Goal: Communication & Community: Answer question/provide support

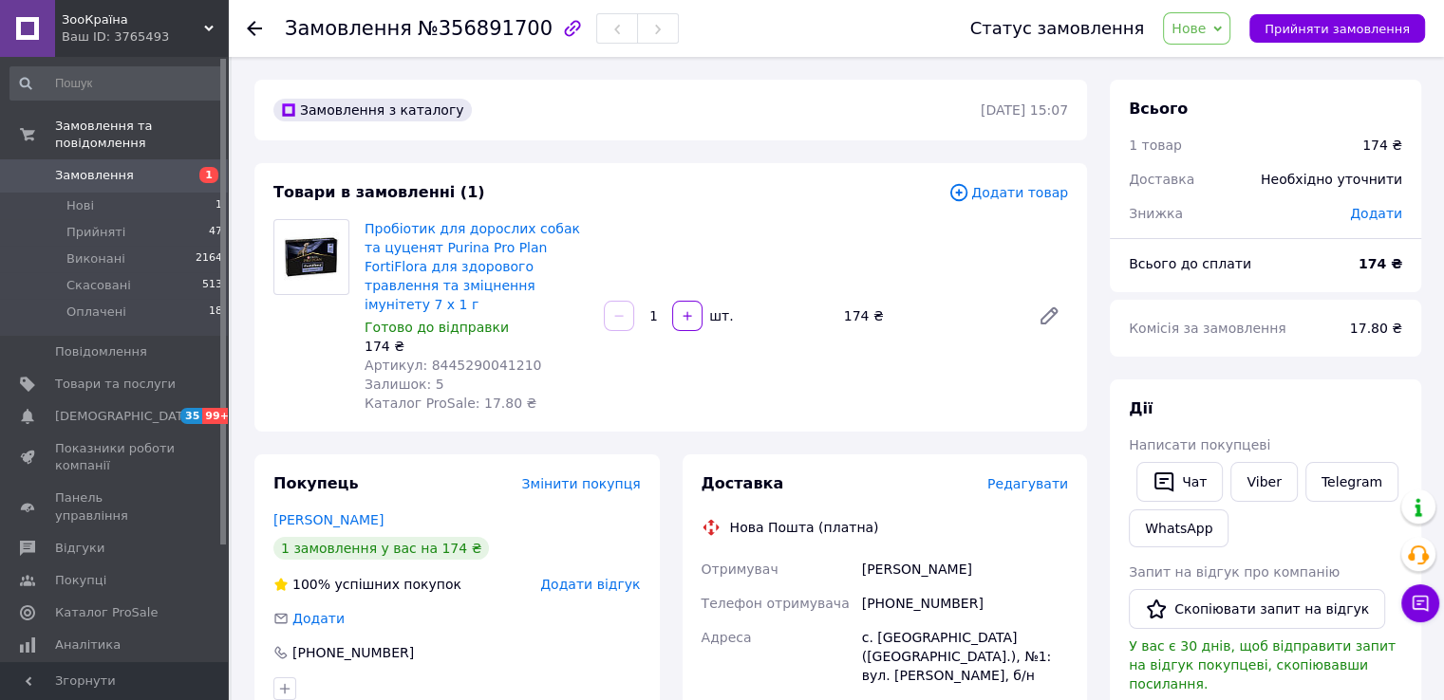
click at [494, 358] on span "Артикул: 8445290041210" at bounding box center [452, 365] width 177 height 15
copy span "8445290041210"
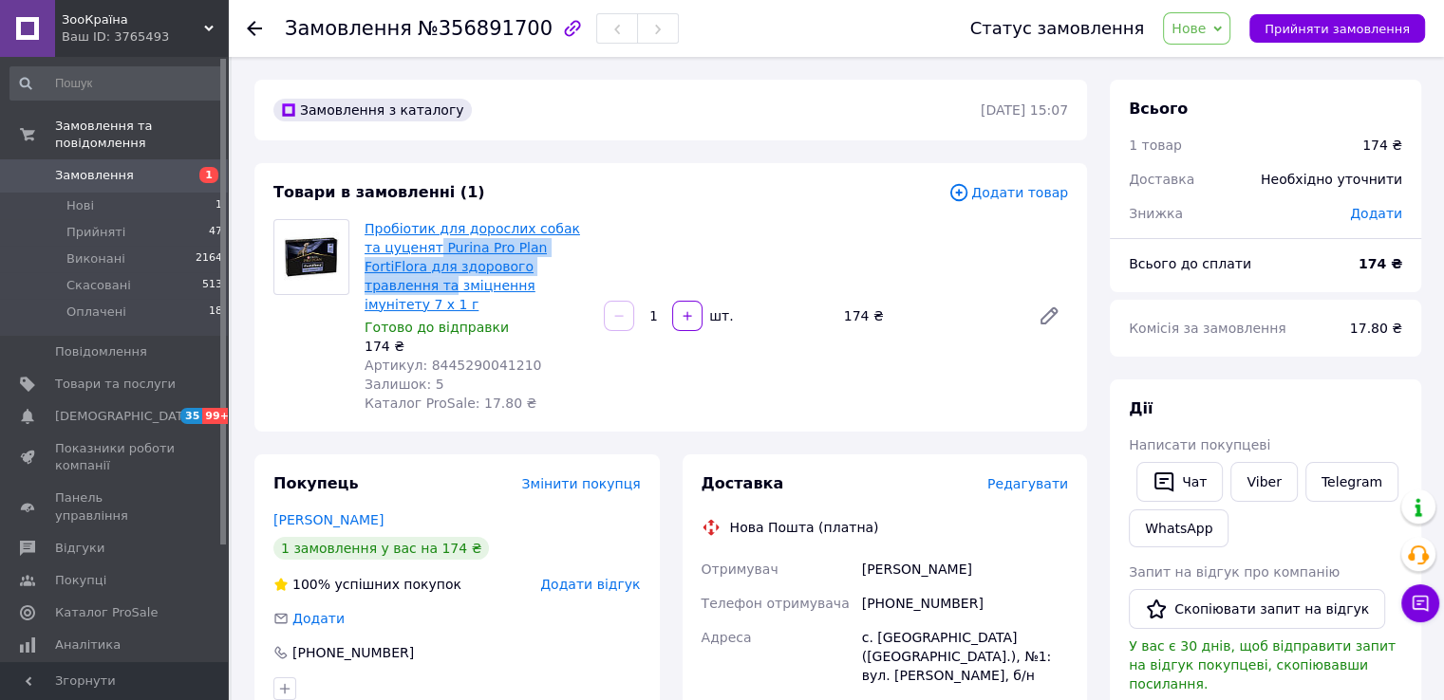
drag, startPoint x: 562, startPoint y: 266, endPoint x: 414, endPoint y: 244, distance: 149.7
click at [414, 244] on span "Пробіотик для дорослих собак та цуценят Purina Pro Plan FortiFlora для здоровог…" at bounding box center [476, 266] width 224 height 95
copy link "Purina Pro Plan FortiFlora для здорового травлення та"
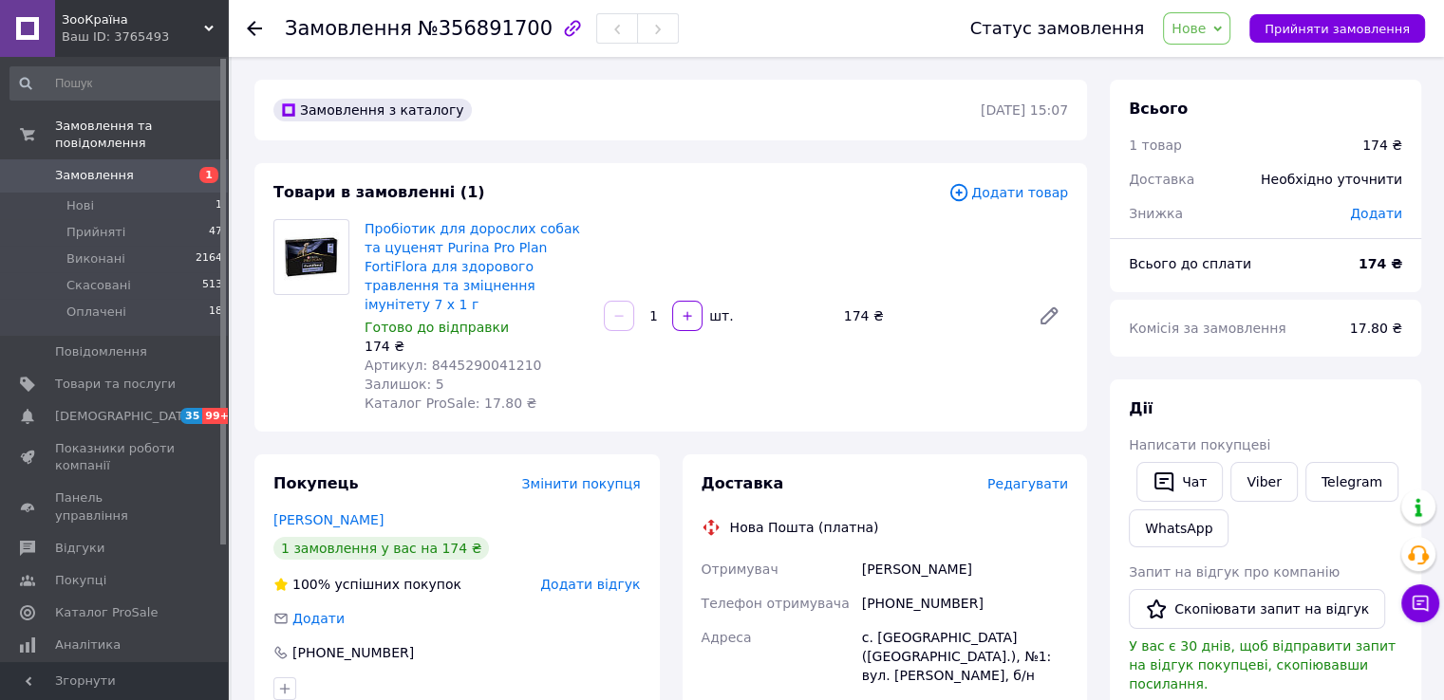
click at [1222, 32] on icon at bounding box center [1217, 29] width 9 height 9
click at [1216, 76] on li "Прийнято" at bounding box center [1207, 66] width 87 height 28
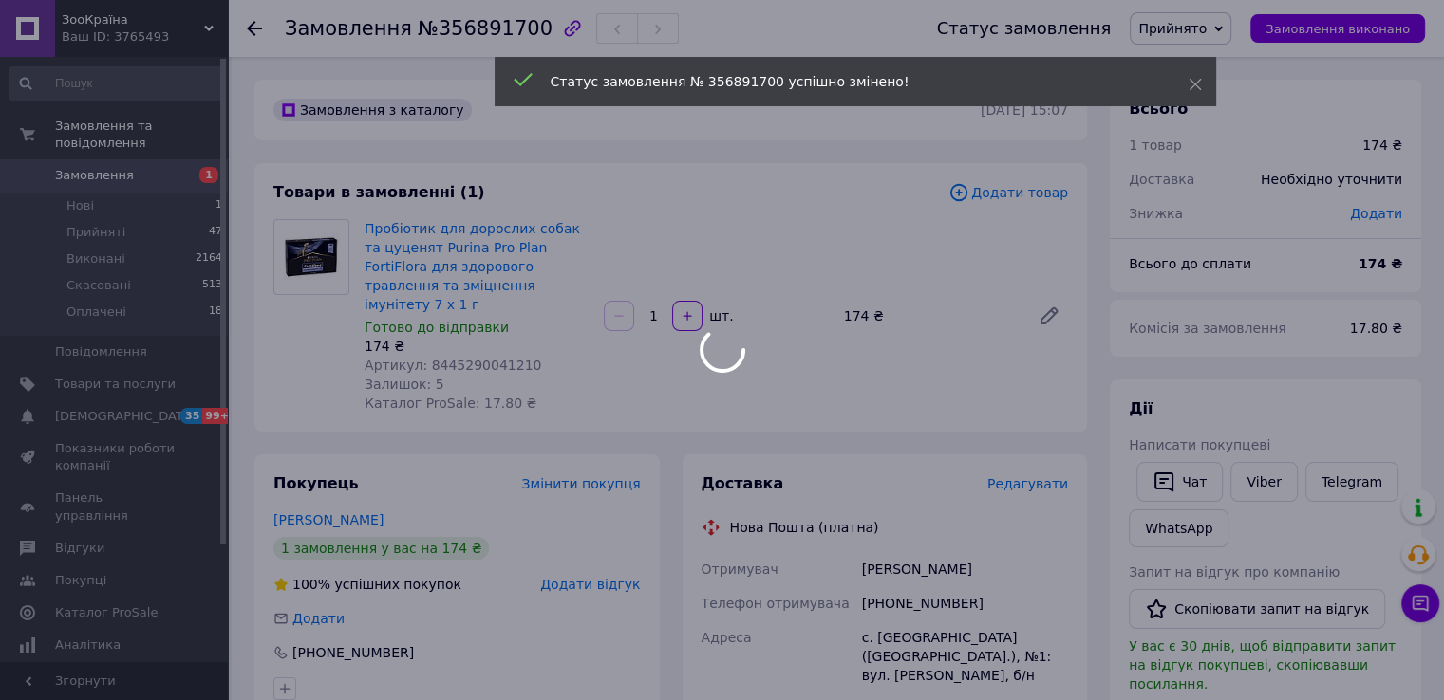
click at [258, 26] on div at bounding box center [722, 350] width 1444 height 700
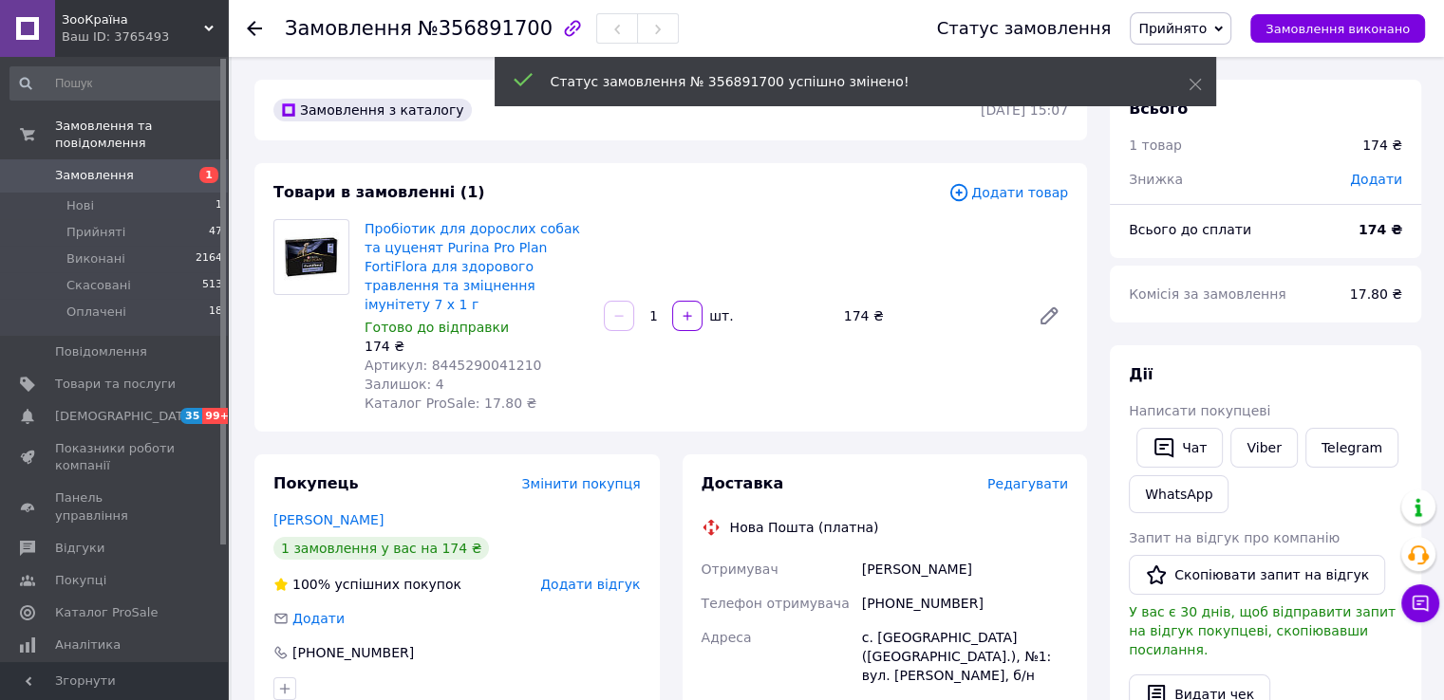
click at [258, 26] on icon at bounding box center [254, 28] width 15 height 15
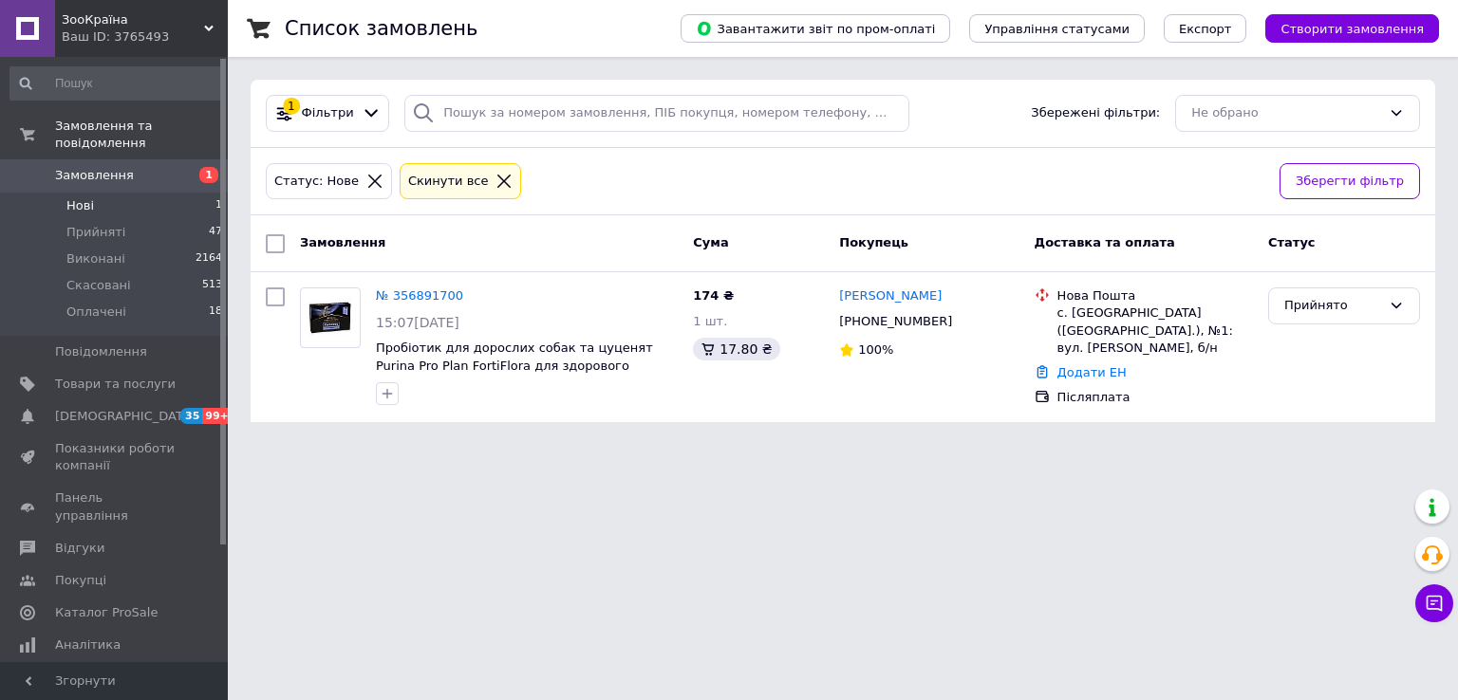
click at [105, 193] on li "Нові 1" at bounding box center [116, 206] width 233 height 27
click at [136, 193] on li "Нові 1" at bounding box center [116, 206] width 233 height 27
click at [495, 184] on icon at bounding box center [503, 181] width 17 height 17
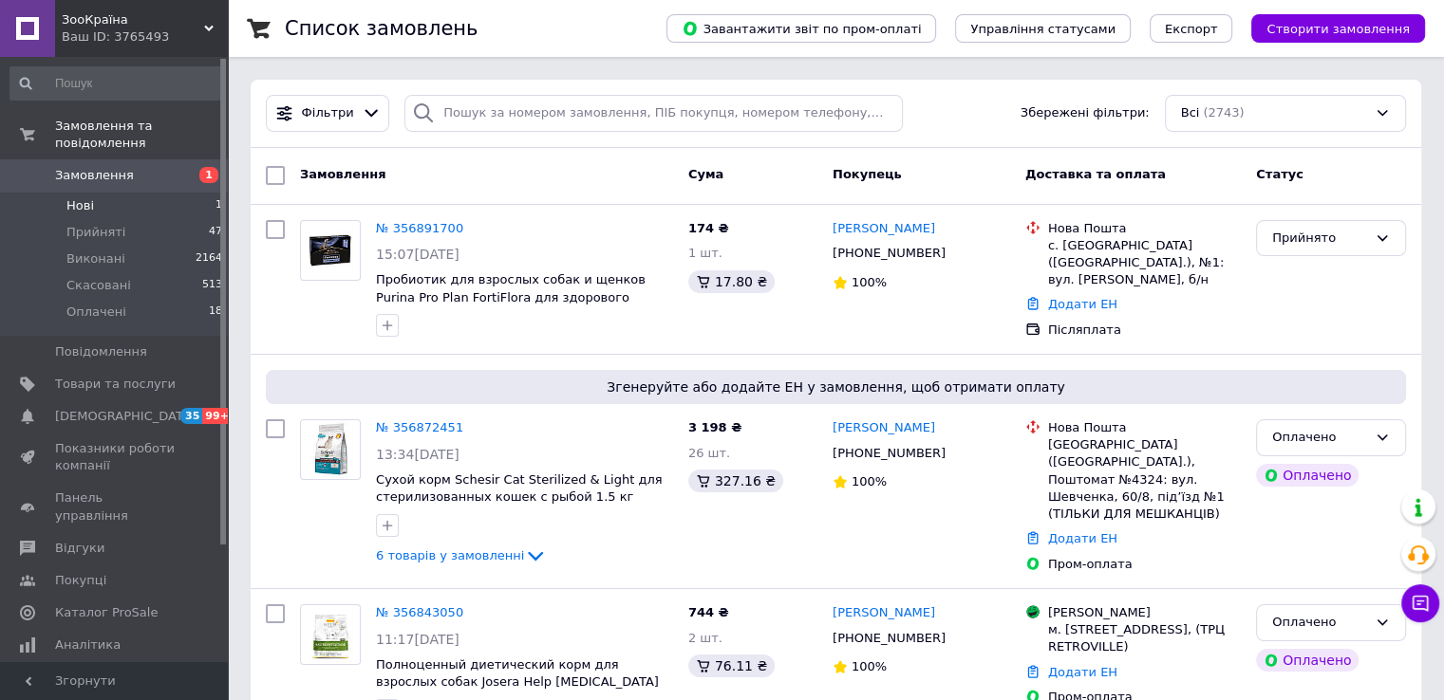
click at [114, 196] on li "Нові 1" at bounding box center [116, 206] width 233 height 27
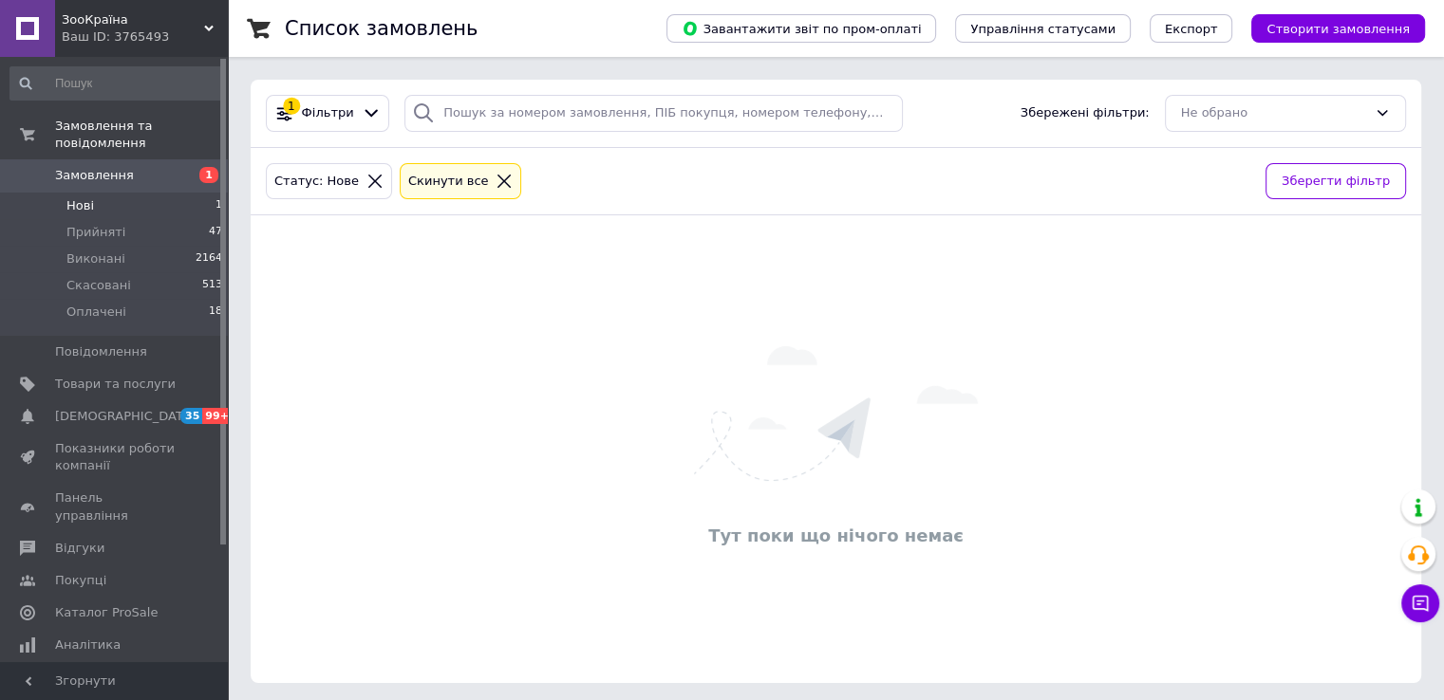
click at [495, 179] on icon at bounding box center [503, 181] width 17 height 17
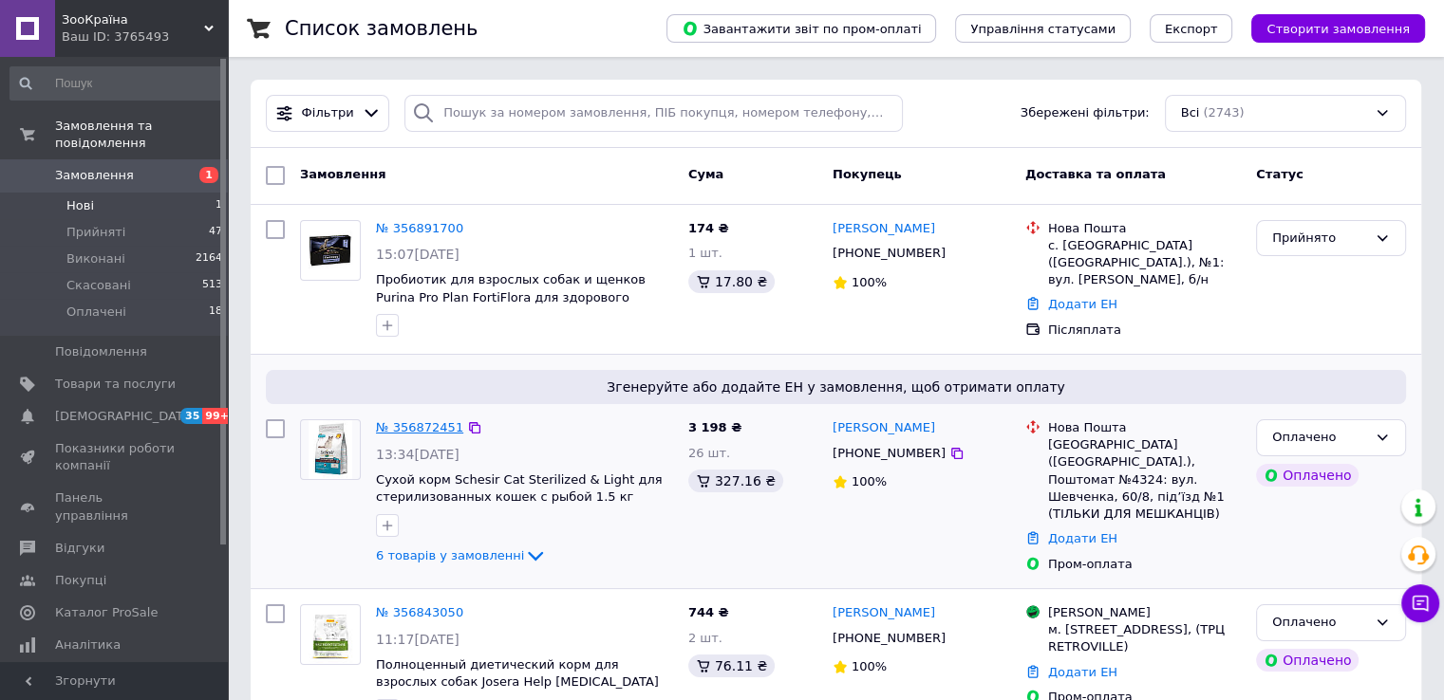
click at [415, 429] on link "№ 356872451" at bounding box center [419, 427] width 87 height 14
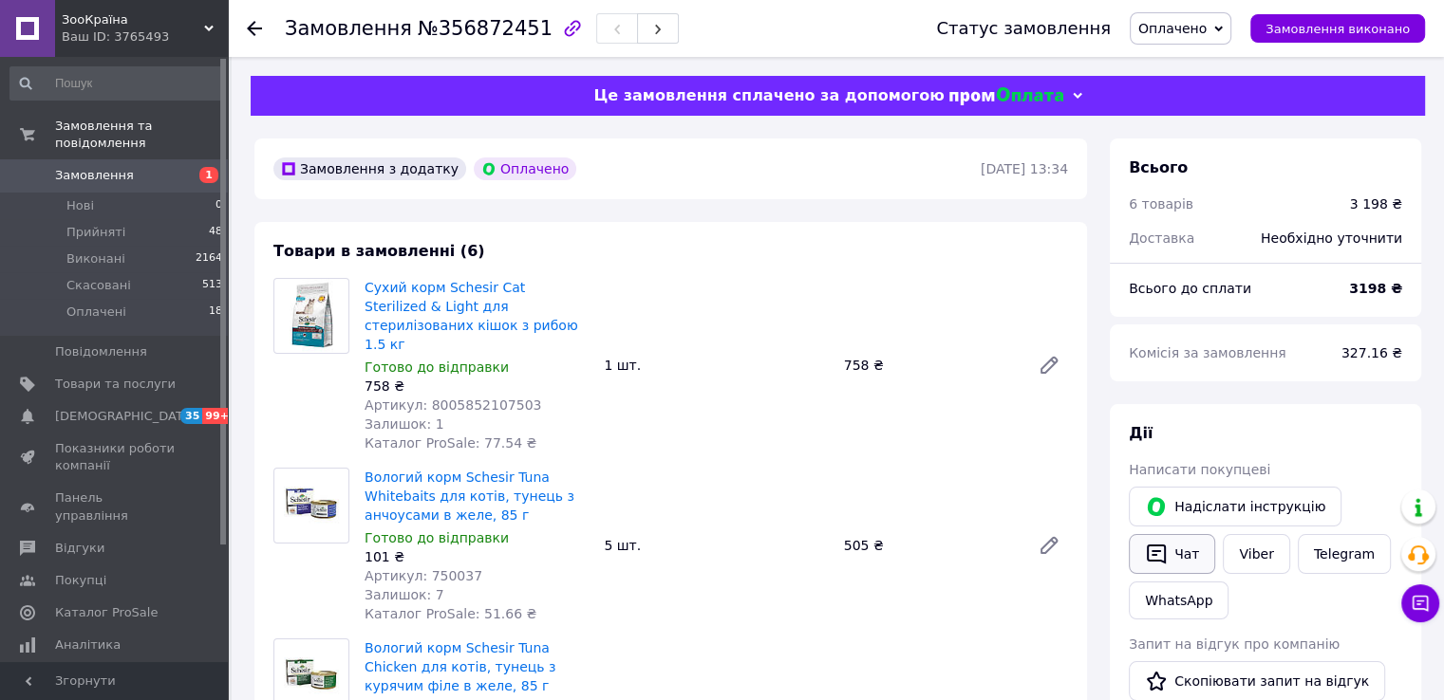
click at [1198, 553] on button "Чат" at bounding box center [1172, 554] width 86 height 40
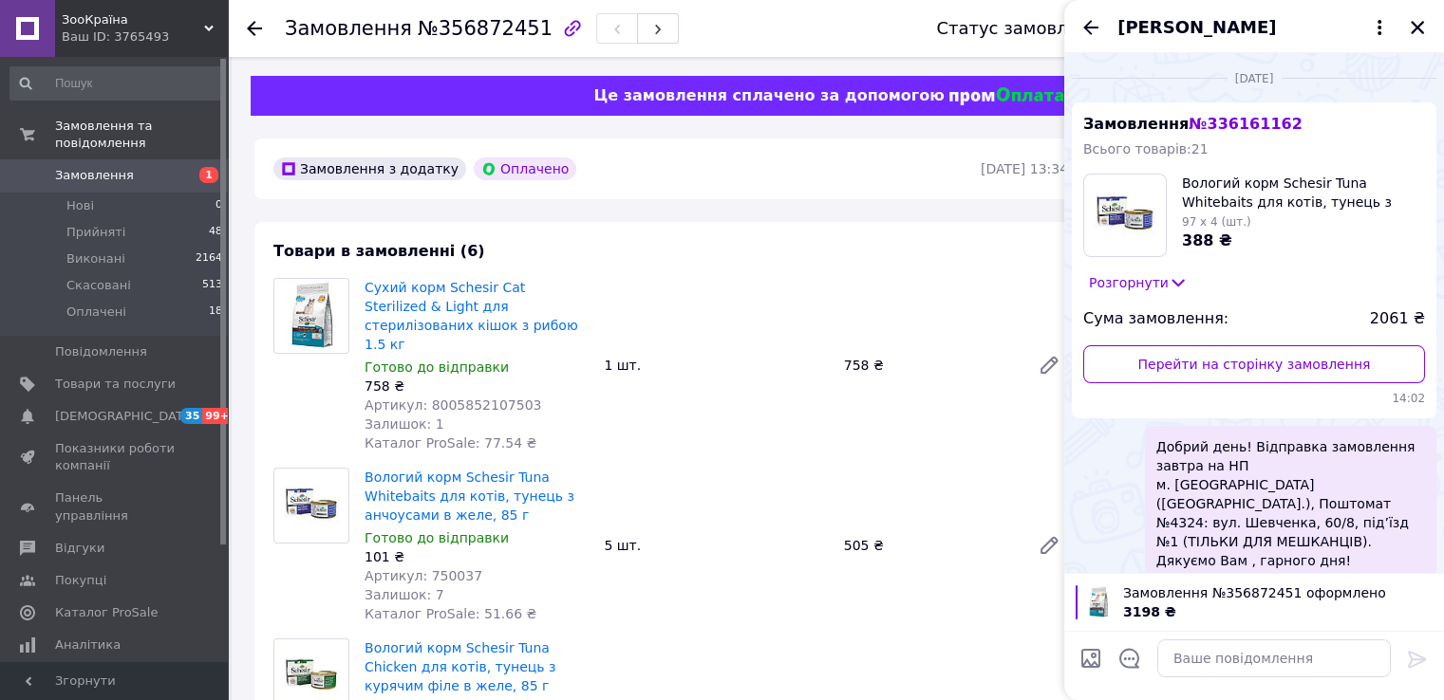
scroll to position [266, 0]
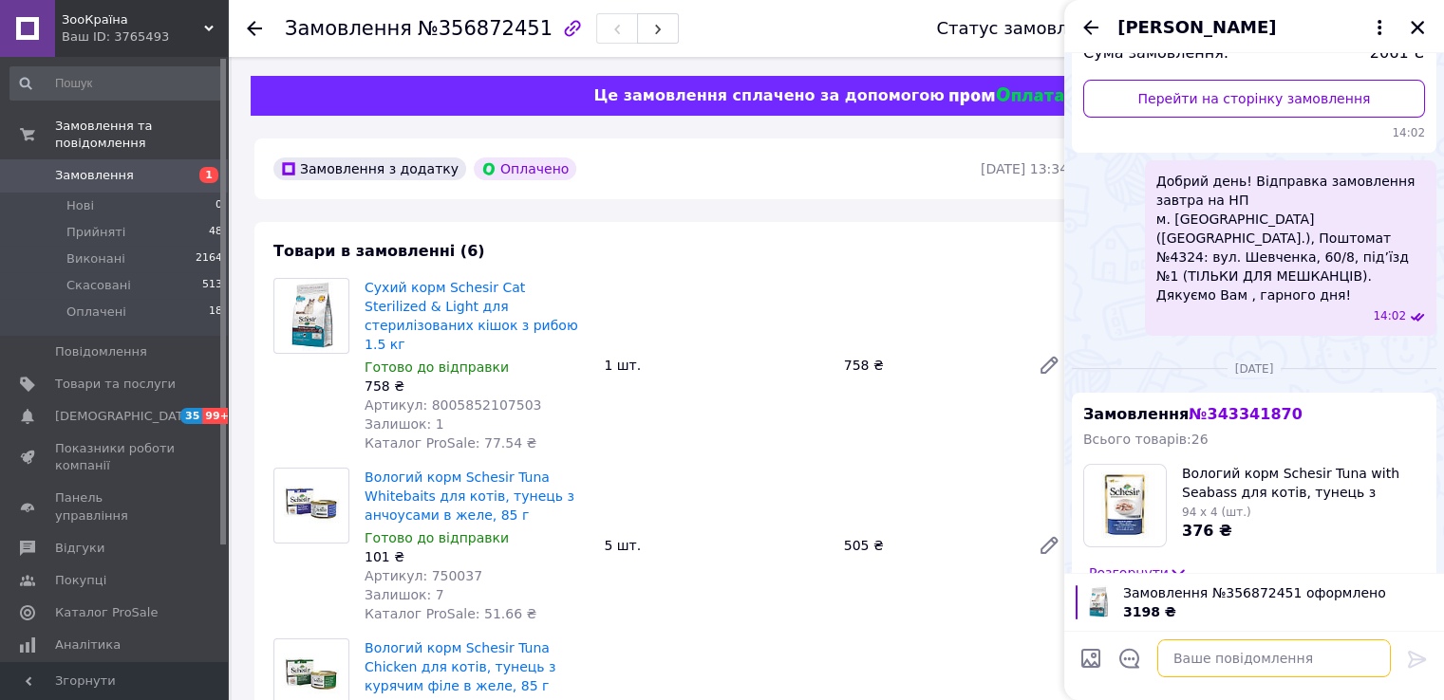
click at [1230, 652] on textarea at bounding box center [1273, 659] width 233 height 38
paste textarea "Очікуємо поставку товару у четвер, буде можливість зачекати?)"
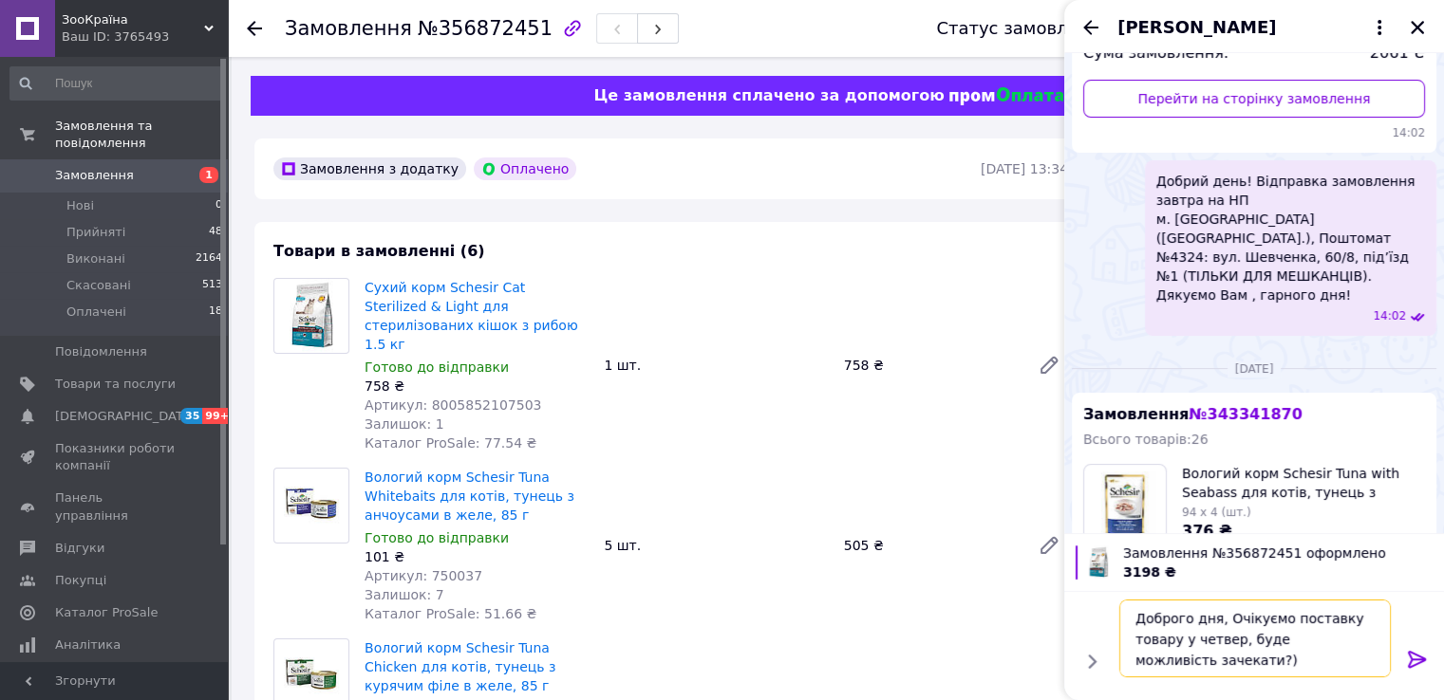
drag, startPoint x: 1231, startPoint y: 621, endPoint x: 1222, endPoint y: 616, distance: 9.8
click at [1222, 616] on textarea "Доброго дня, Очікуємо поставку товару у четвер, буде можливість зачекати?)" at bounding box center [1254, 639] width 271 height 78
type textarea "Доброго дня, очікуємо поставку товару у четвер, буде можливість зачекати?)"
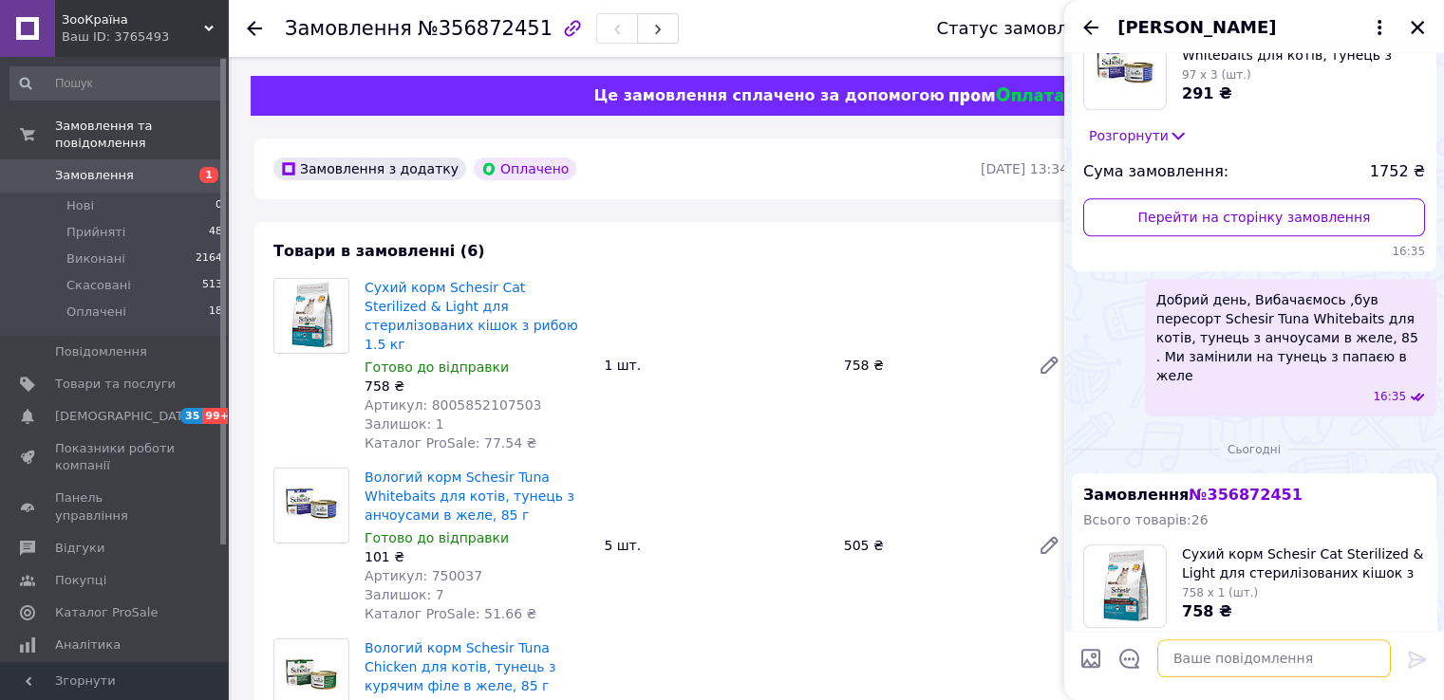
scroll to position [2114, 0]
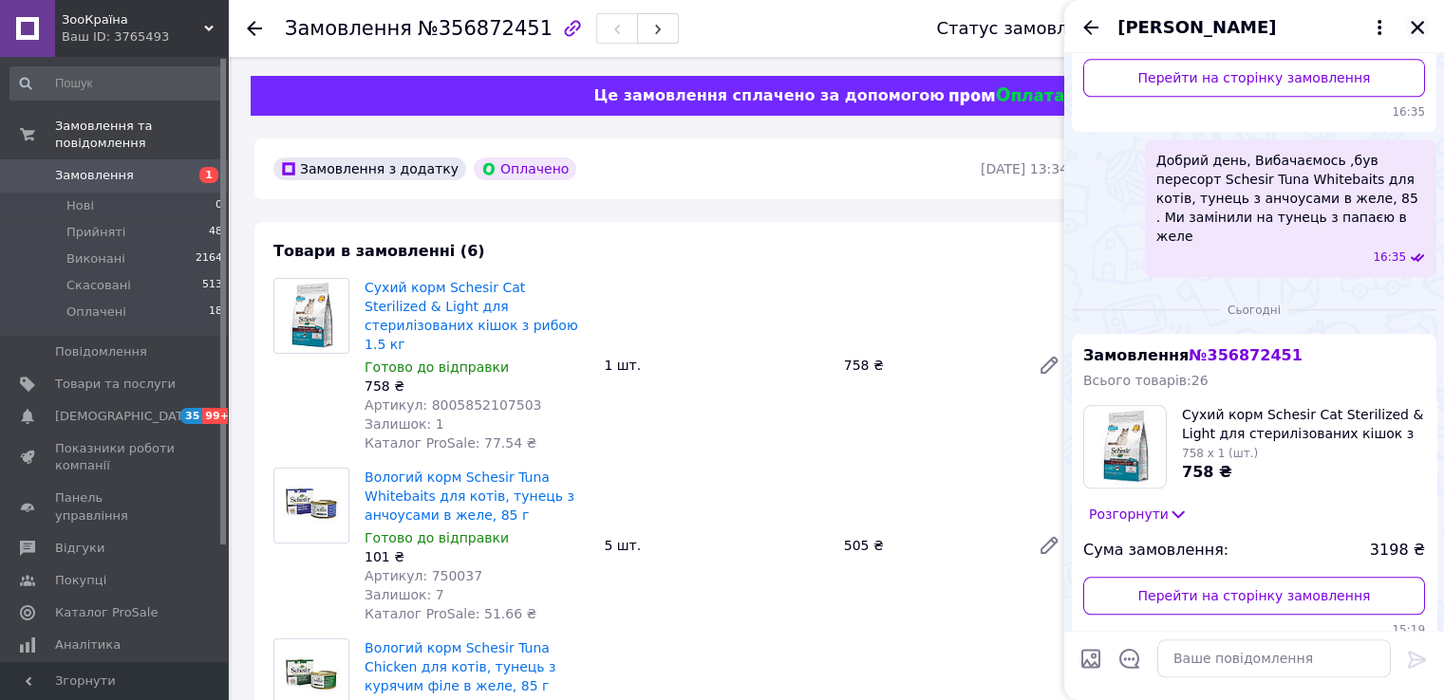
click at [1416, 31] on icon "Закрити" at bounding box center [1417, 27] width 17 height 17
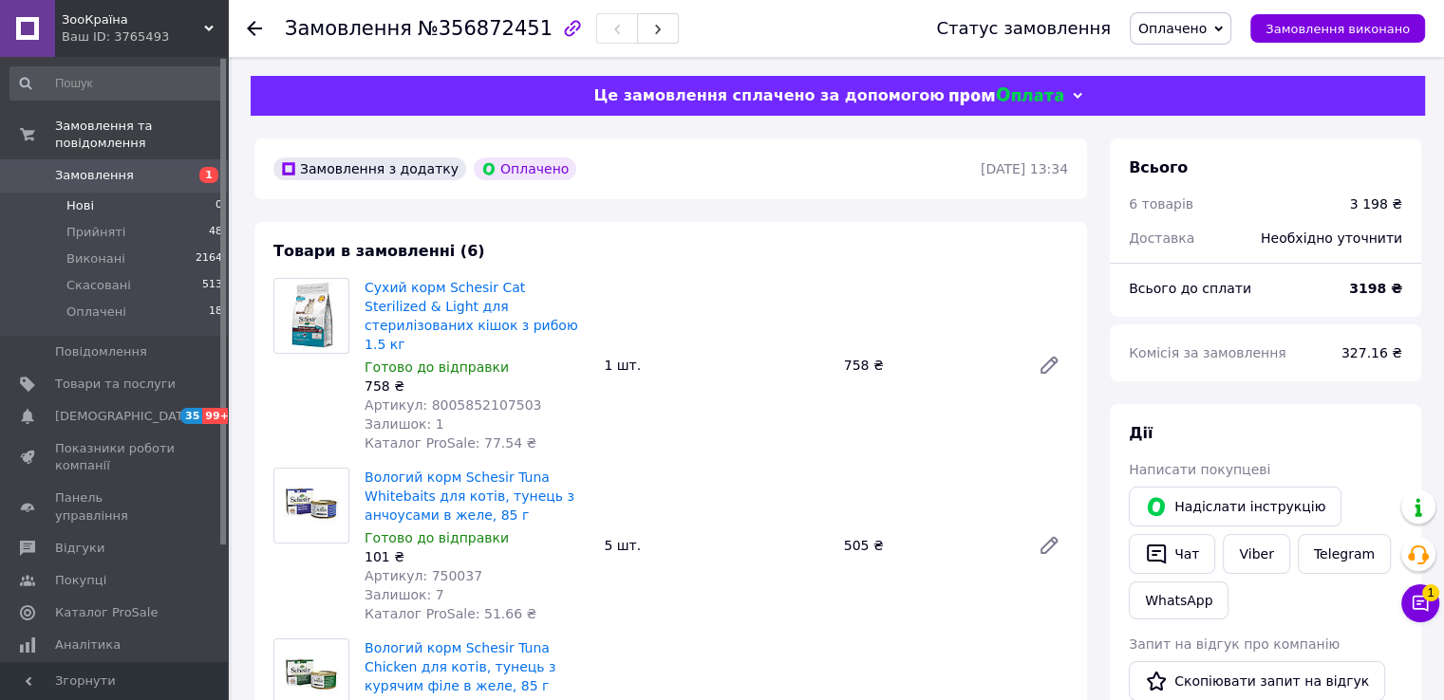
click at [93, 193] on li "Нові 0" at bounding box center [116, 206] width 233 height 27
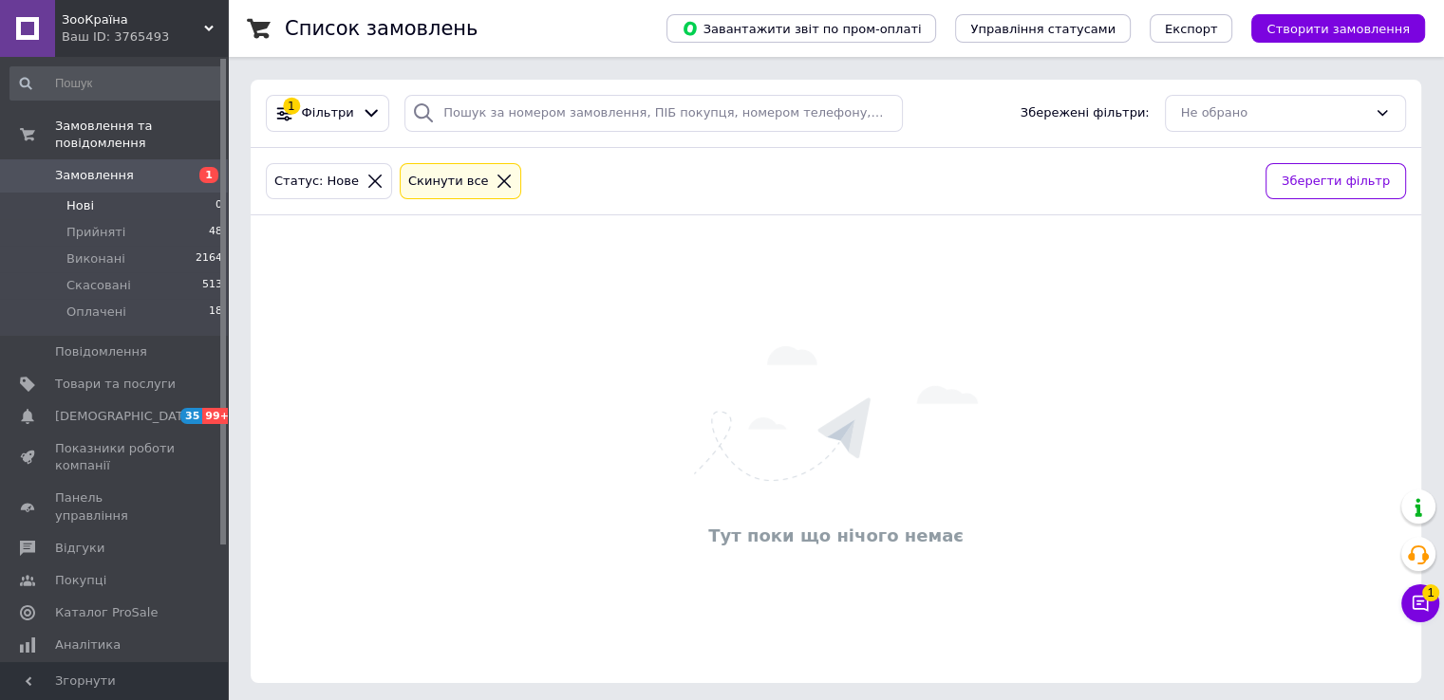
click at [495, 173] on icon at bounding box center [503, 181] width 17 height 17
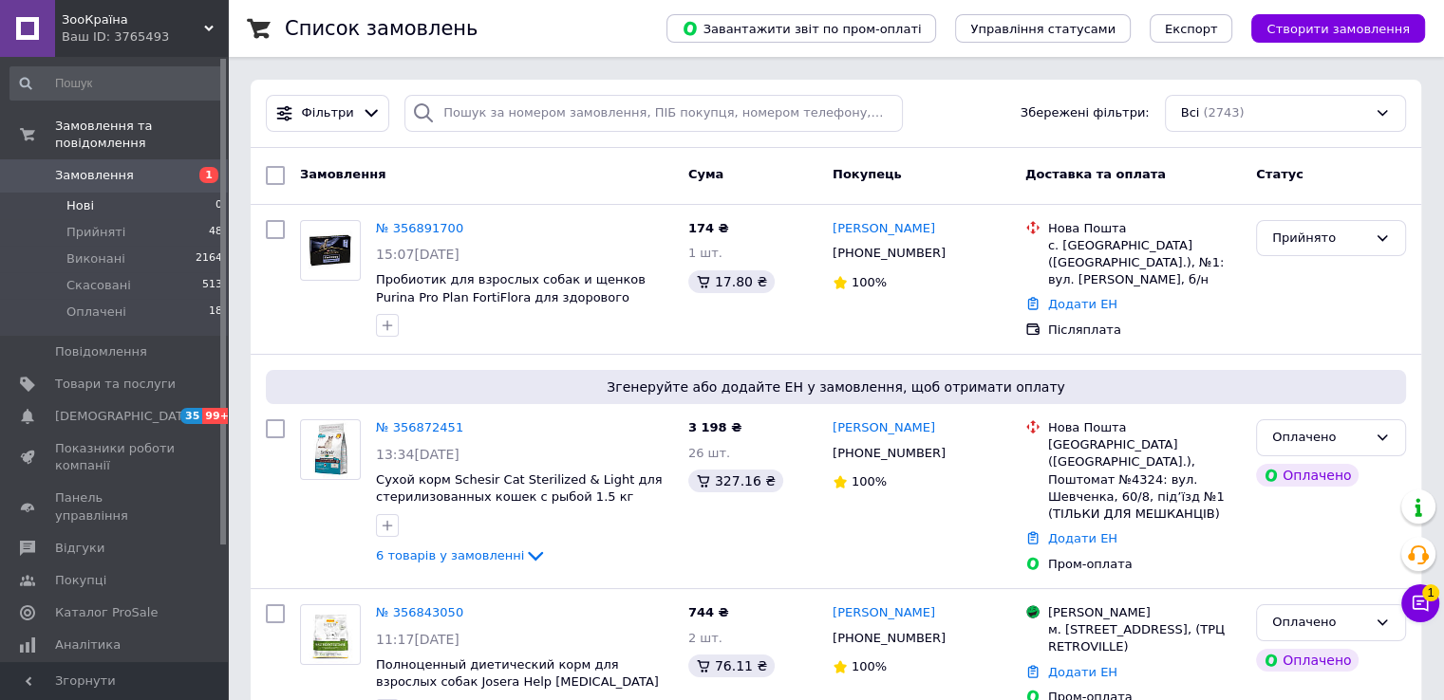
click at [123, 193] on li "Нові 0" at bounding box center [116, 206] width 233 height 27
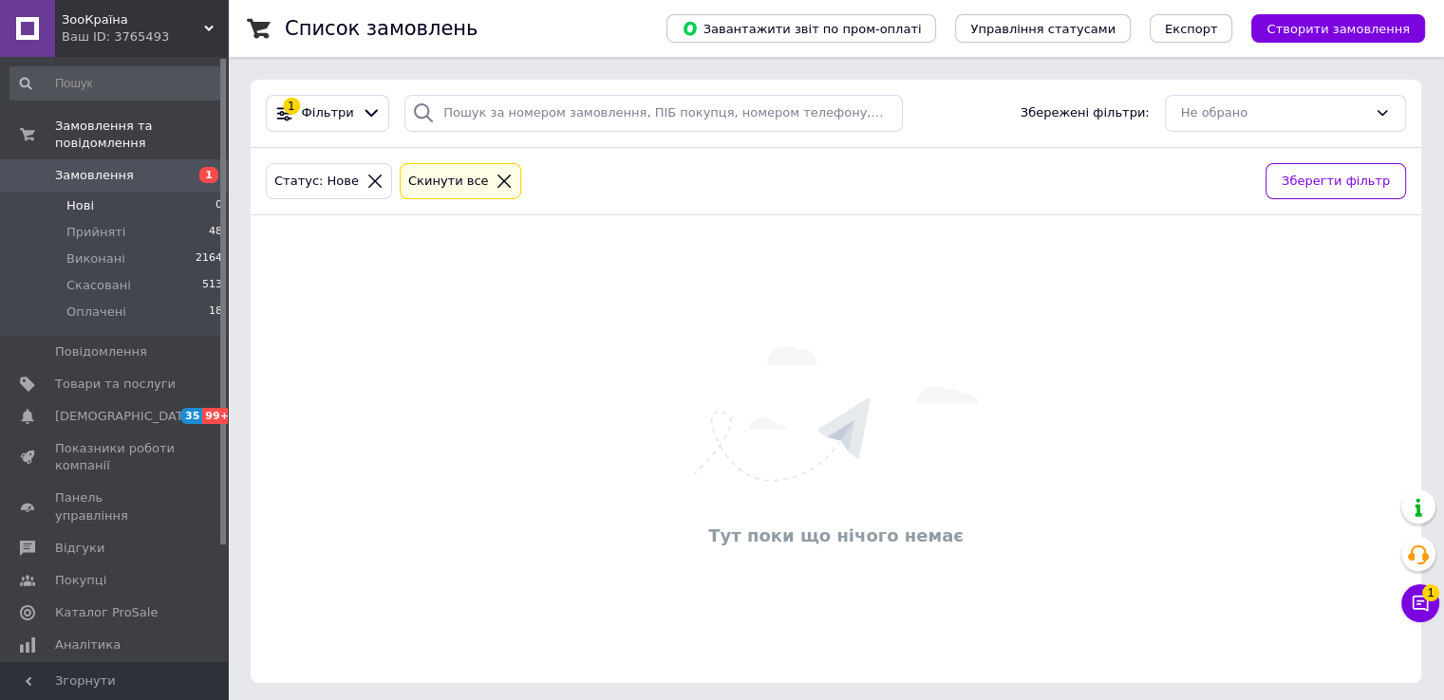
click at [498, 179] on icon at bounding box center [504, 181] width 13 height 13
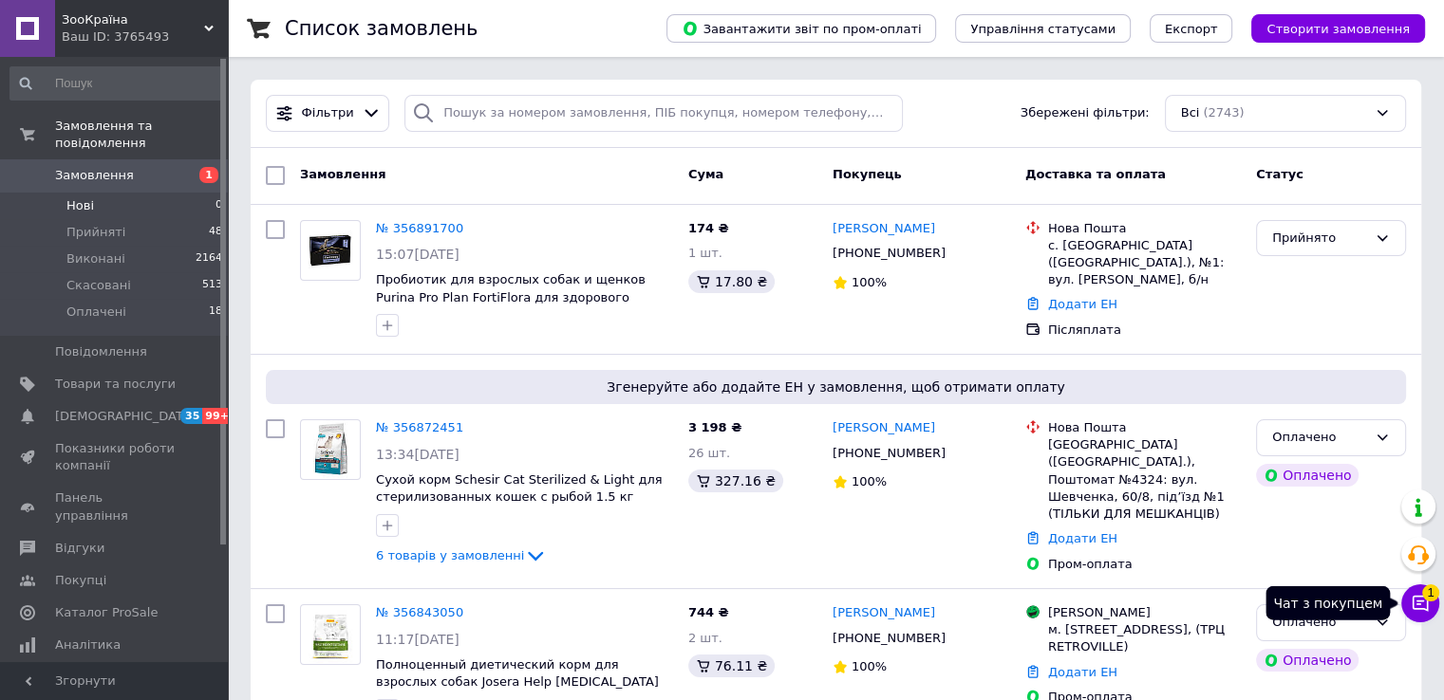
click at [1421, 597] on icon at bounding box center [1419, 603] width 19 height 19
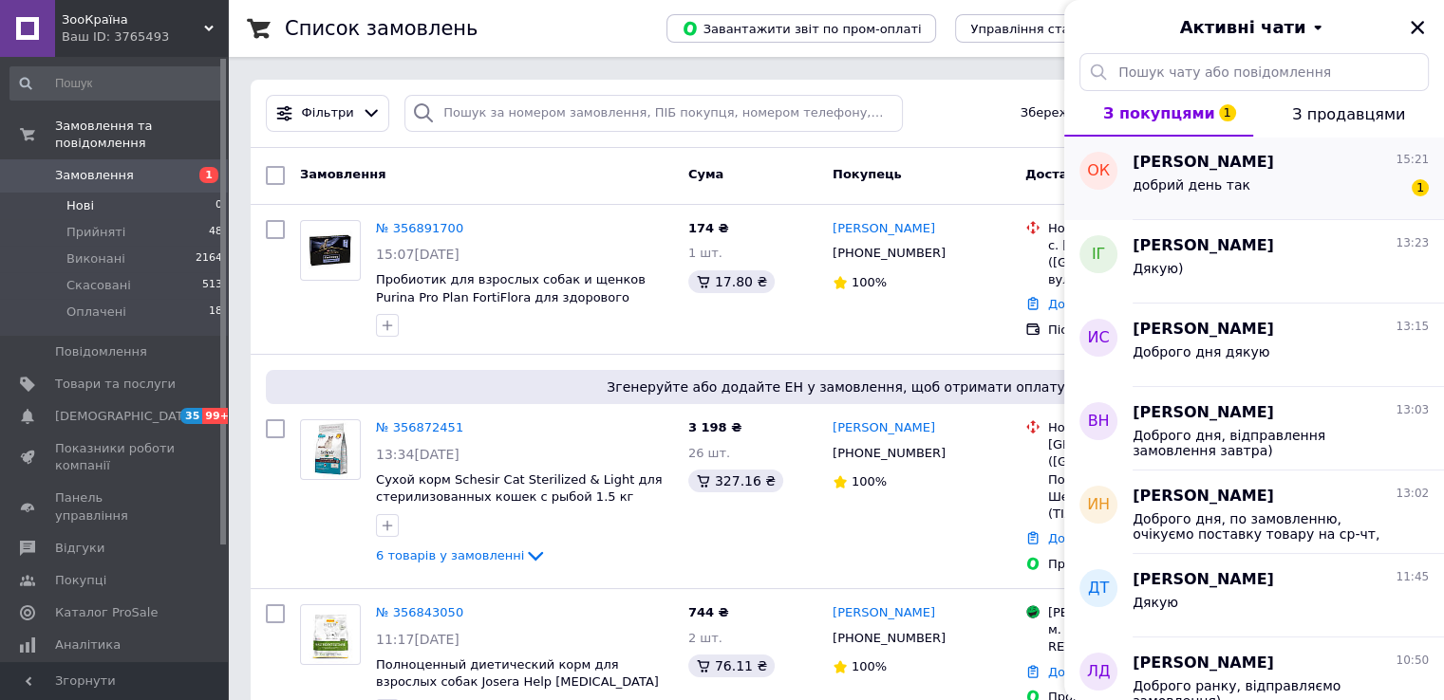
click at [1260, 184] on div "добрий день так 1" at bounding box center [1280, 189] width 296 height 30
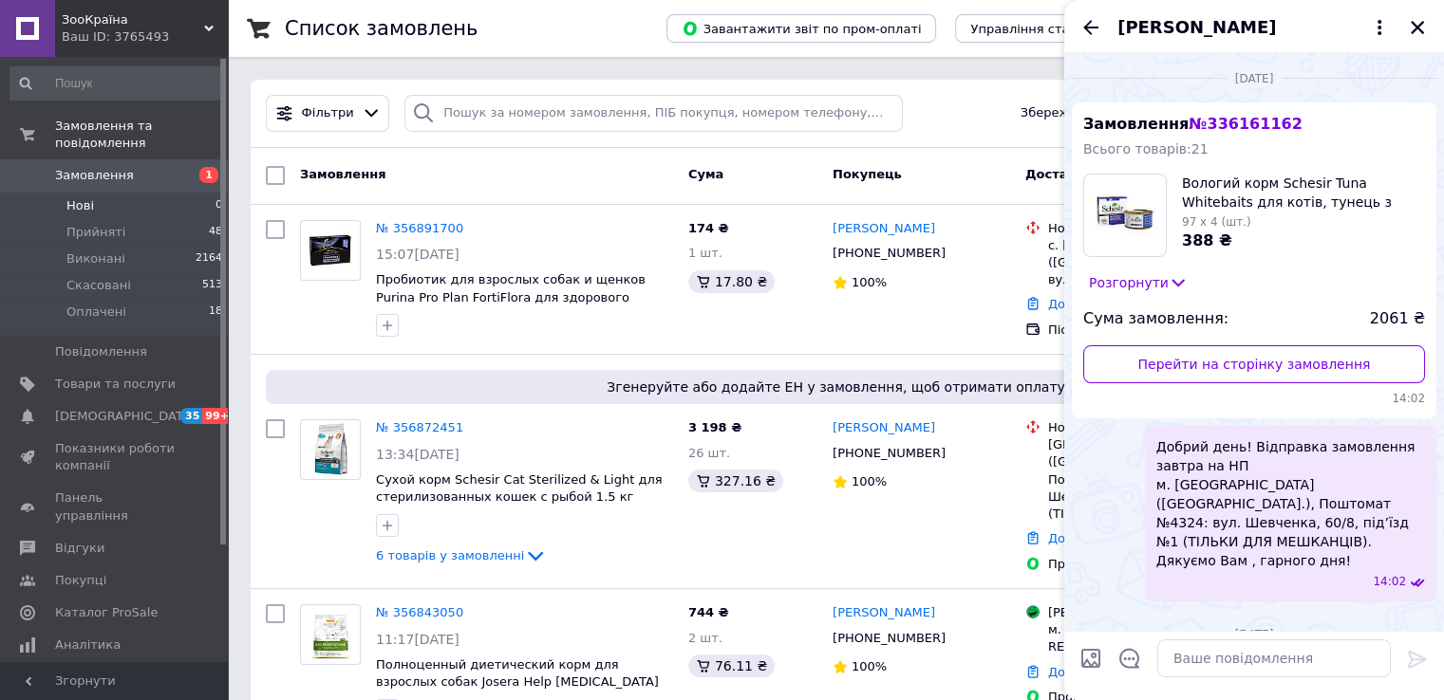
scroll to position [2217, 0]
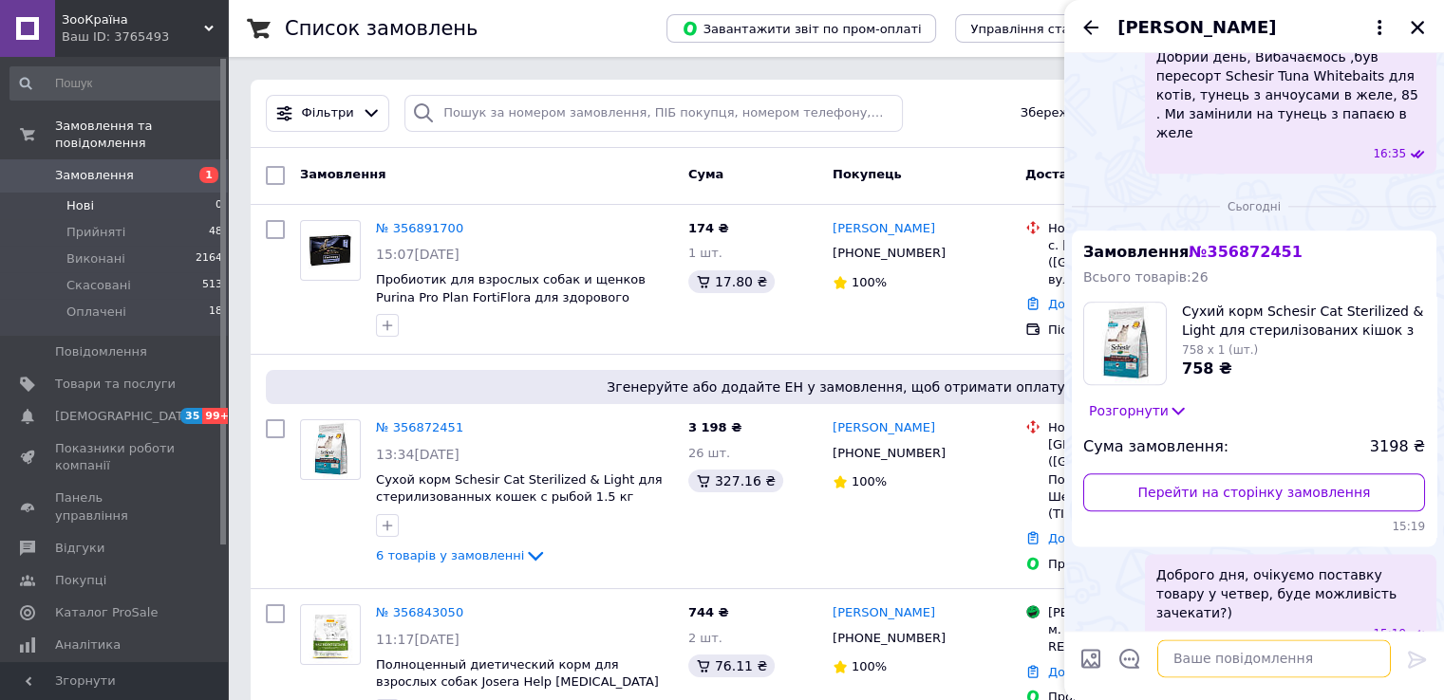
click at [1247, 661] on textarea at bounding box center [1273, 659] width 233 height 38
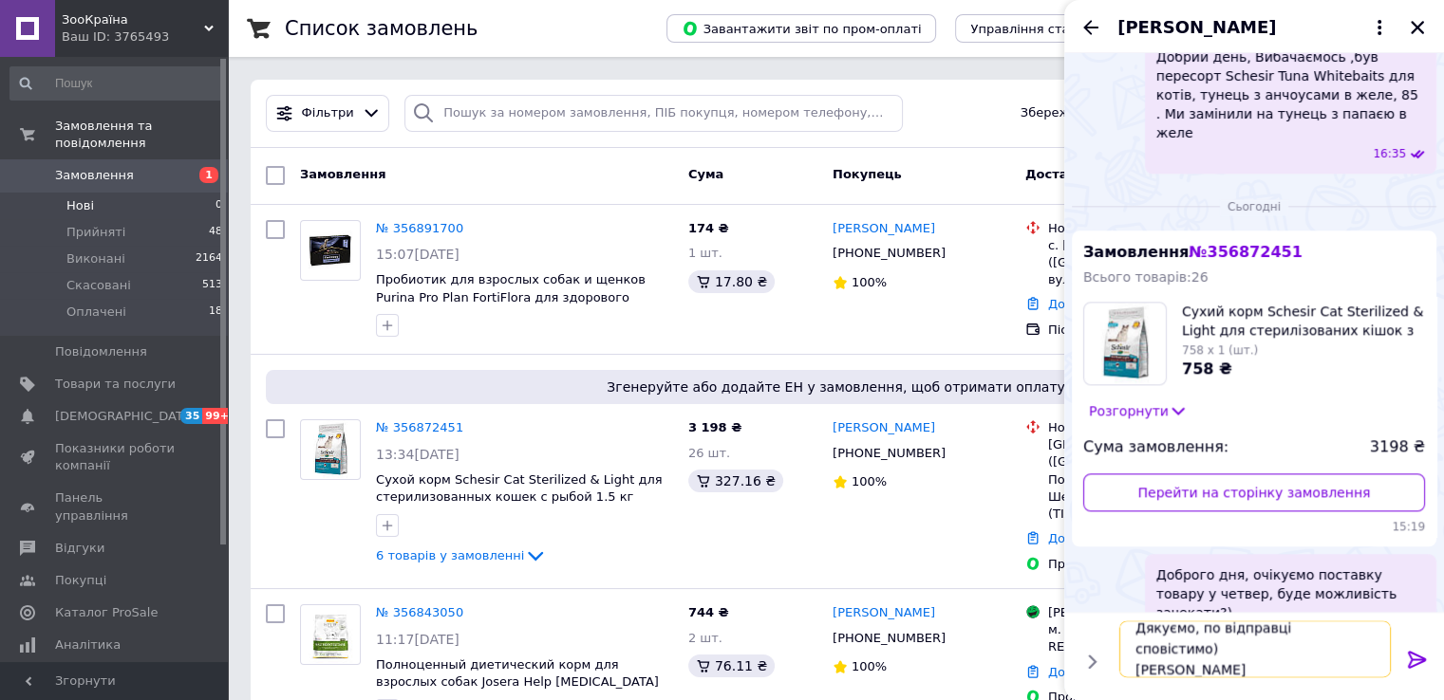
scroll to position [1, 0]
type textarea "Дякуємо, по відправці сповістимо) Гарного дня!"
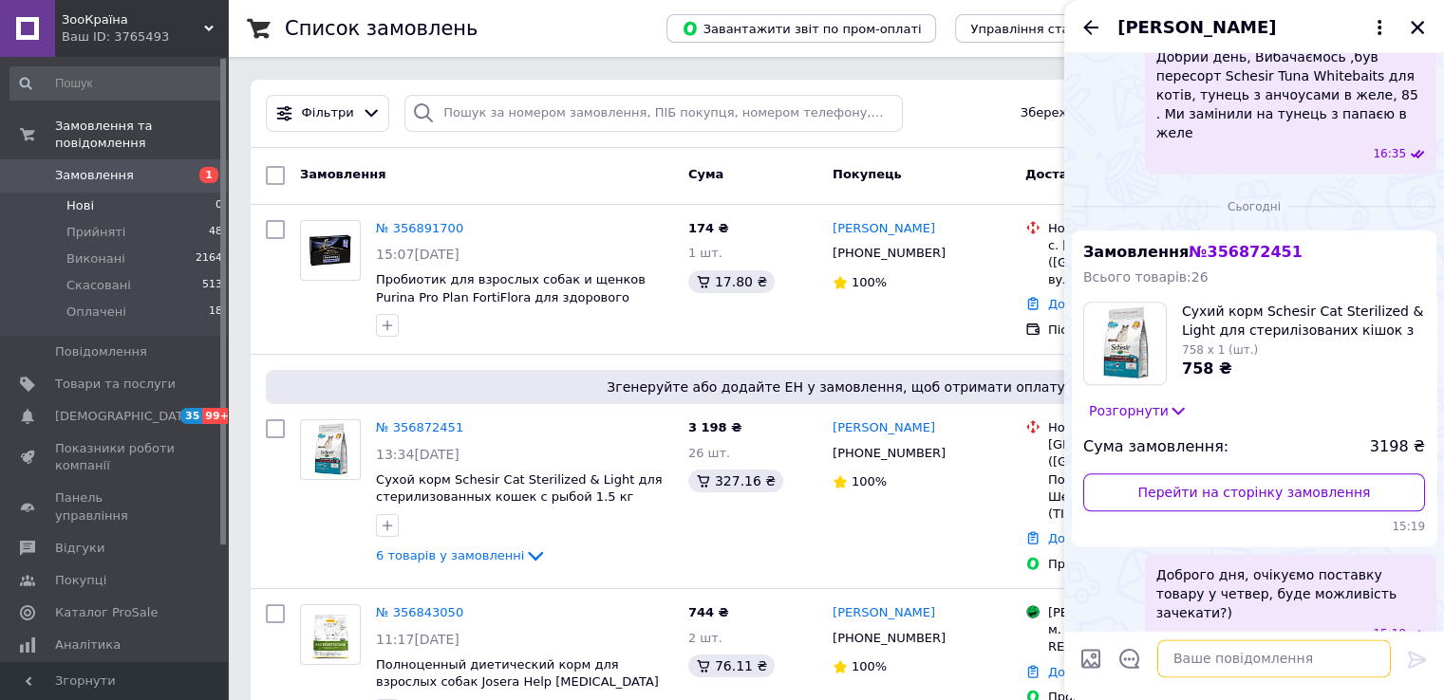
scroll to position [2250, 0]
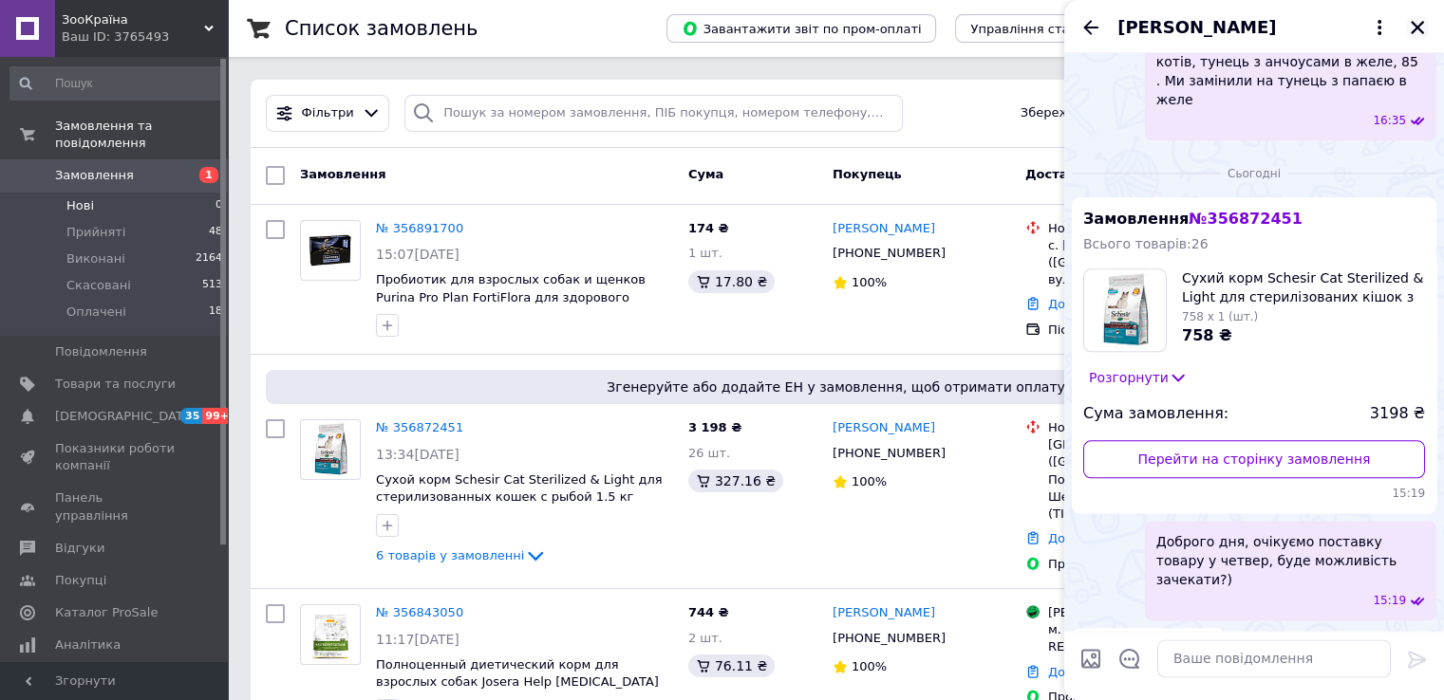
click at [1420, 24] on icon "Закрити" at bounding box center [1416, 27] width 13 height 13
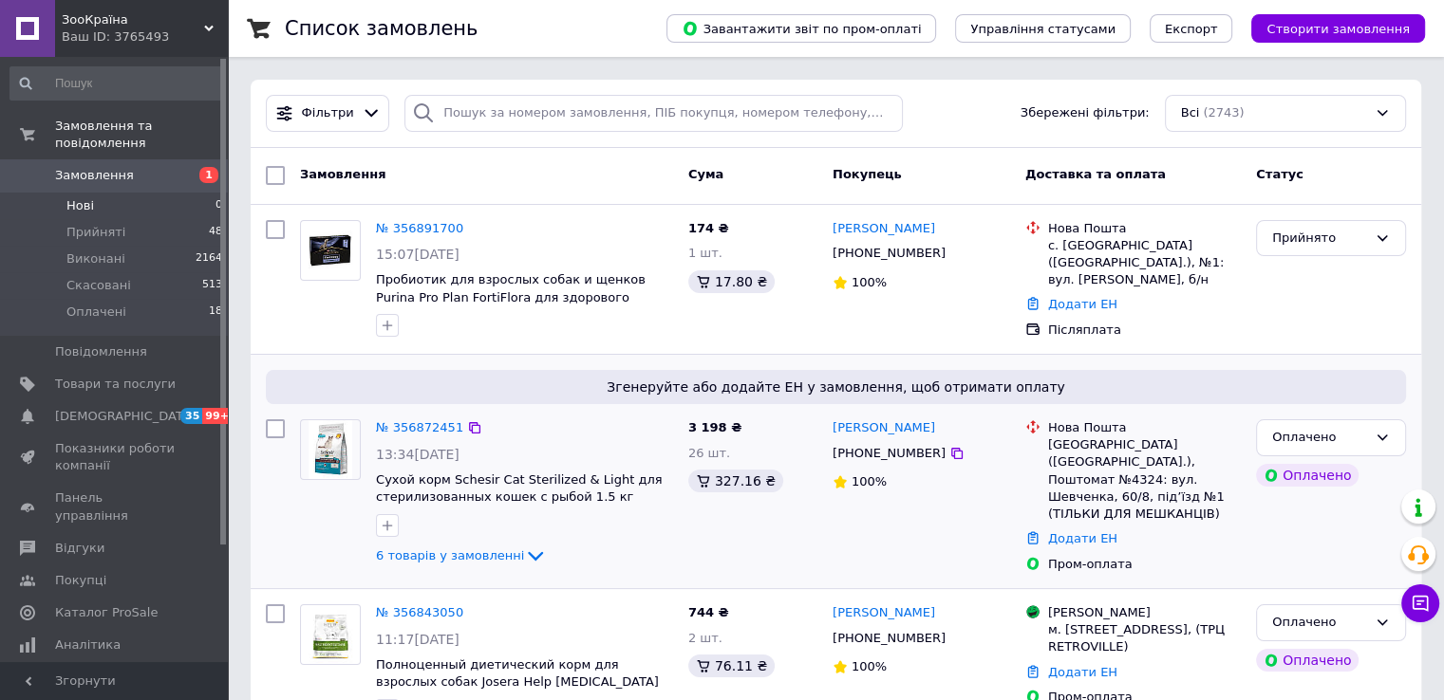
scroll to position [95, 0]
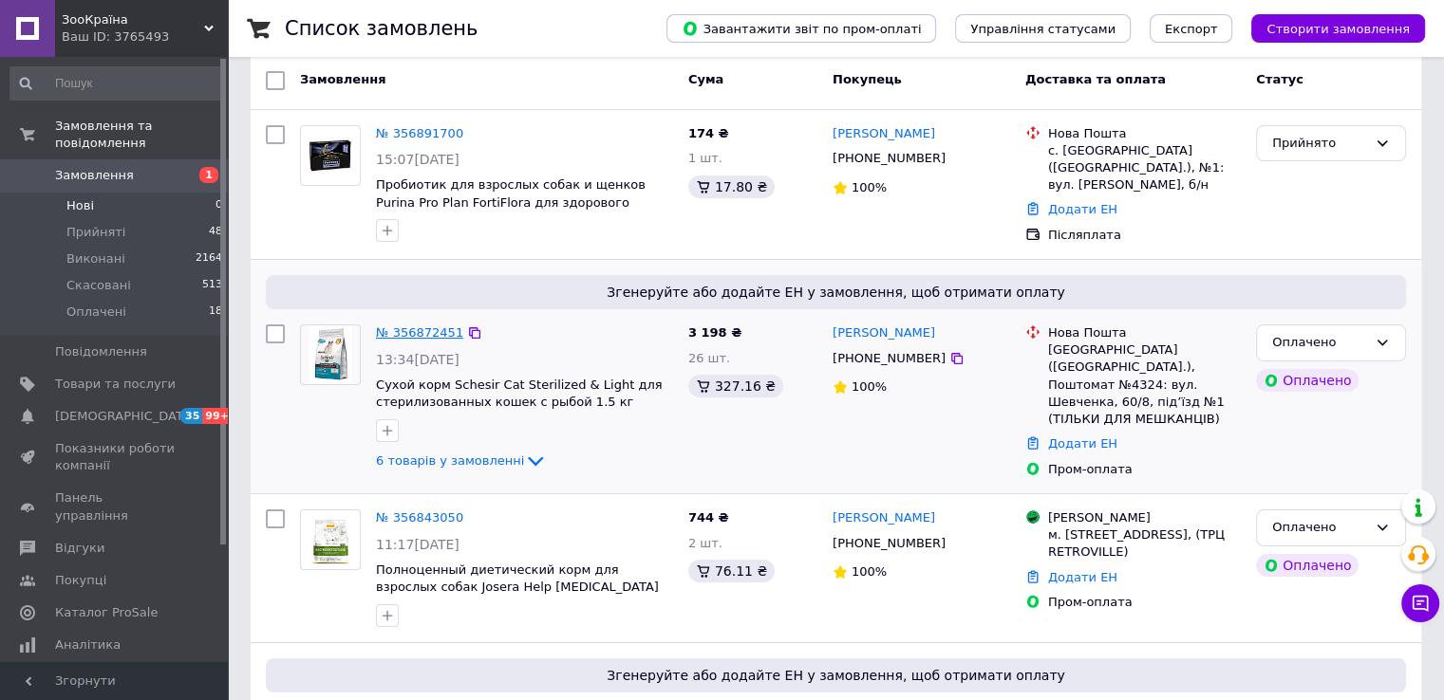
click at [414, 327] on link "№ 356872451" at bounding box center [419, 333] width 87 height 14
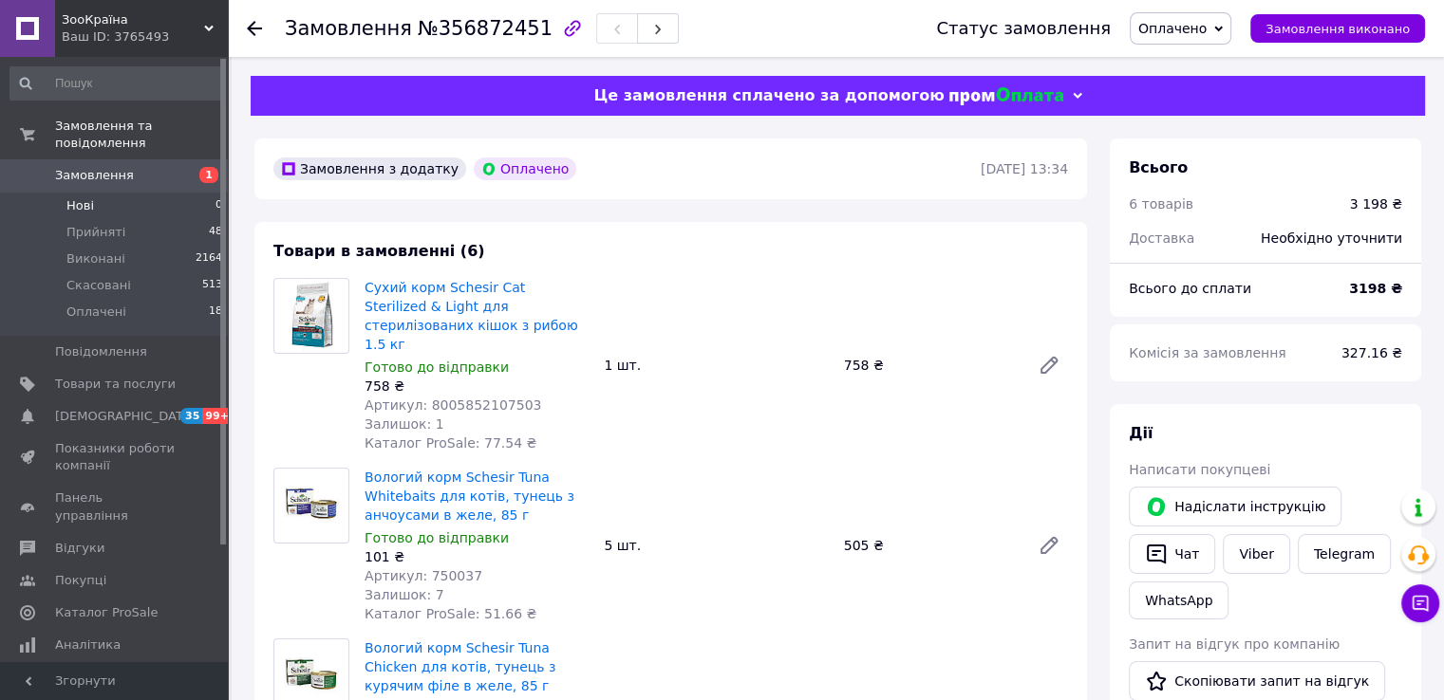
click at [118, 200] on li "Нові 0" at bounding box center [116, 206] width 233 height 27
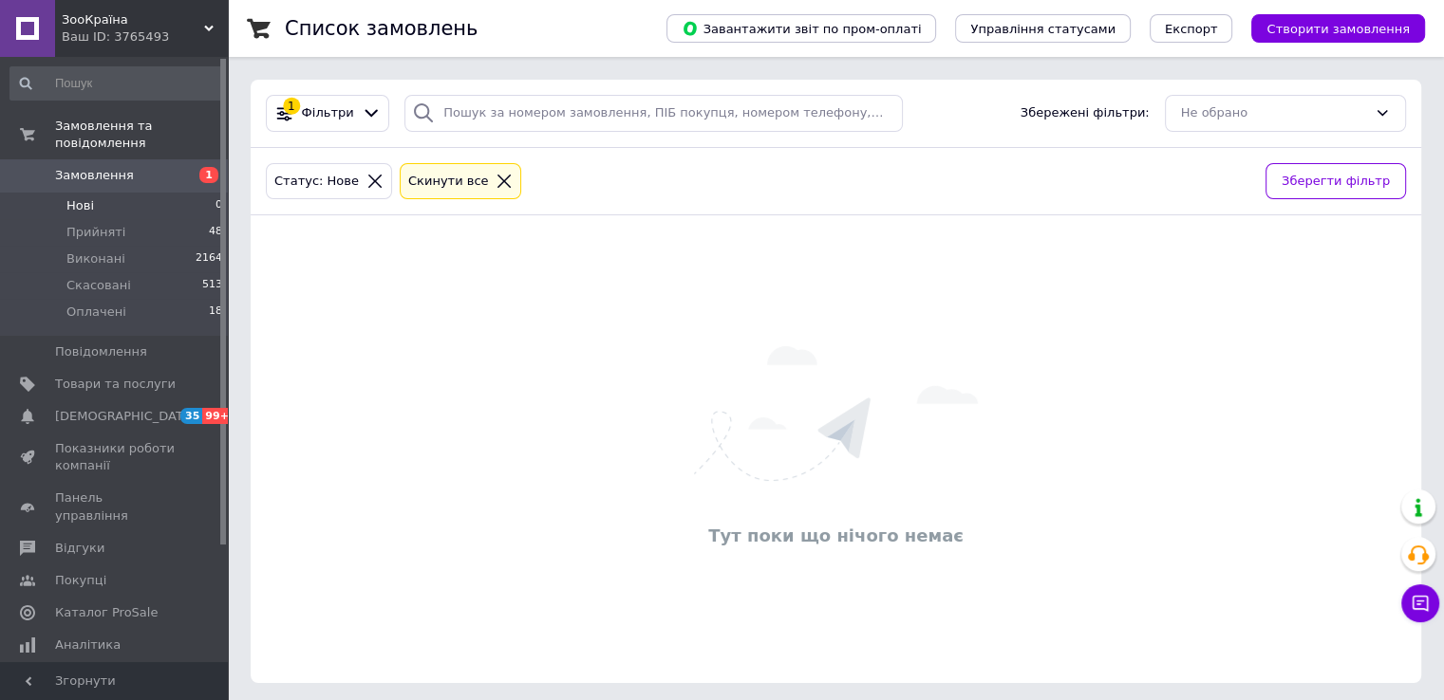
click at [495, 177] on icon at bounding box center [503, 181] width 17 height 17
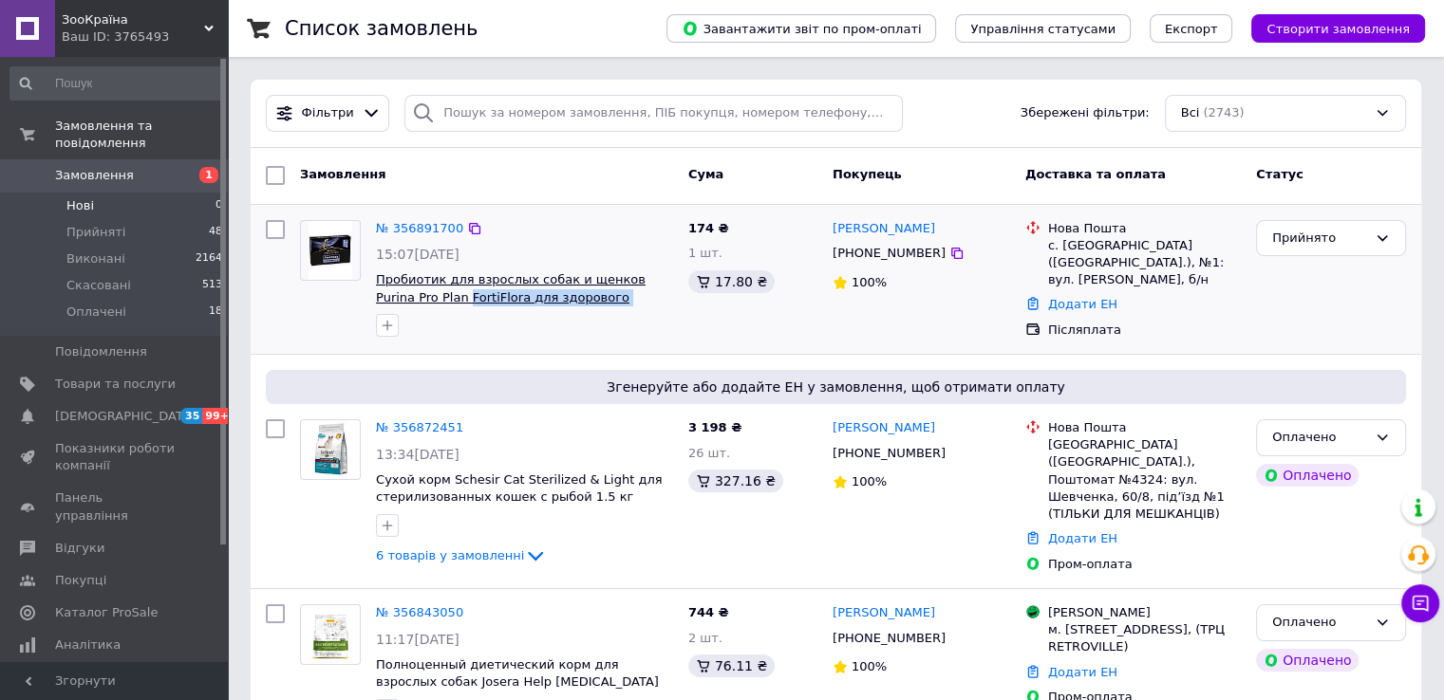
drag, startPoint x: 402, startPoint y: 324, endPoint x: 402, endPoint y: 292, distance: 31.3
click at [402, 292] on div "№ 356891700 15:07[DATE] Пробиотик для взрослых собак и щенков Purina Pro Plan F…" at bounding box center [524, 279] width 312 height 133
copy div "FortiFlora для здорового пищеварения и укрепления"
click at [422, 232] on link "№ 356891700" at bounding box center [419, 228] width 87 height 14
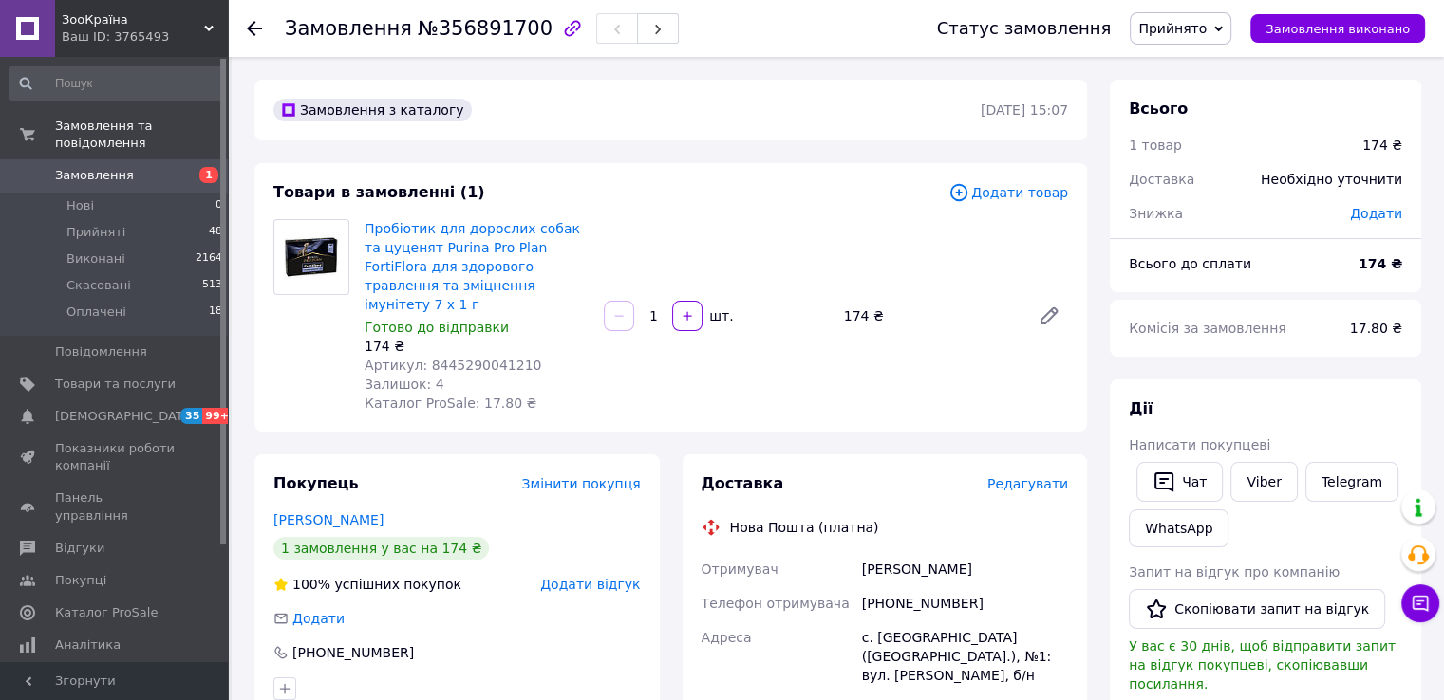
click at [323, 252] on img at bounding box center [311, 257] width 54 height 74
click at [440, 233] on link "Пробіотик для дорослих собак та цуценят Purina Pro Plan FortiFlora для здоровог…" at bounding box center [471, 266] width 215 height 91
click at [1278, 483] on link "Viber" at bounding box center [1263, 482] width 66 height 40
click at [1196, 483] on button "Чат" at bounding box center [1179, 482] width 86 height 40
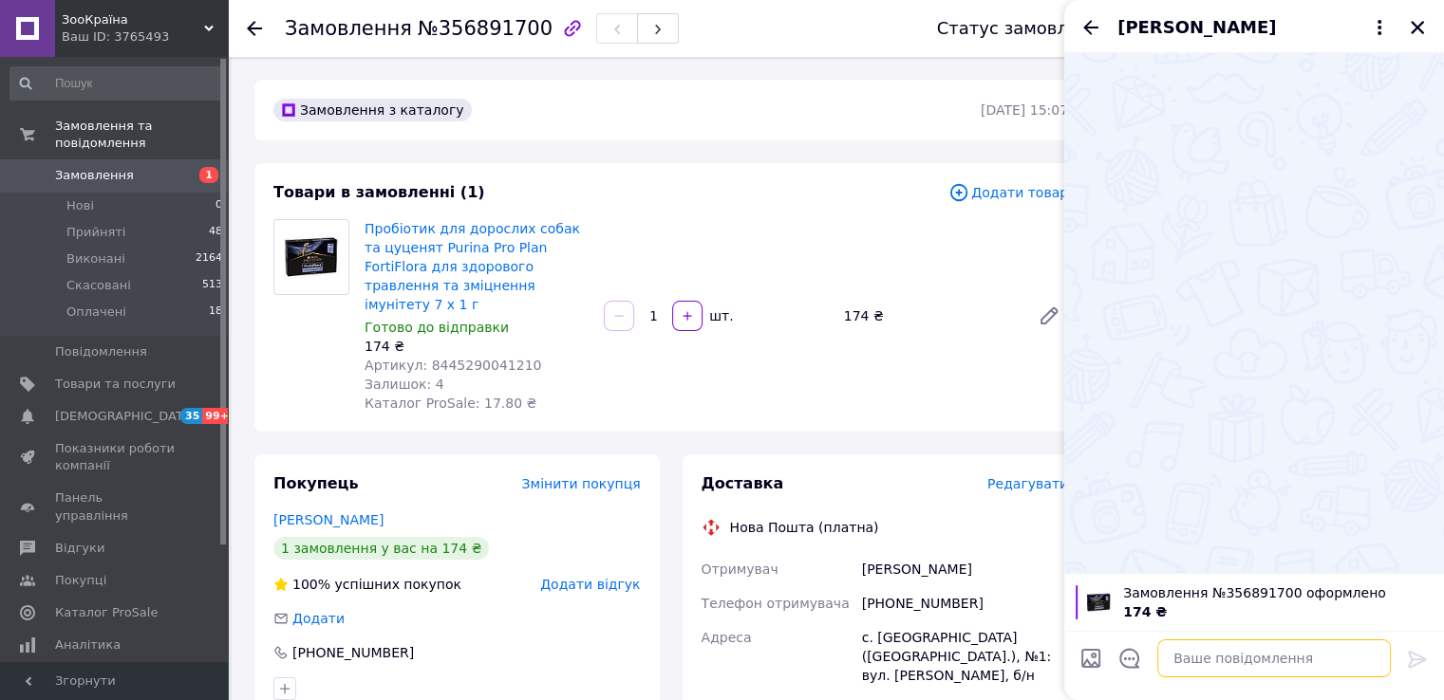
click at [1254, 659] on textarea at bounding box center [1273, 659] width 233 height 38
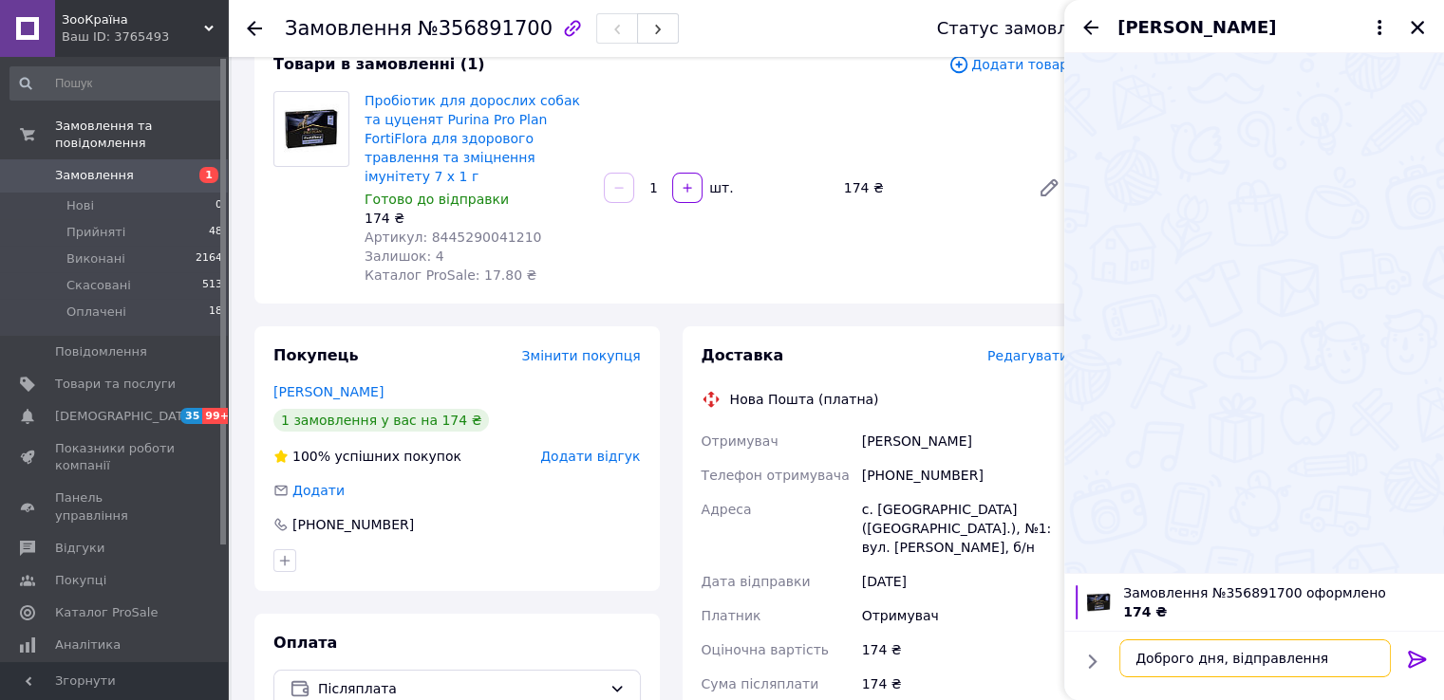
scroll to position [95, 0]
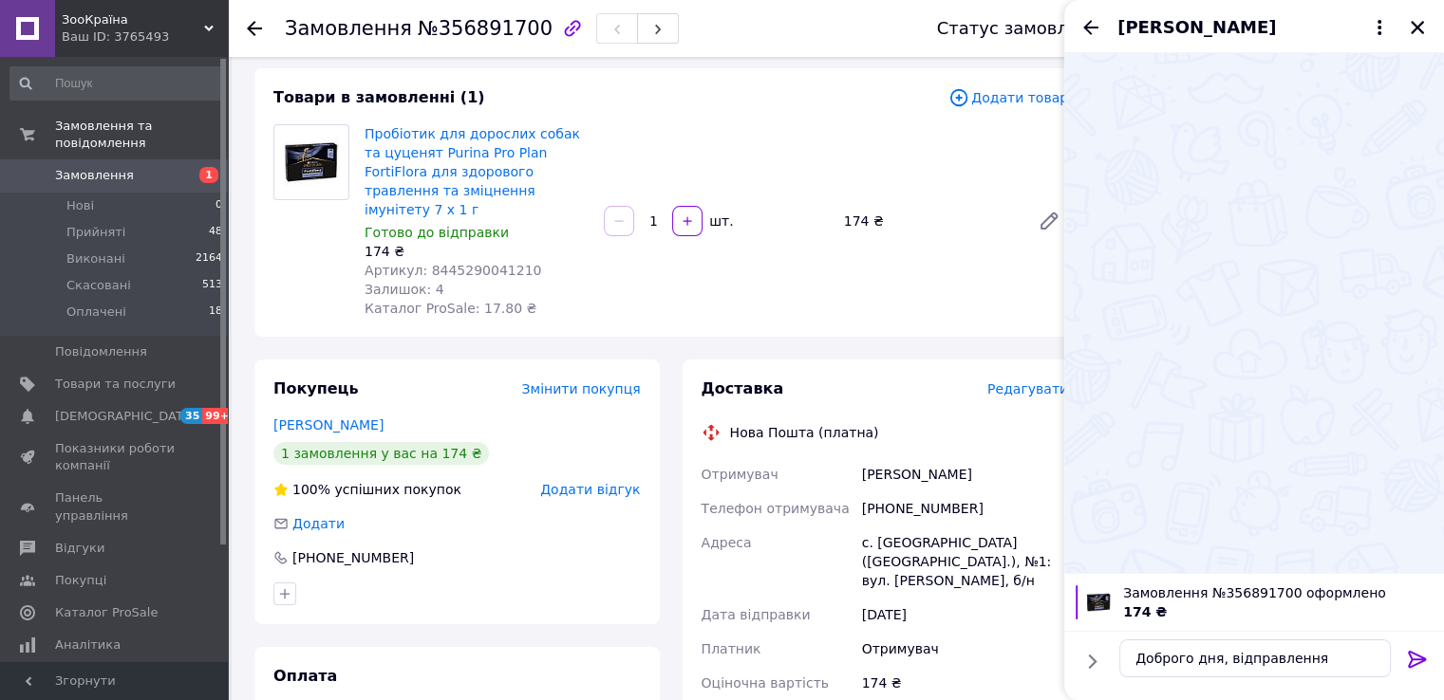
click at [892, 527] on div "с. [GEOGRAPHIC_DATA] ([GEOGRAPHIC_DATA].), №1: вул. [PERSON_NAME], б/н" at bounding box center [965, 562] width 214 height 72
copy div "с. [GEOGRAPHIC_DATA] ([GEOGRAPHIC_DATA].), №1: вул. [PERSON_NAME], б/н"
click at [1317, 658] on textarea "Доброго дня, відправлення" at bounding box center [1254, 659] width 271 height 38
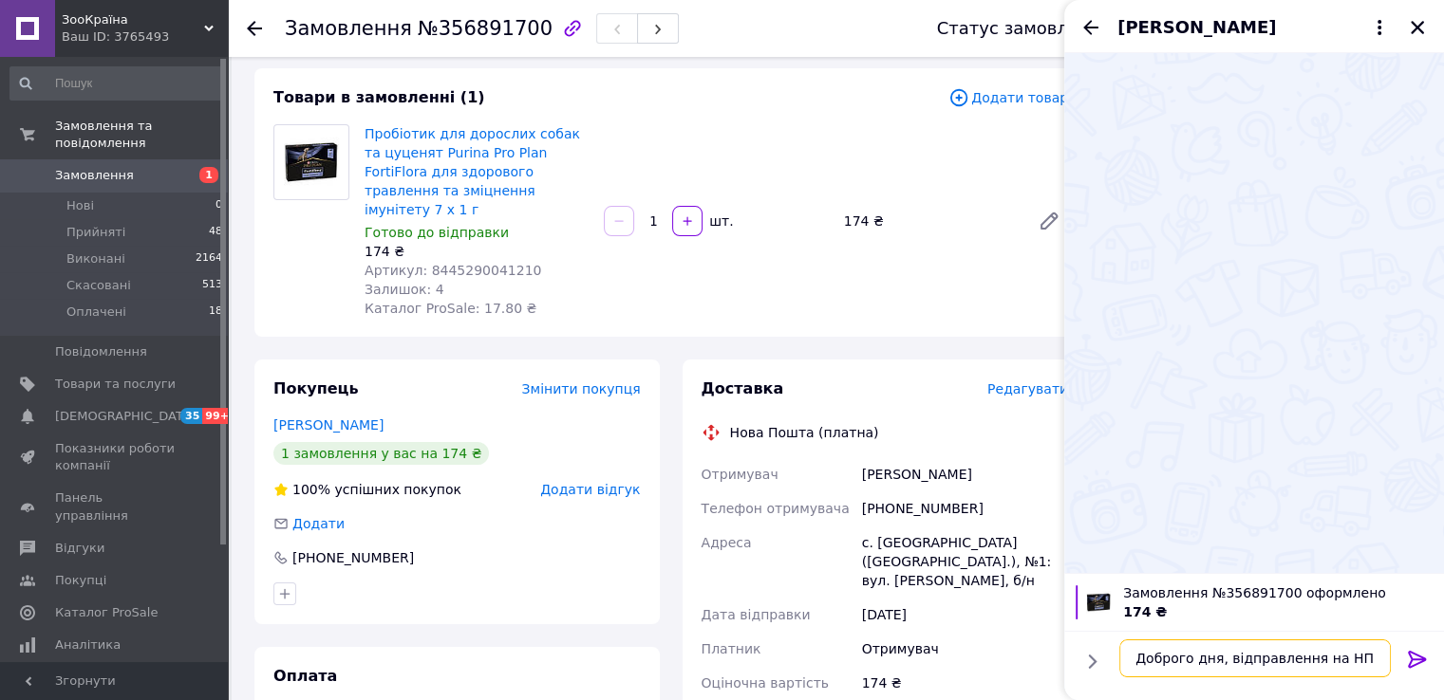
paste textarea "с. [GEOGRAPHIC_DATA] ([GEOGRAPHIC_DATA].), №1: вул. [PERSON_NAME], б/н"
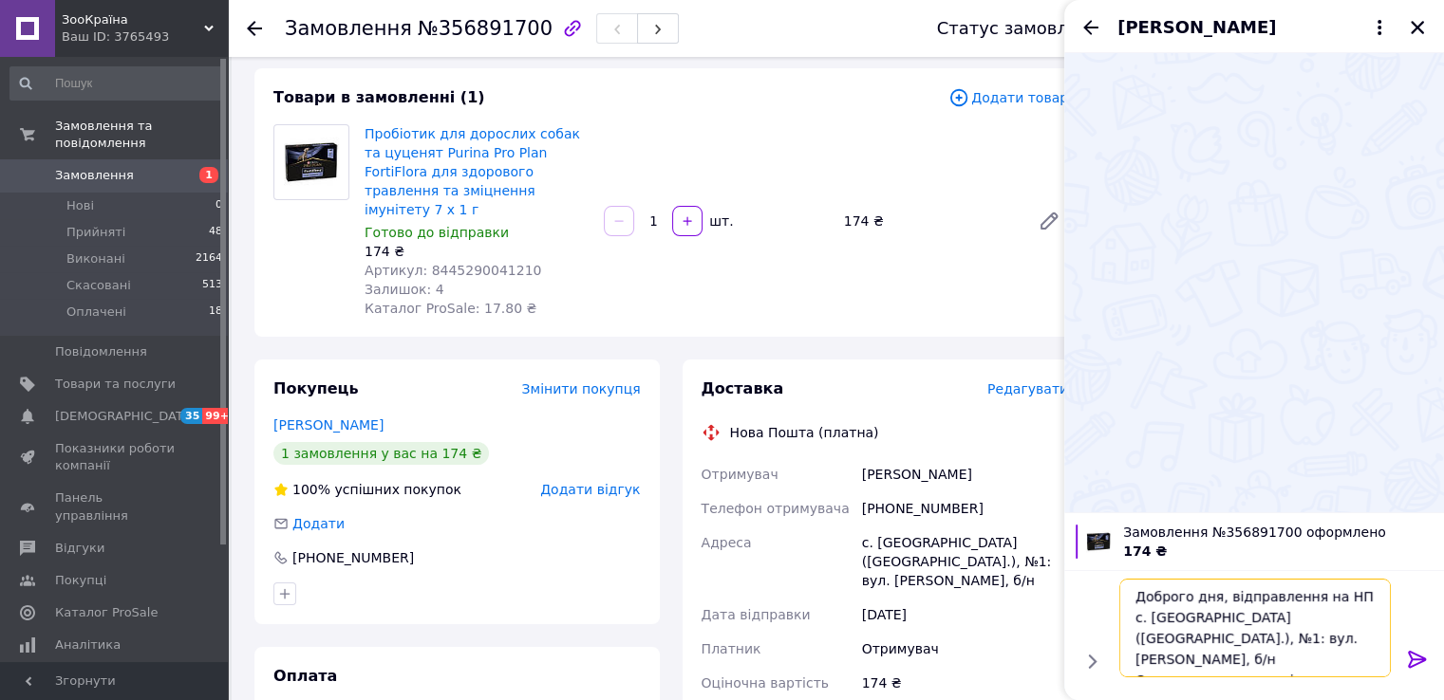
scroll to position [12, 0]
type textarea "Доброго дня, відправлення на НП с. [GEOGRAPHIC_DATA] ([GEOGRAPHIC_DATA].), №1: …"
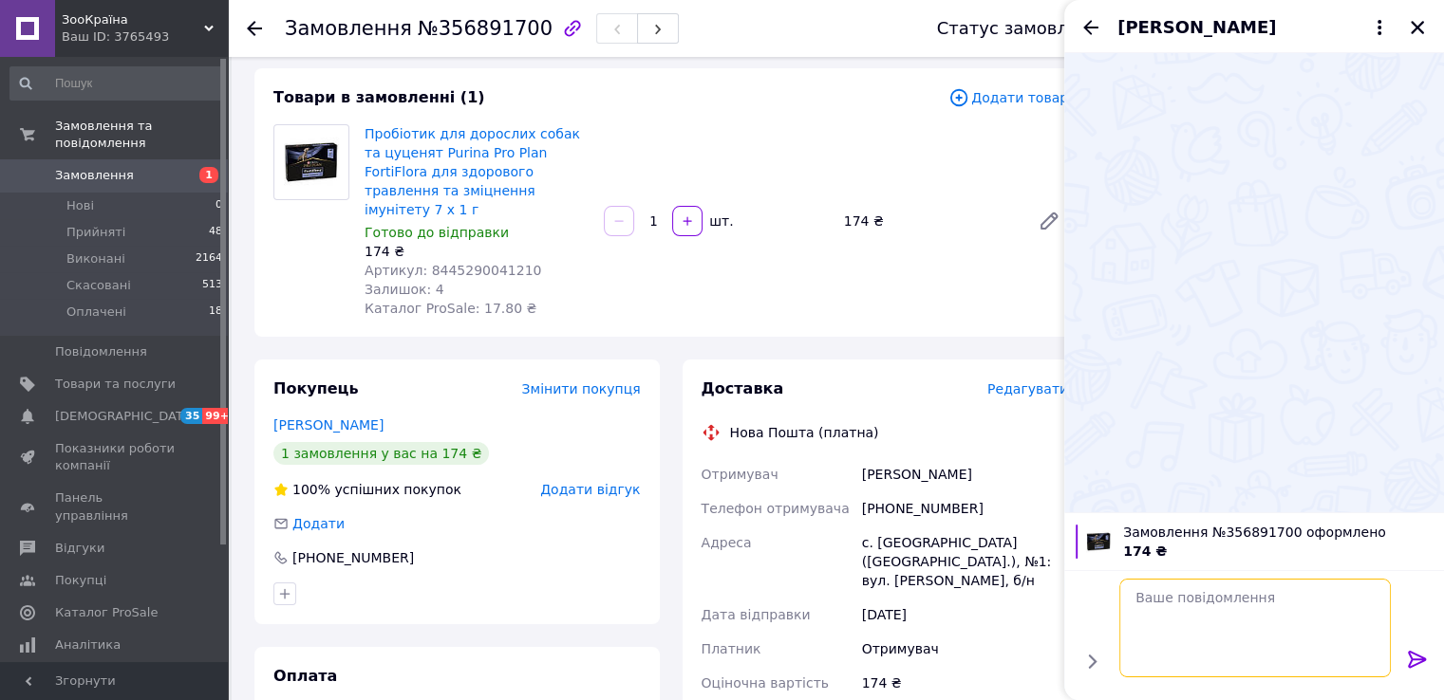
scroll to position [0, 0]
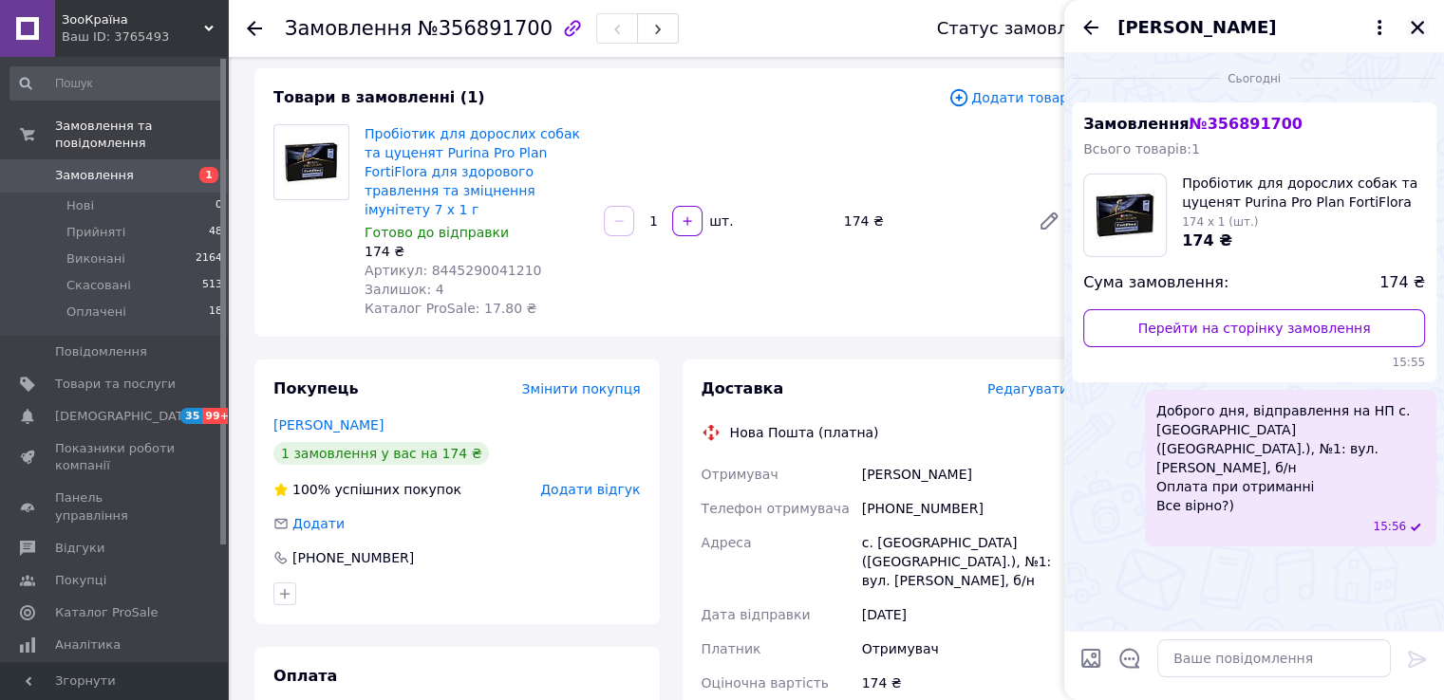
click at [1409, 29] on icon "Закрити" at bounding box center [1417, 27] width 17 height 17
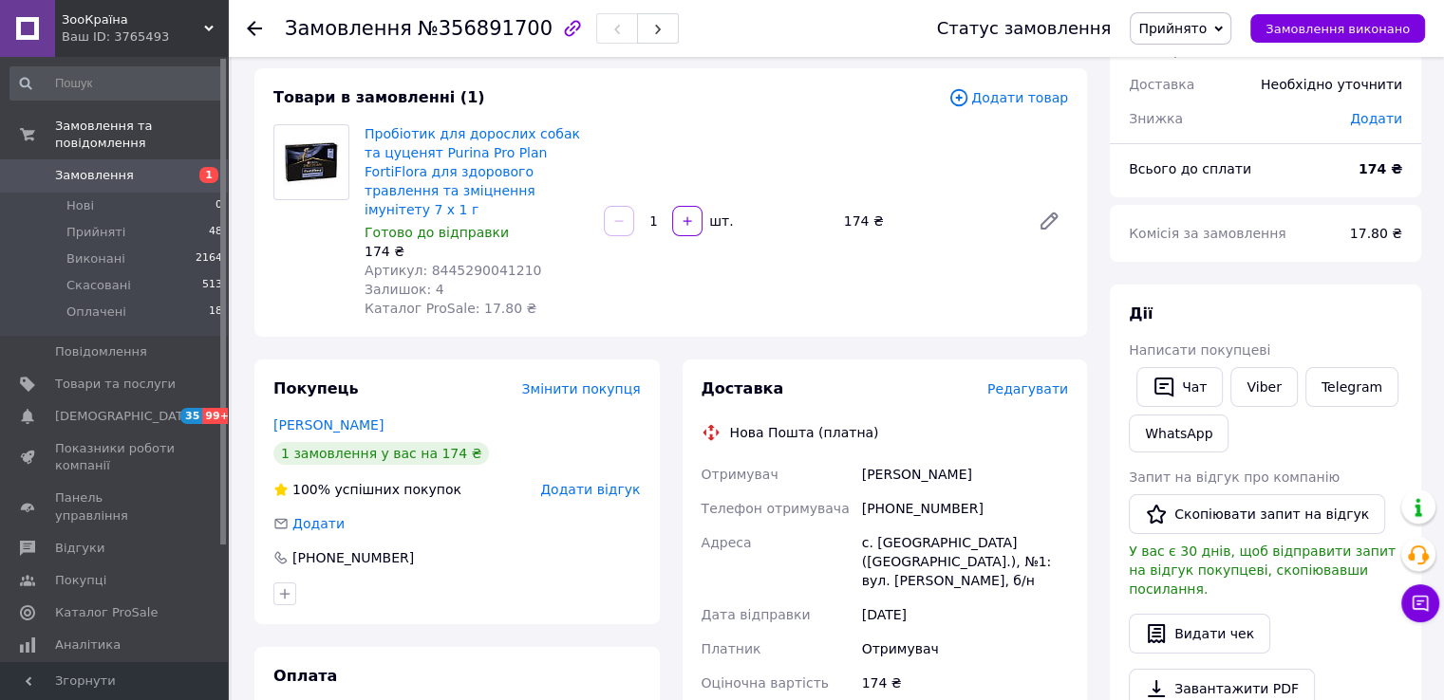
drag, startPoint x: 397, startPoint y: 407, endPoint x: 271, endPoint y: 412, distance: 125.4
click at [271, 412] on div "Покупець Змінити покупця [PERSON_NAME] 1 замовлення у вас на 174 ₴ 100% успішни…" at bounding box center [456, 492] width 405 height 265
copy link "[PERSON_NAME]"
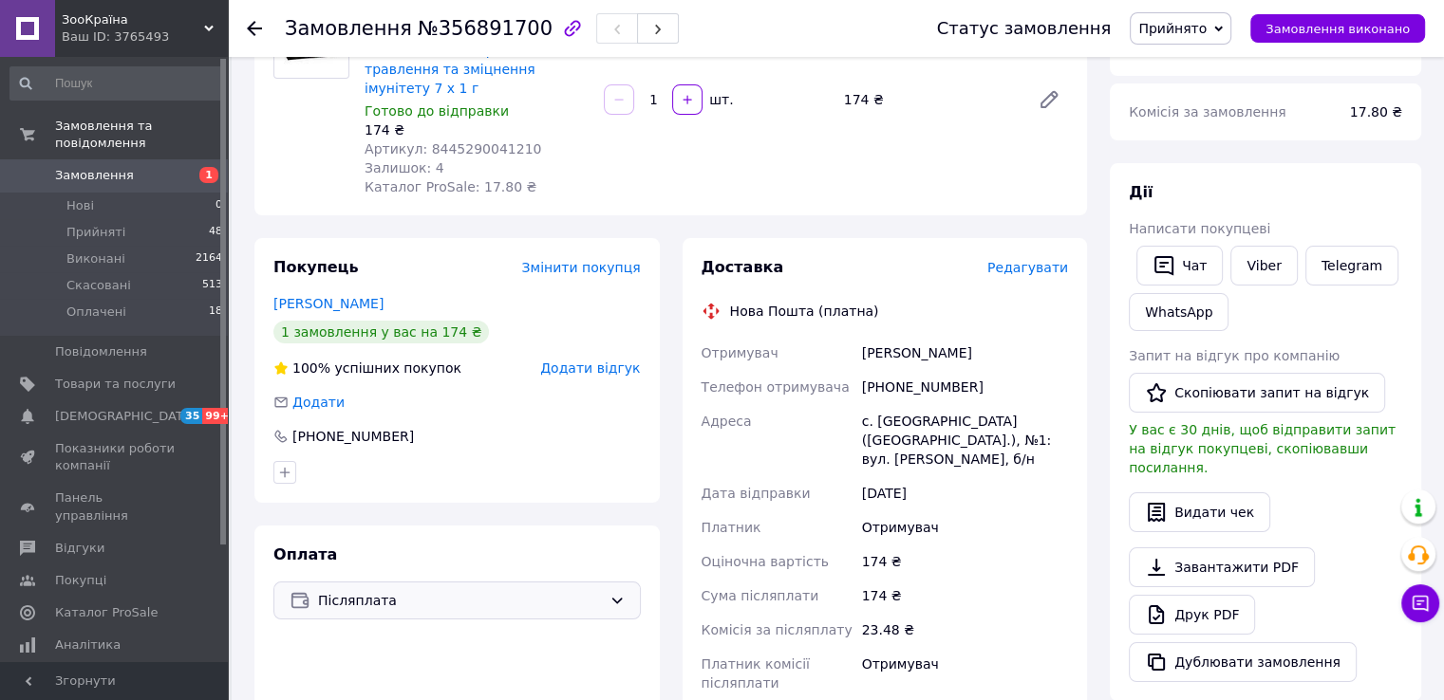
scroll to position [380, 0]
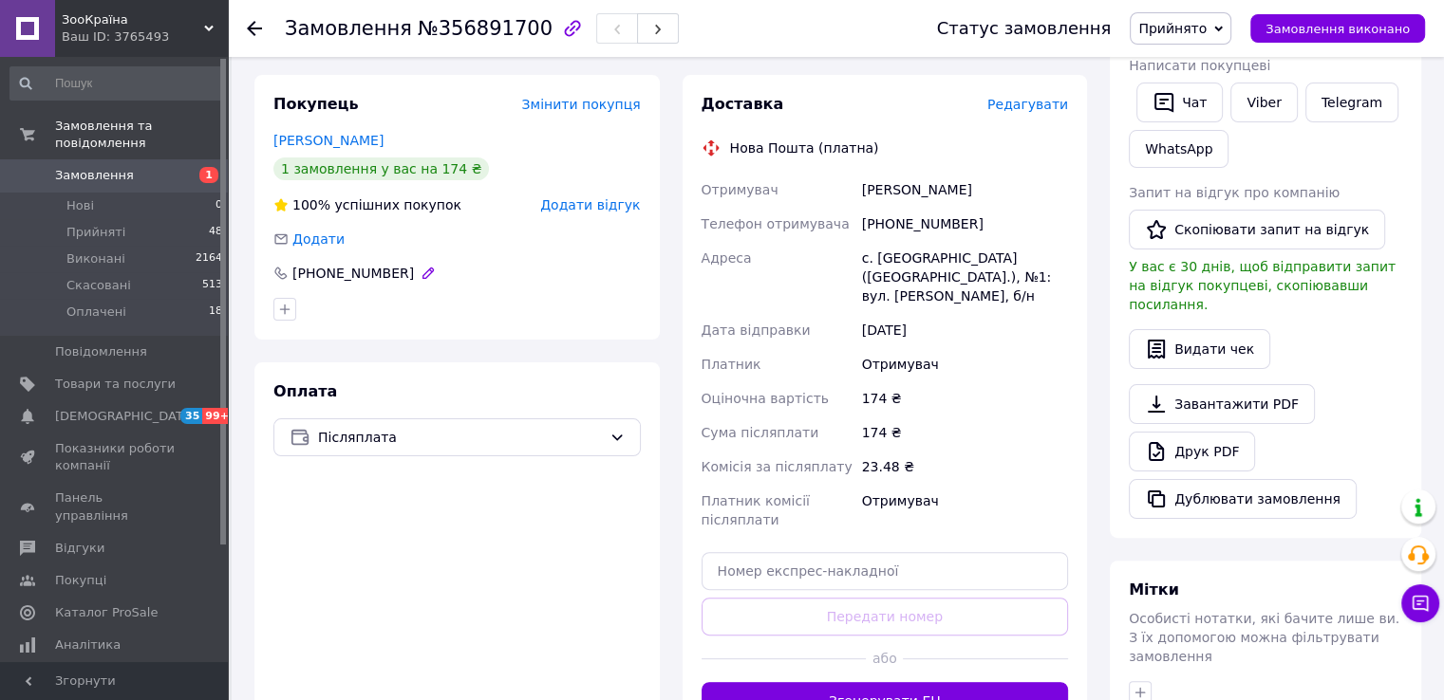
click at [349, 264] on div "[PHONE_NUMBER]" at bounding box center [352, 273] width 125 height 19
copy div "380636309638"
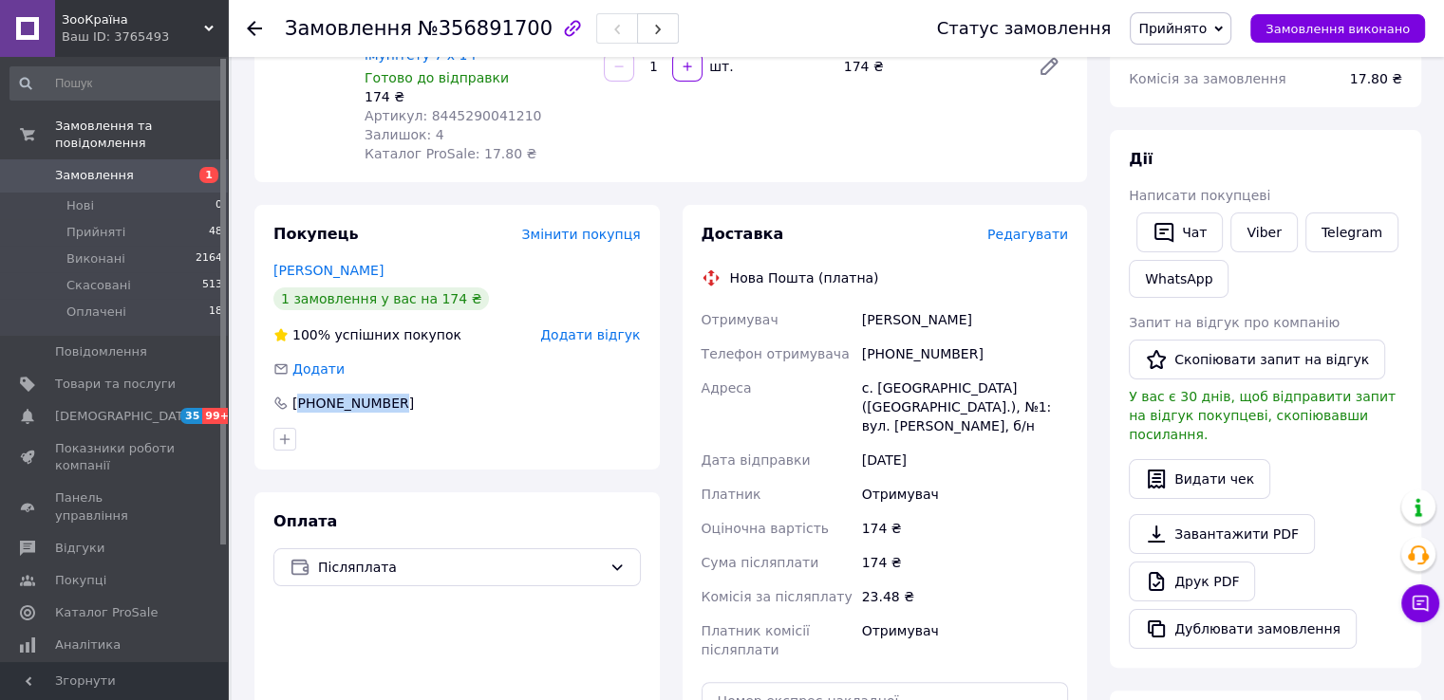
scroll to position [95, 0]
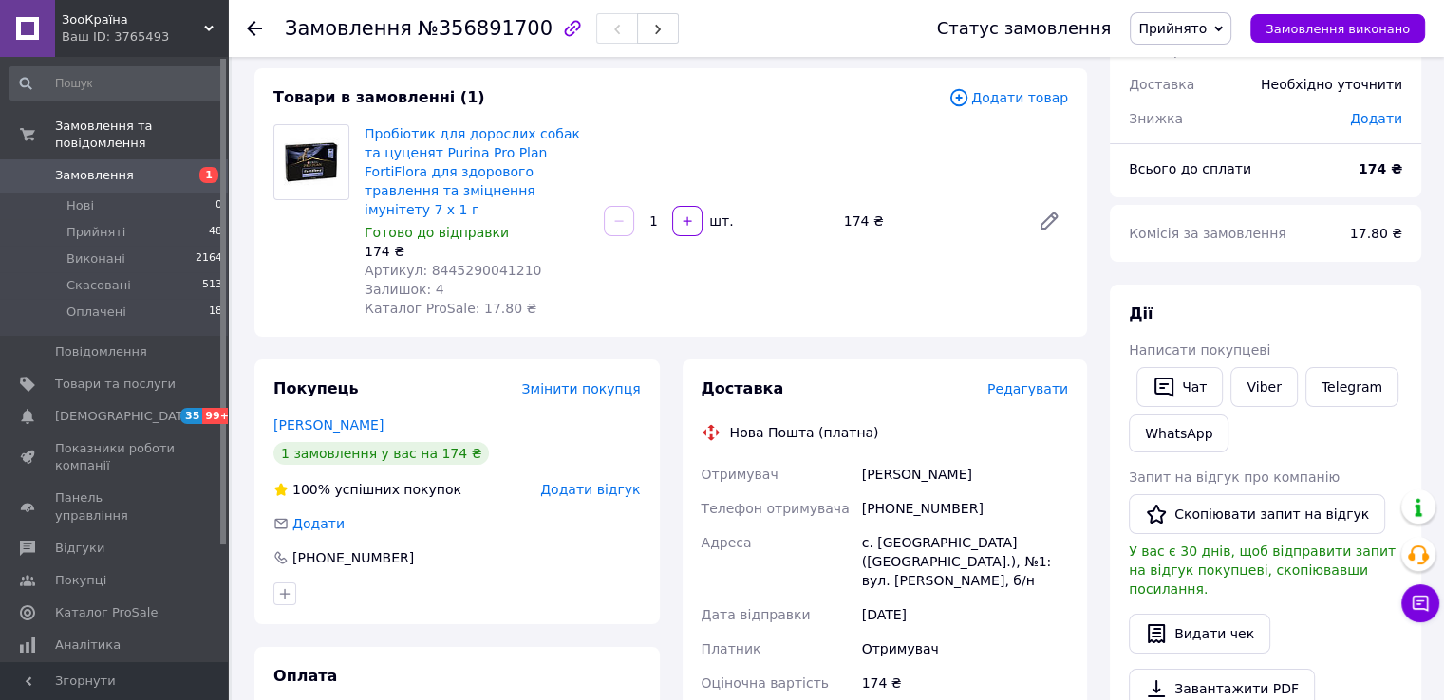
click at [451, 263] on span "Артикул: 8445290041210" at bounding box center [452, 270] width 177 height 15
click at [440, 28] on span "№356891700" at bounding box center [485, 28] width 135 height 23
copy span "356891700"
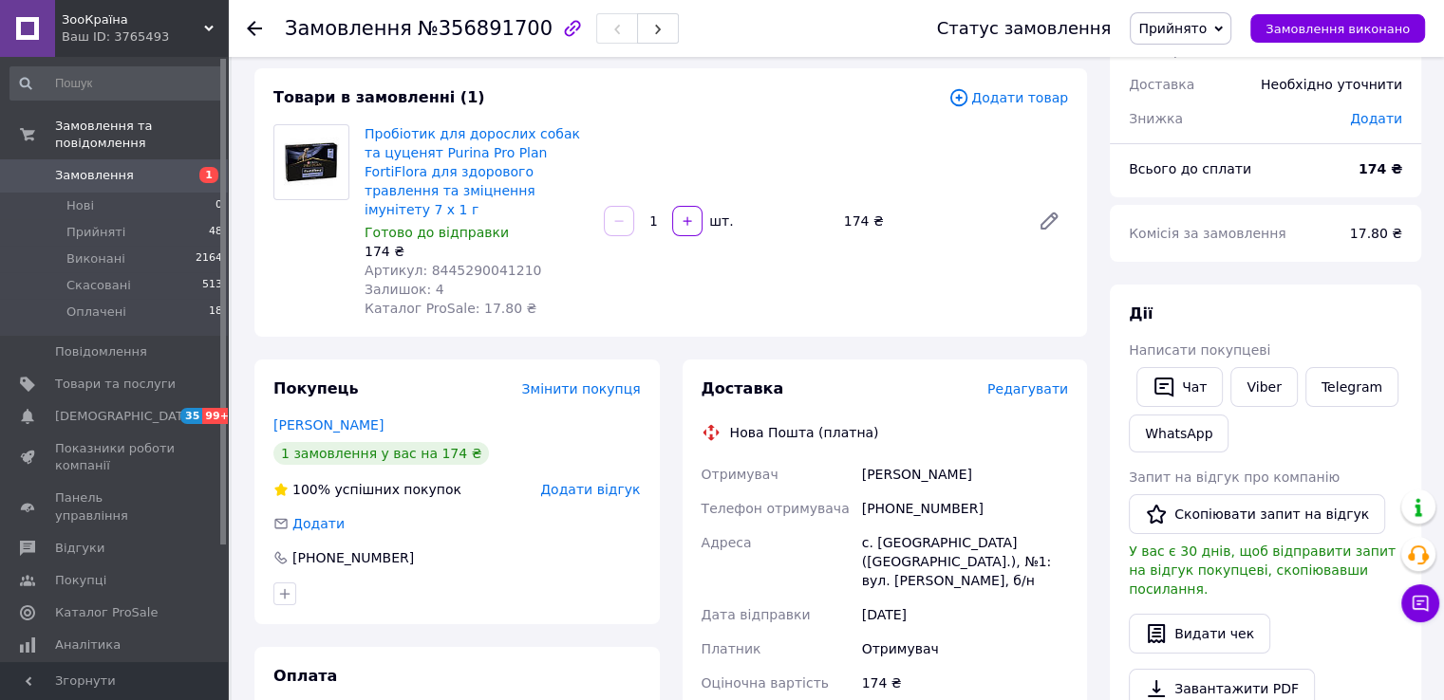
click at [253, 31] on use at bounding box center [254, 28] width 15 height 15
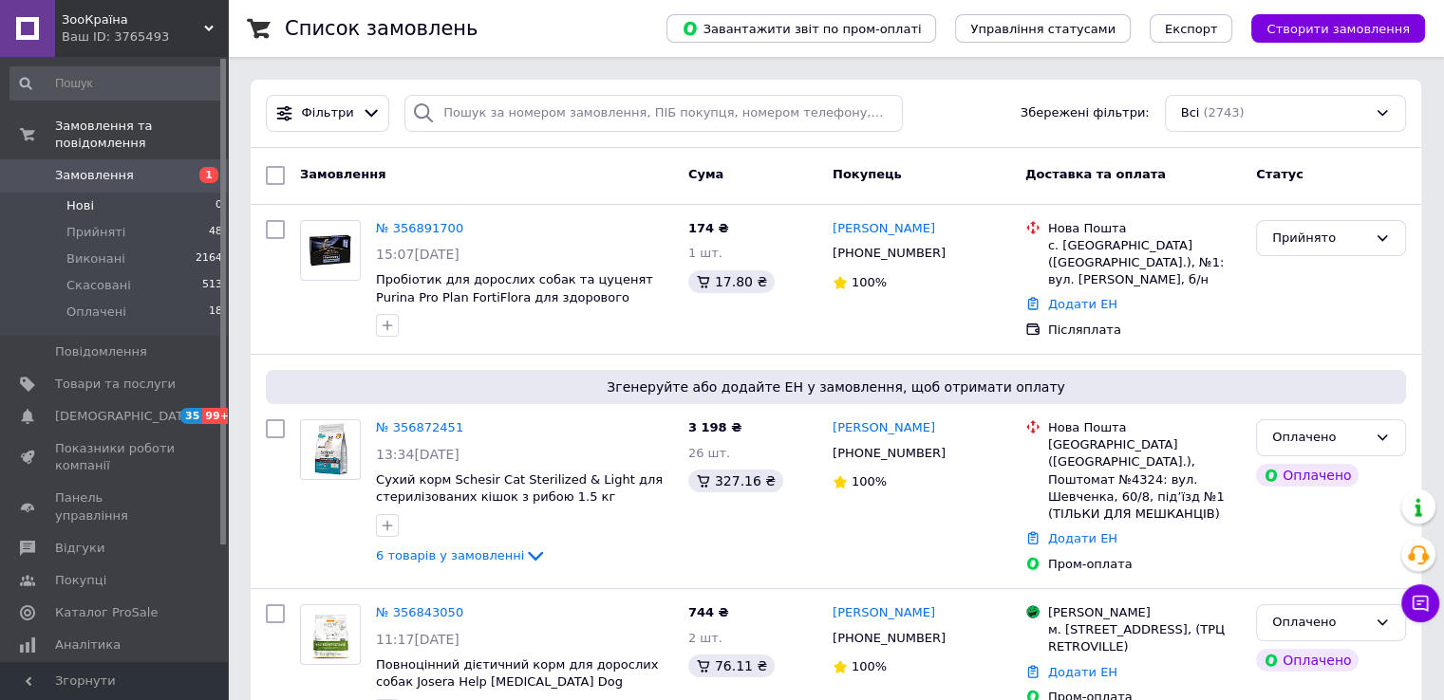
click at [112, 193] on li "Нові 0" at bounding box center [116, 206] width 233 height 27
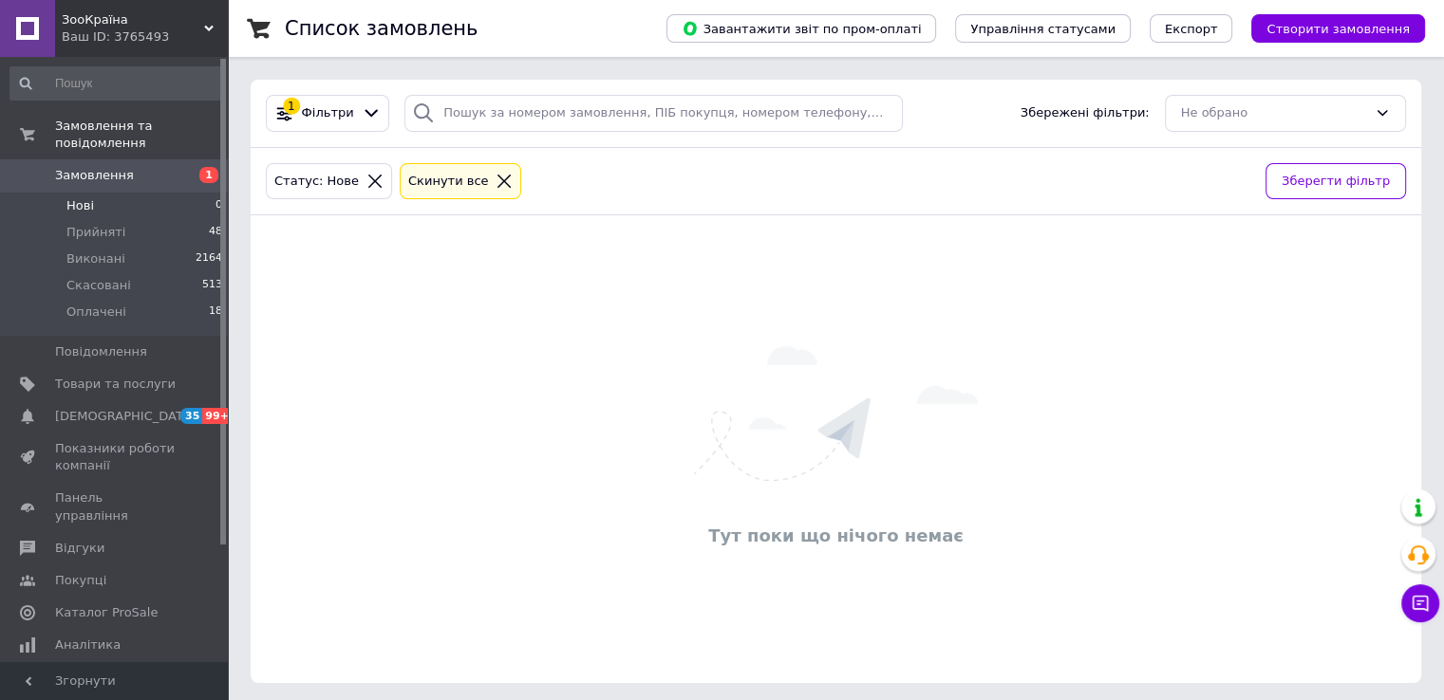
click at [495, 175] on icon at bounding box center [503, 181] width 17 height 17
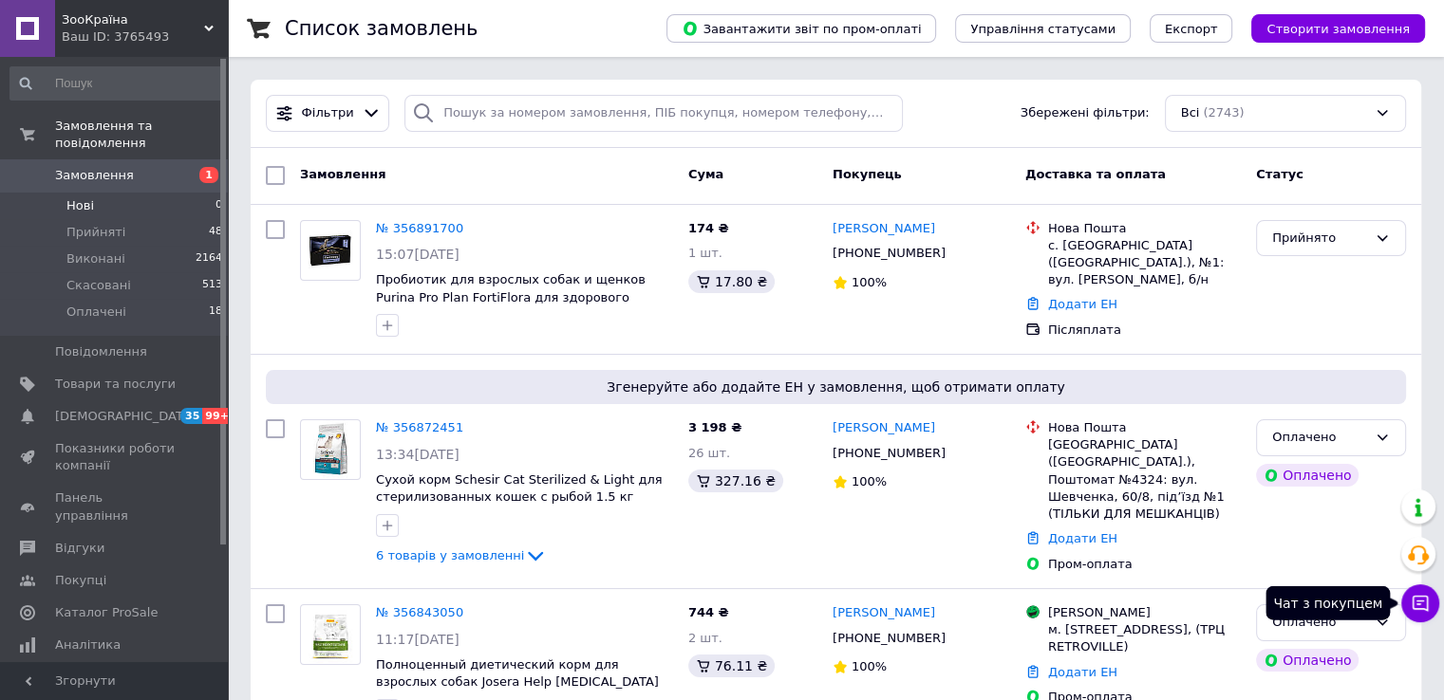
click at [1412, 605] on icon at bounding box center [1420, 604] width 16 height 16
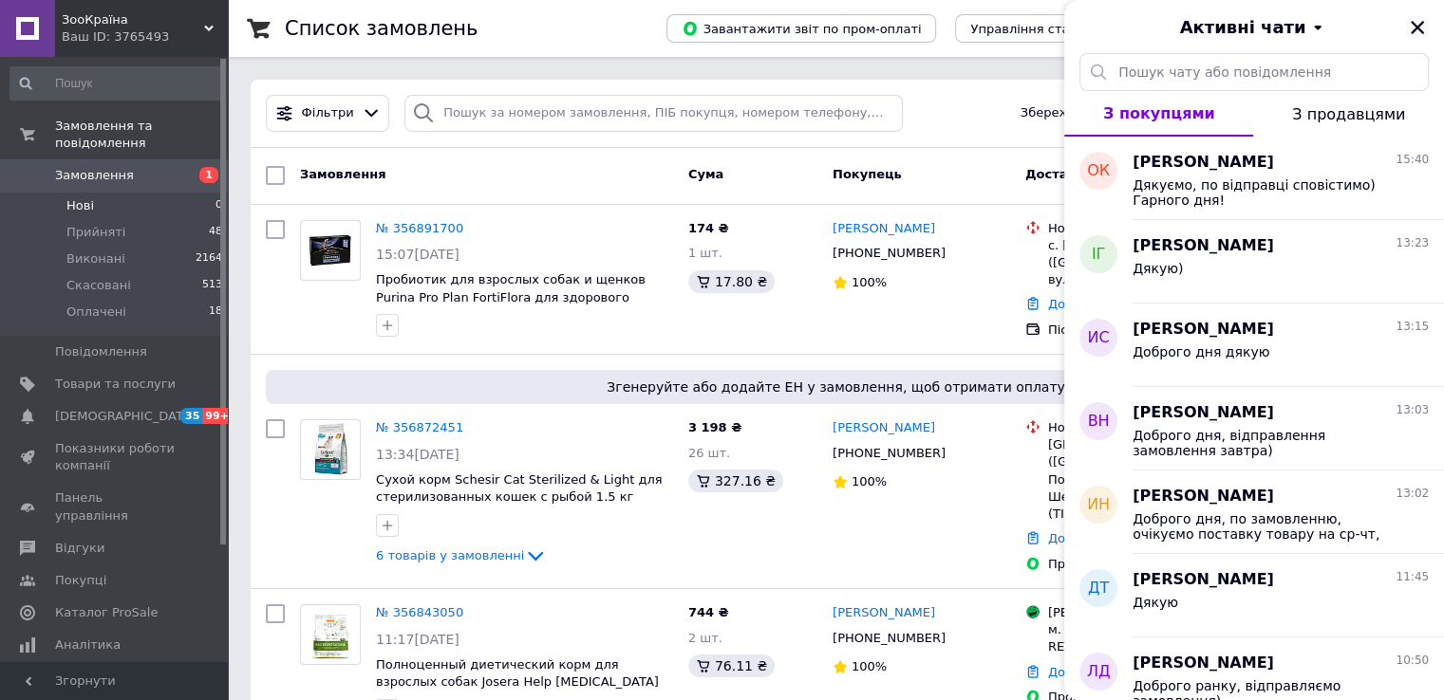
click at [1420, 31] on icon "Закрити" at bounding box center [1416, 27] width 13 height 13
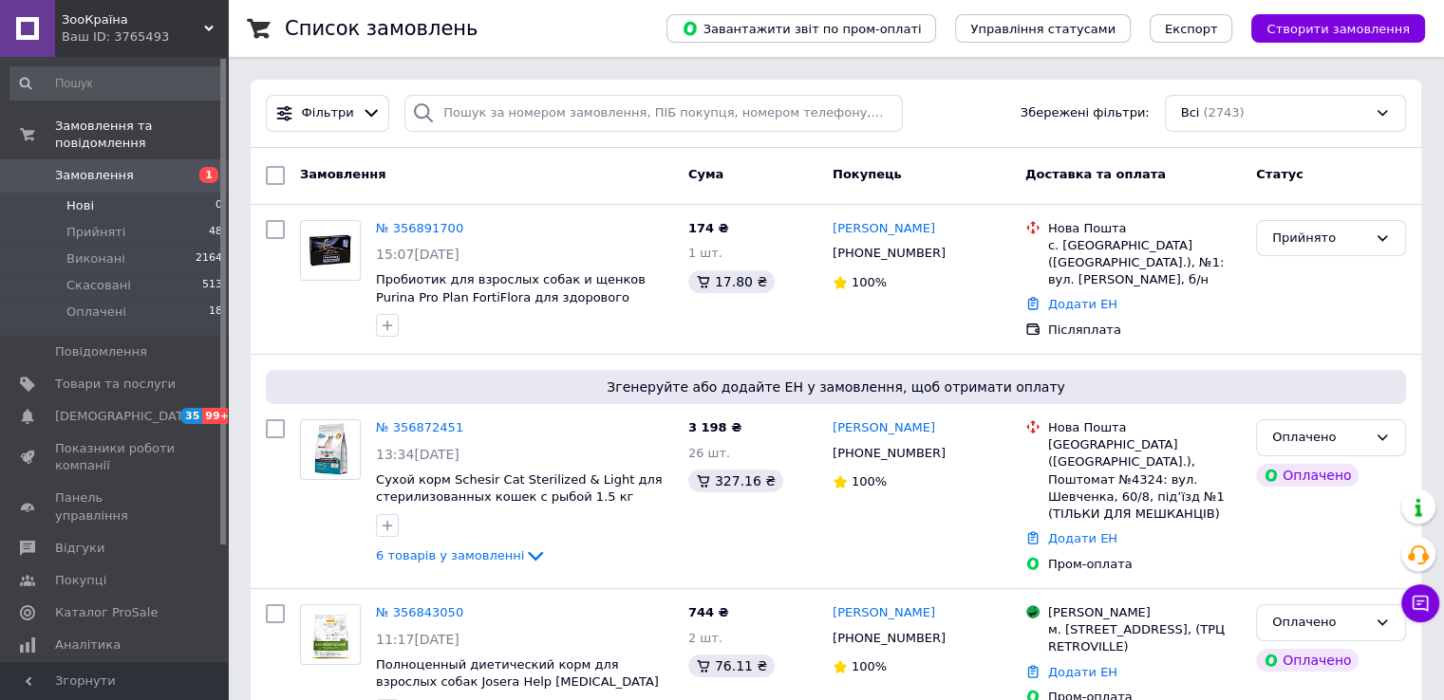
click at [103, 193] on li "Нові 0" at bounding box center [116, 206] width 233 height 27
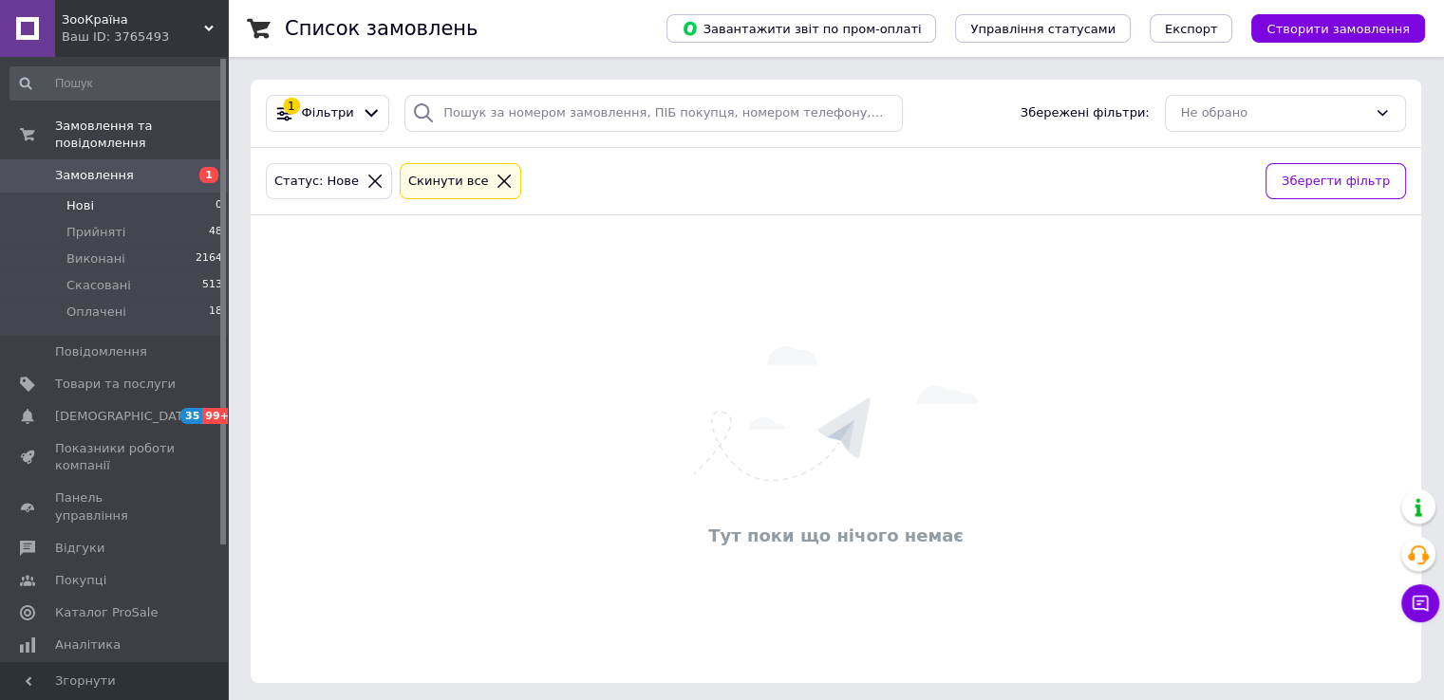
click at [498, 177] on icon at bounding box center [504, 181] width 13 height 13
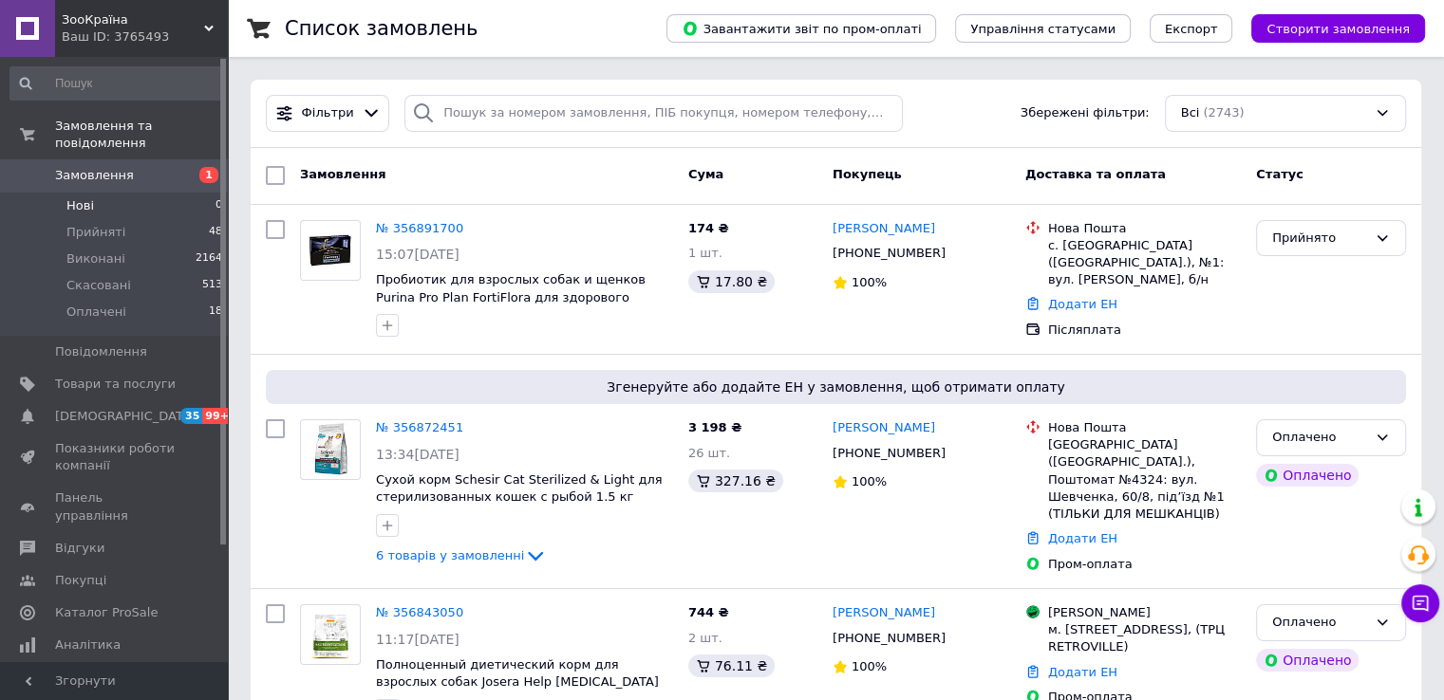
click at [121, 193] on li "Нові 0" at bounding box center [116, 206] width 233 height 27
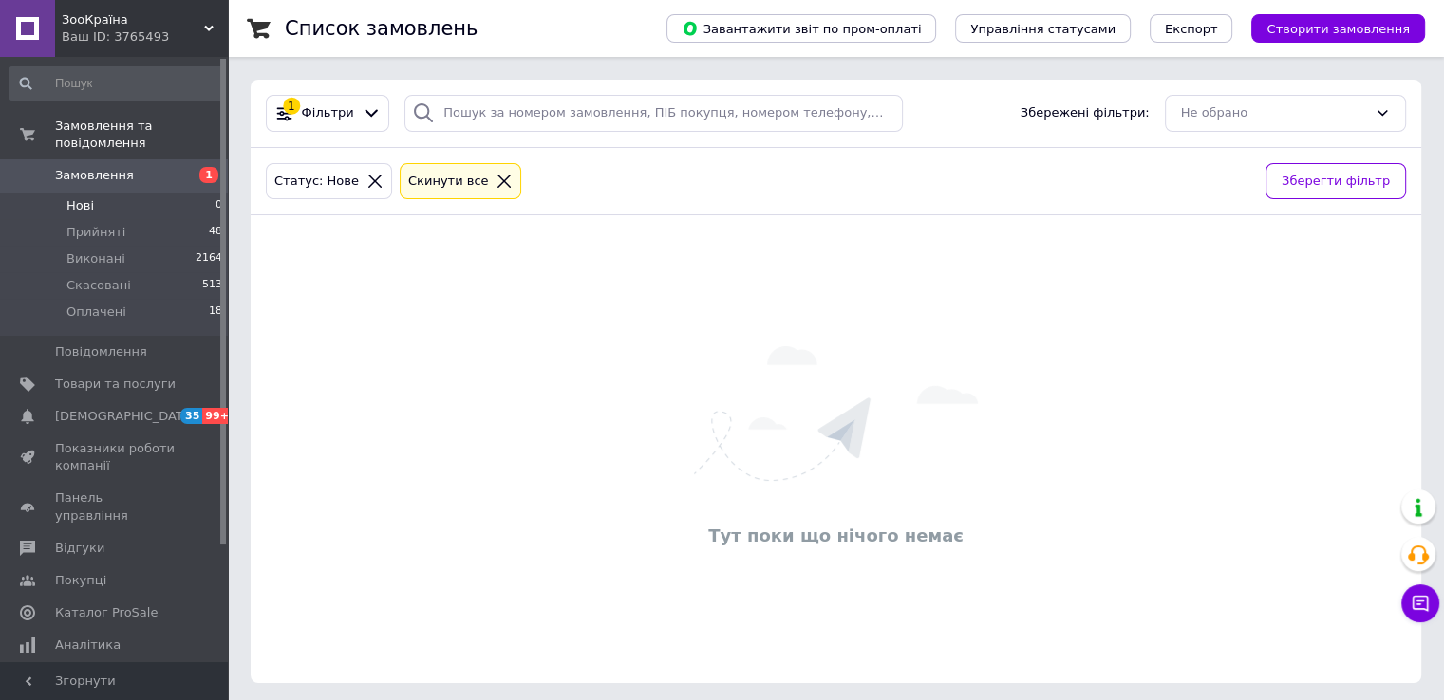
click at [495, 183] on icon at bounding box center [503, 181] width 17 height 17
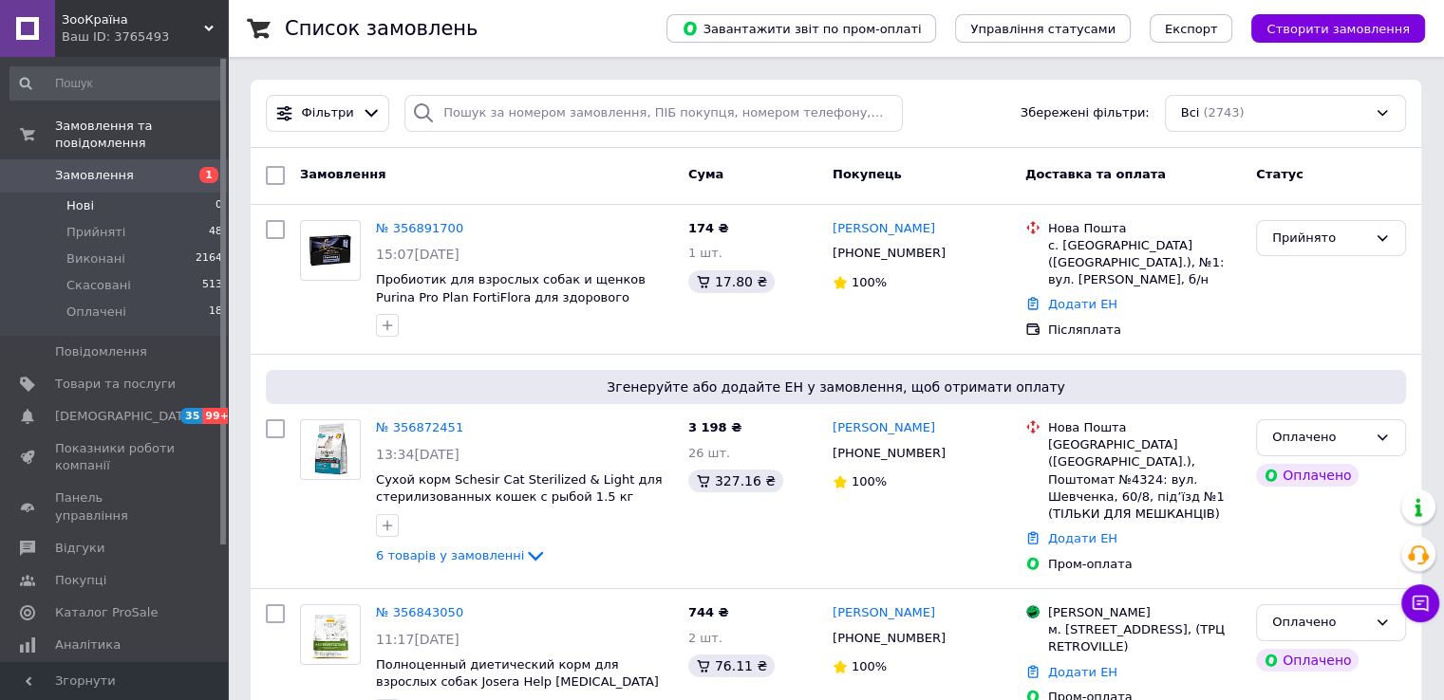
click at [115, 196] on li "Нові 0" at bounding box center [116, 206] width 233 height 27
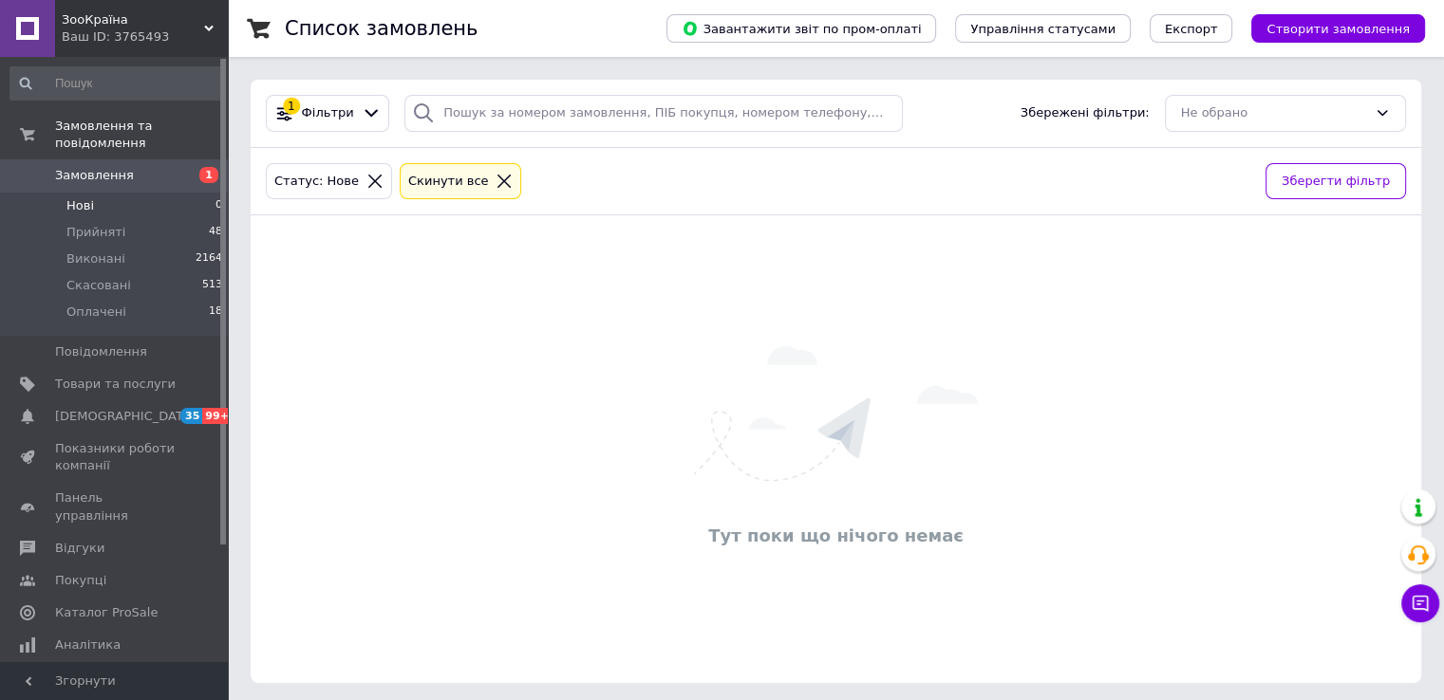
click at [498, 176] on icon at bounding box center [504, 181] width 13 height 13
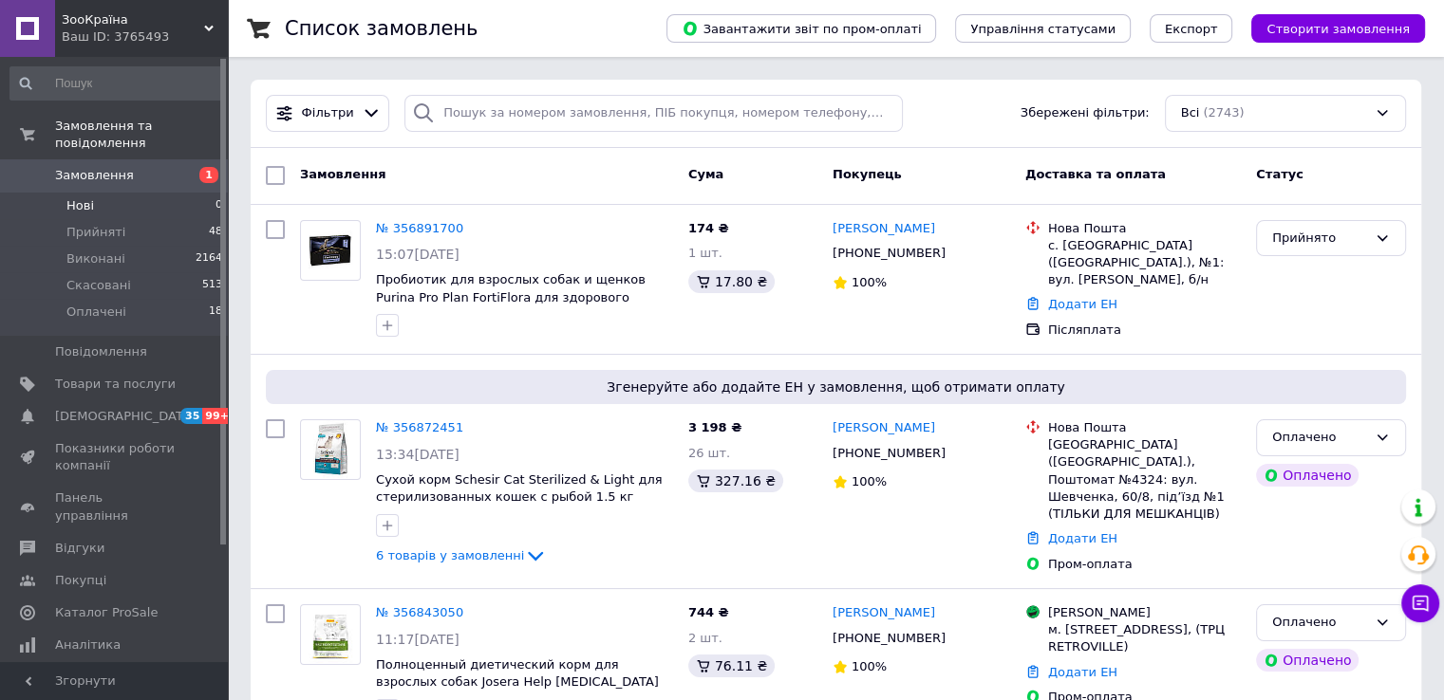
click at [120, 193] on li "Нові 0" at bounding box center [116, 206] width 233 height 27
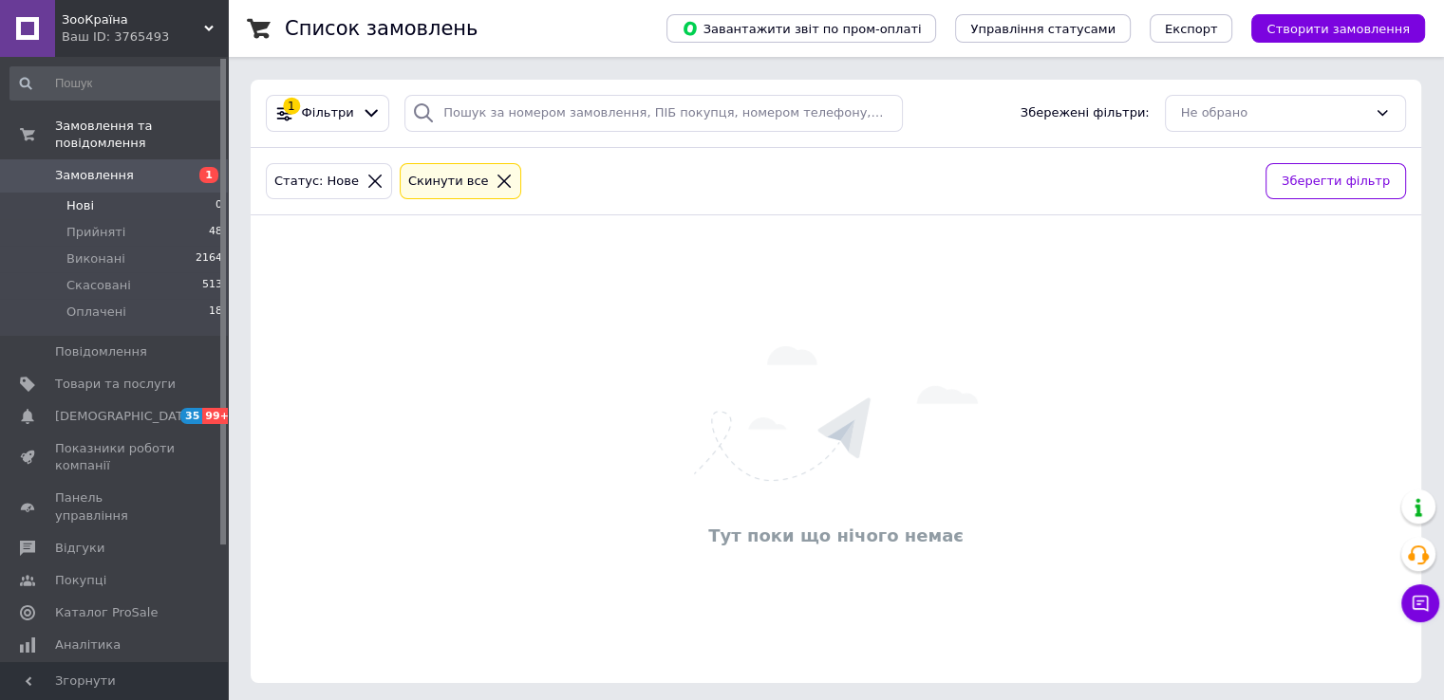
click at [495, 182] on icon at bounding box center [503, 181] width 17 height 17
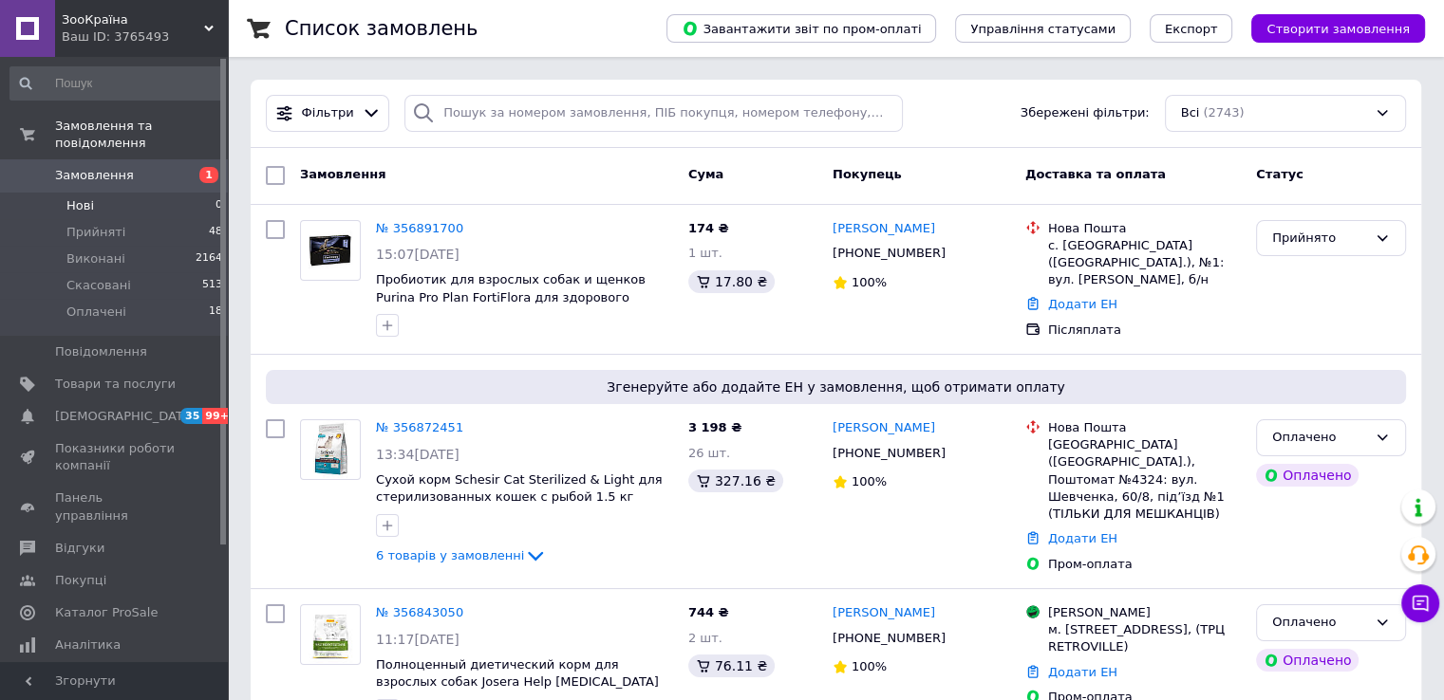
click at [118, 193] on li "Нові 0" at bounding box center [116, 206] width 233 height 27
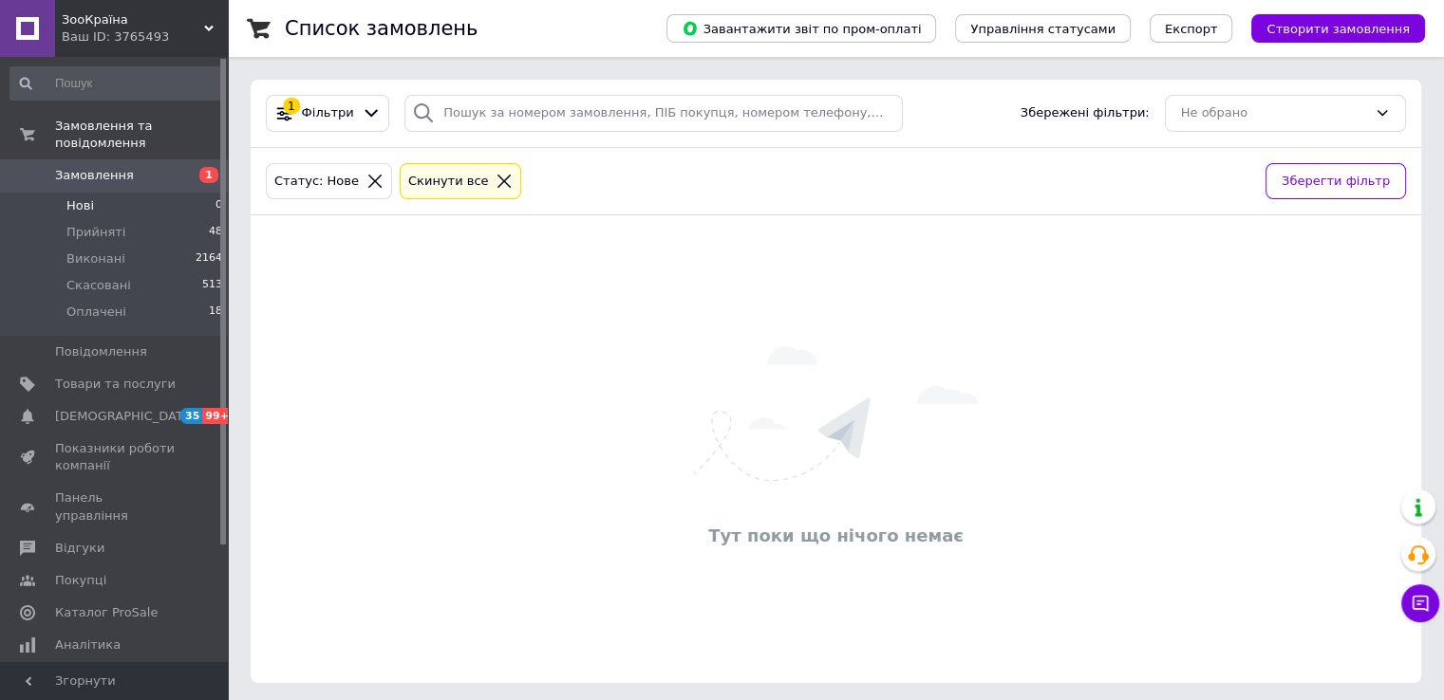
click at [475, 193] on div "Cкинути все" at bounding box center [461, 181] width 122 height 37
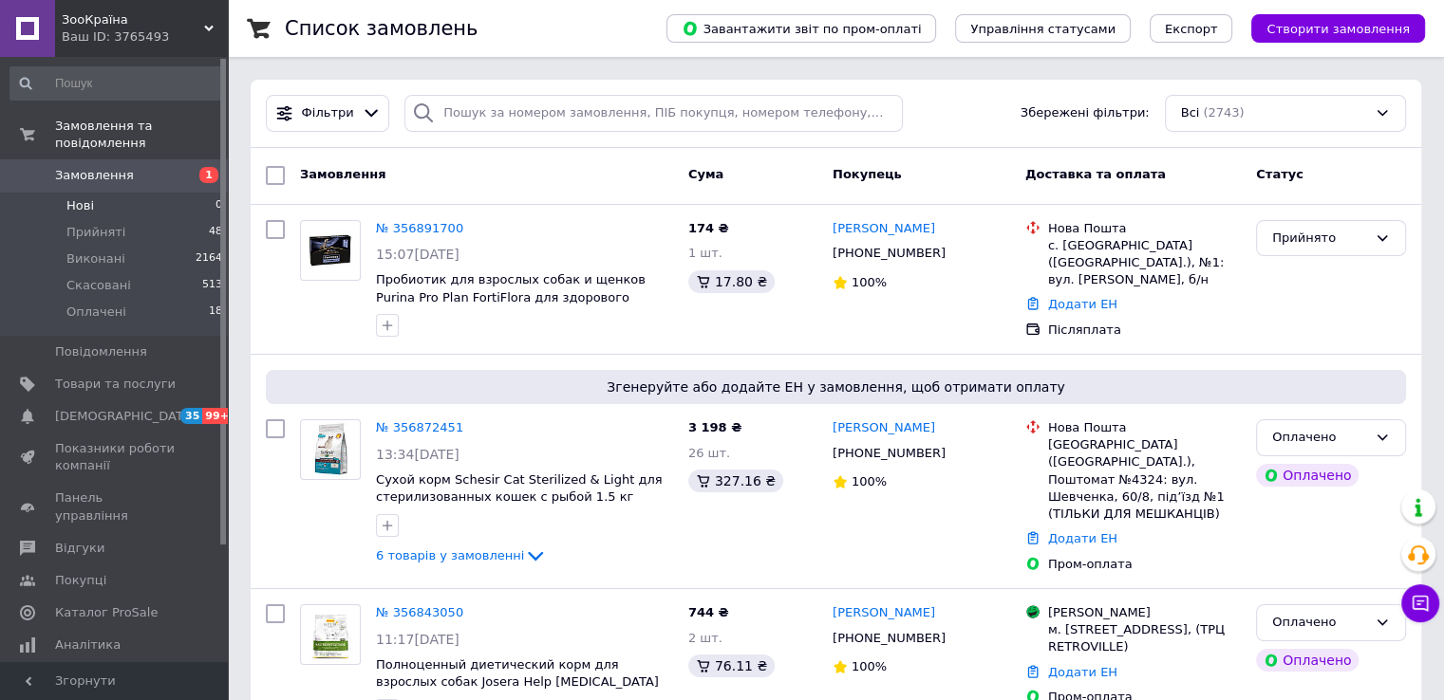
click at [117, 193] on li "Нові 0" at bounding box center [116, 206] width 233 height 27
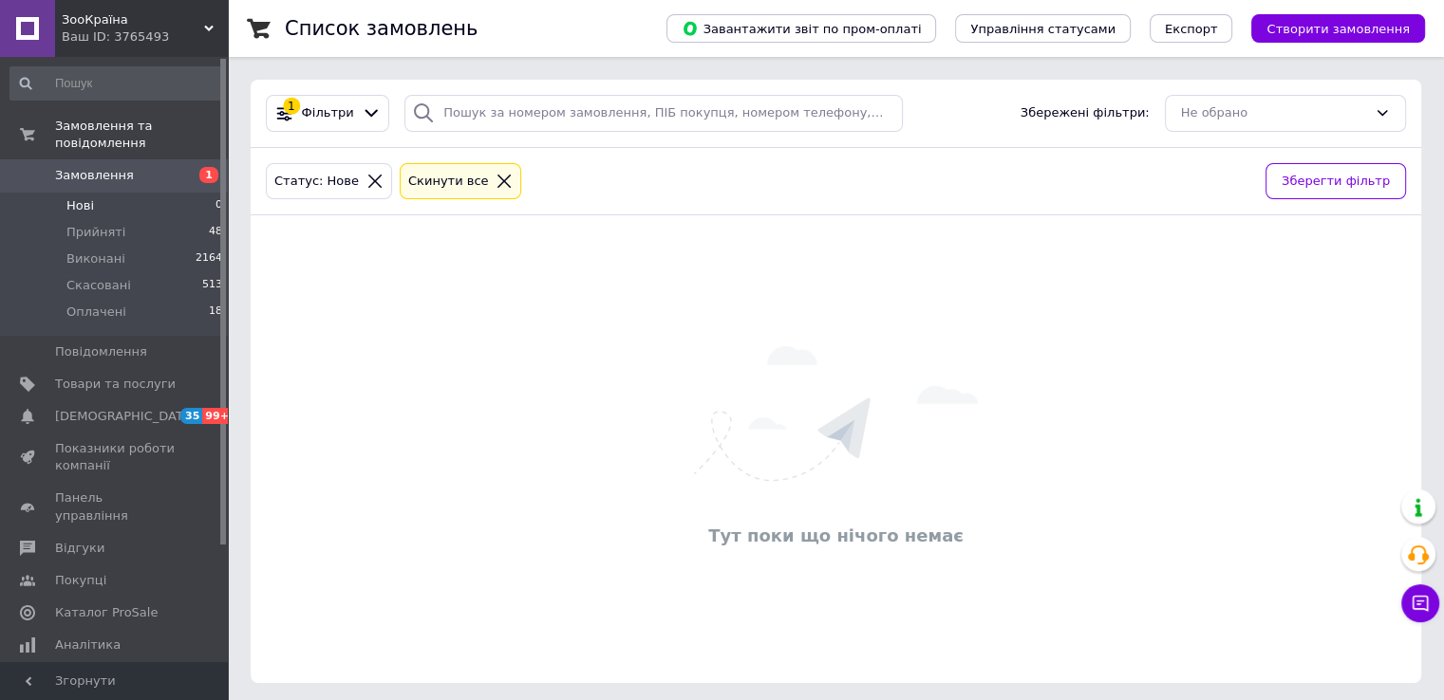
click at [495, 176] on icon at bounding box center [503, 181] width 17 height 17
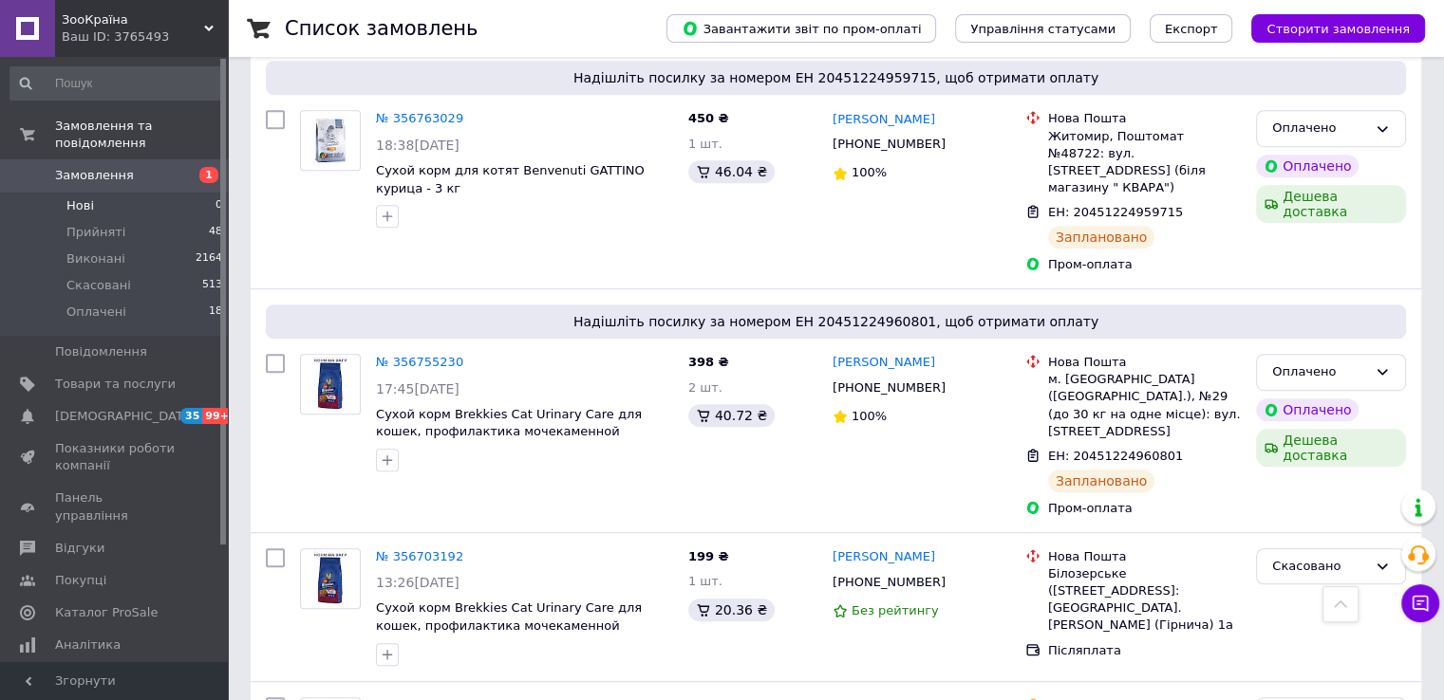
scroll to position [1139, 0]
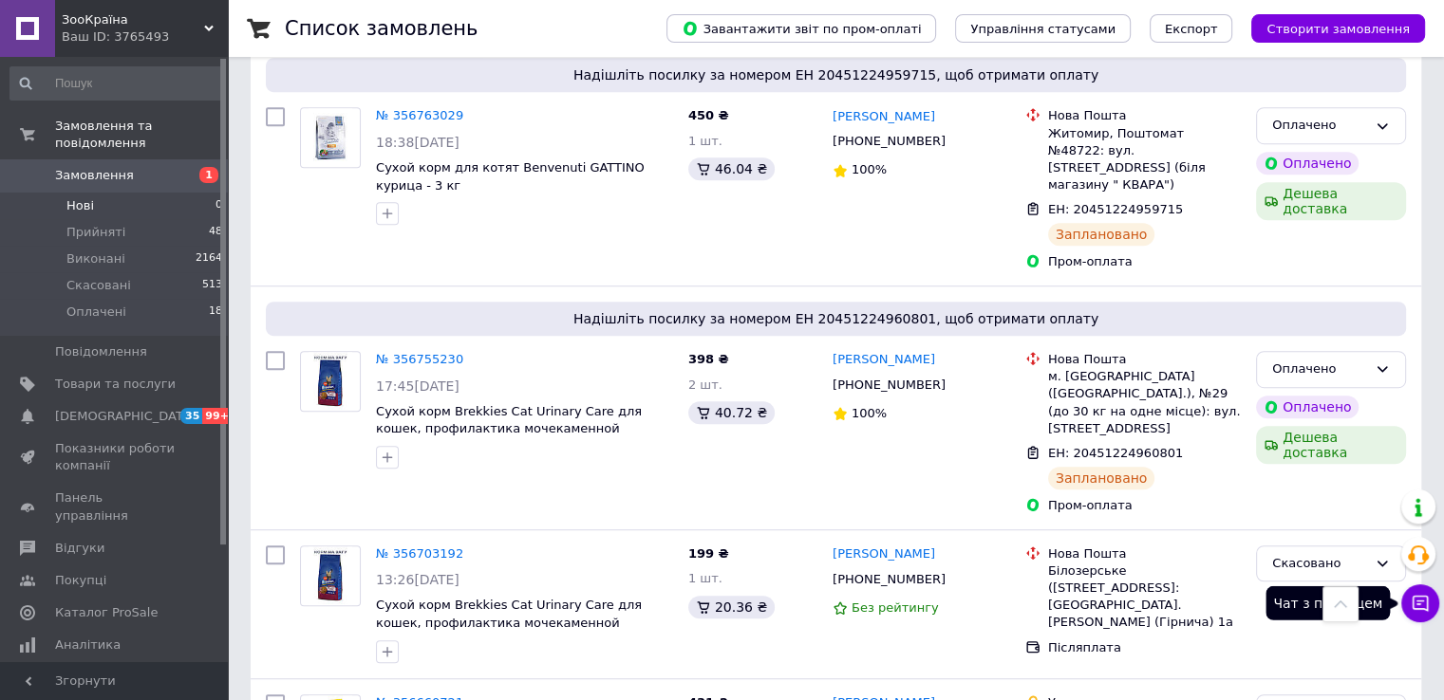
click at [1423, 606] on icon at bounding box center [1419, 603] width 19 height 19
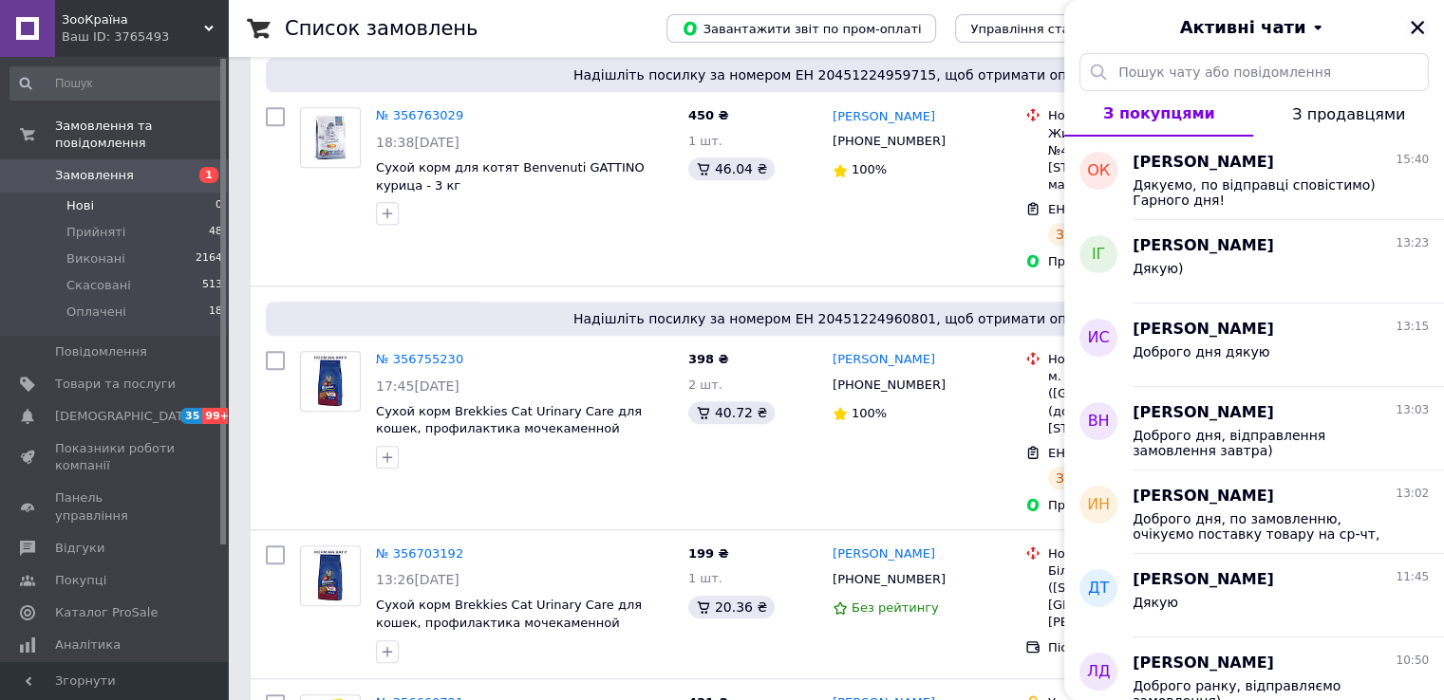
click at [1413, 28] on icon "Закрити" at bounding box center [1417, 27] width 17 height 17
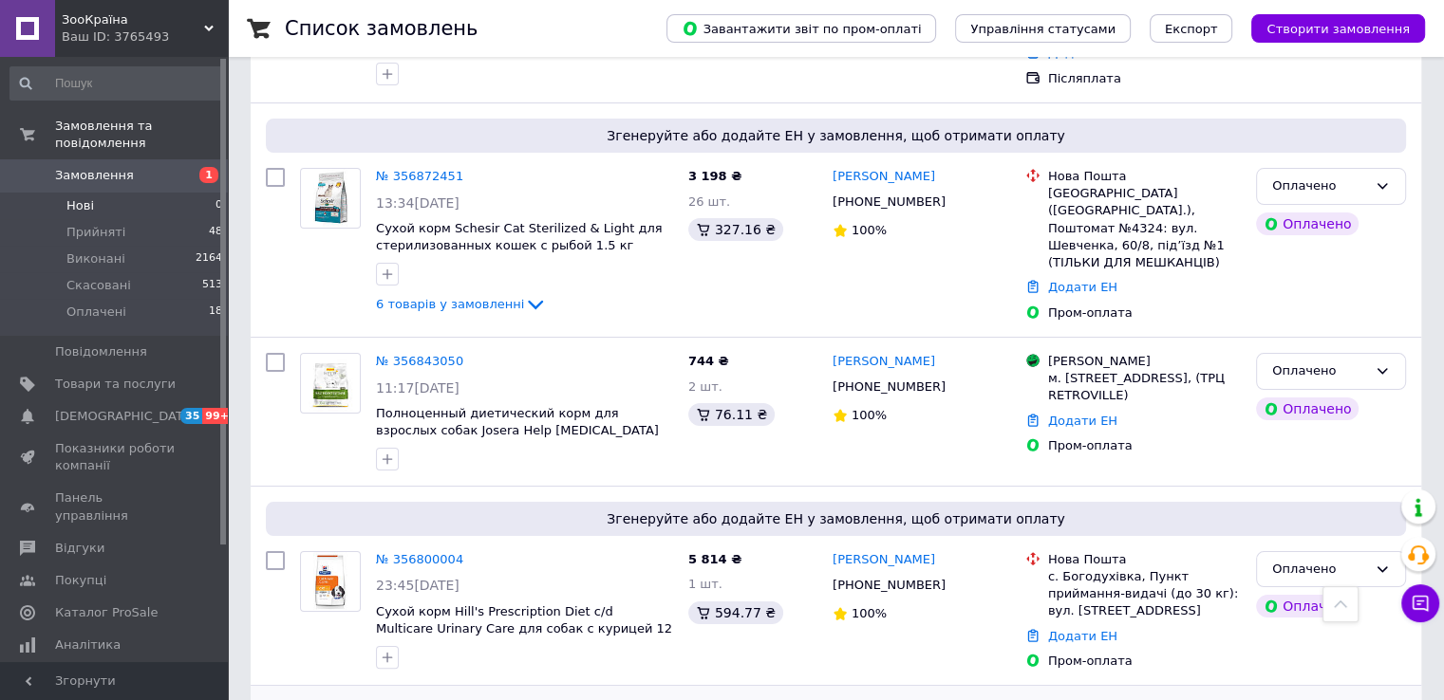
scroll to position [0, 0]
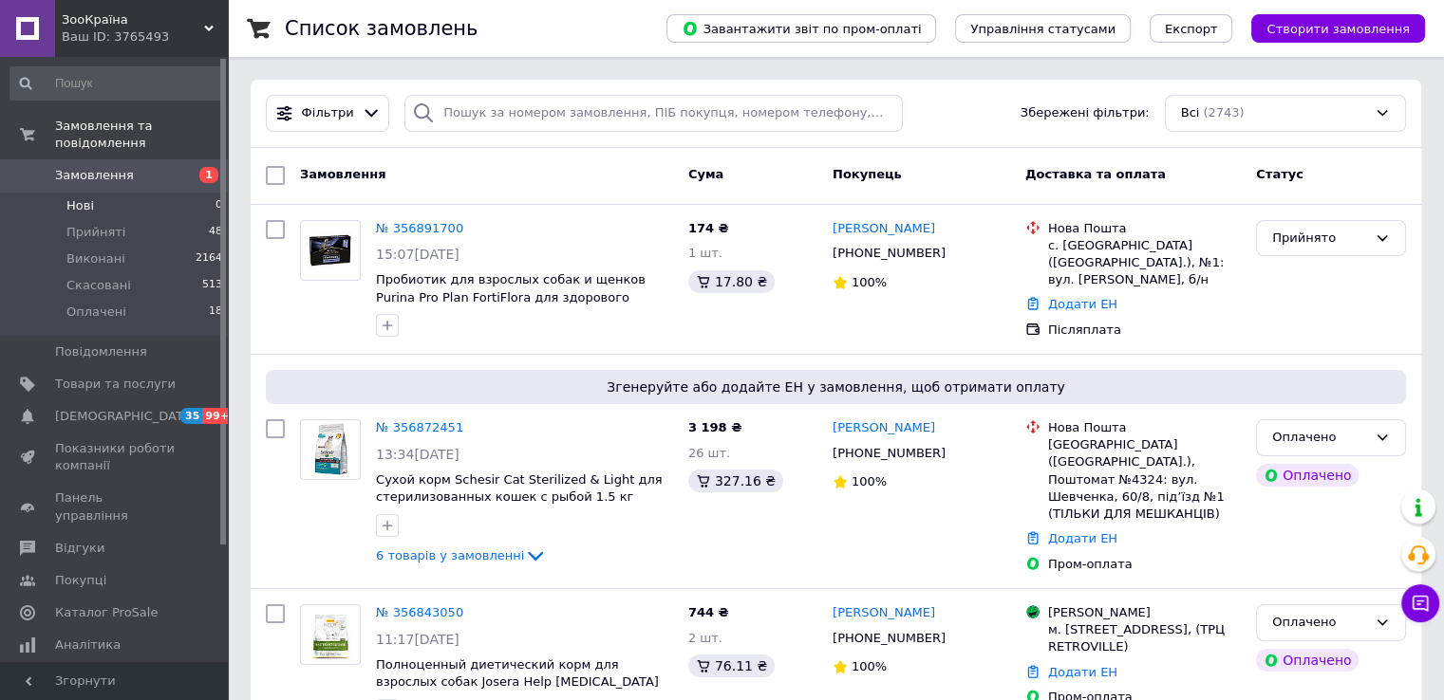
click at [159, 193] on li "Нові 0" at bounding box center [116, 206] width 233 height 27
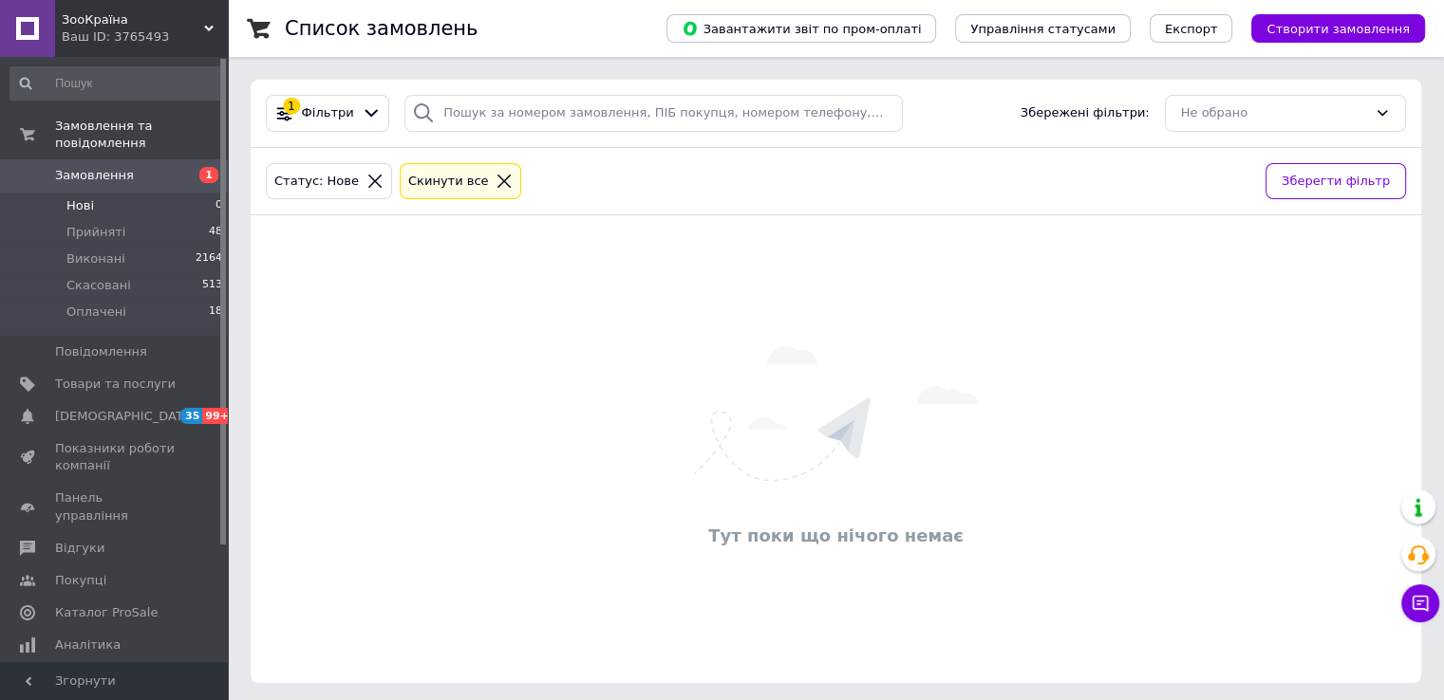
click at [495, 181] on icon at bounding box center [503, 181] width 17 height 17
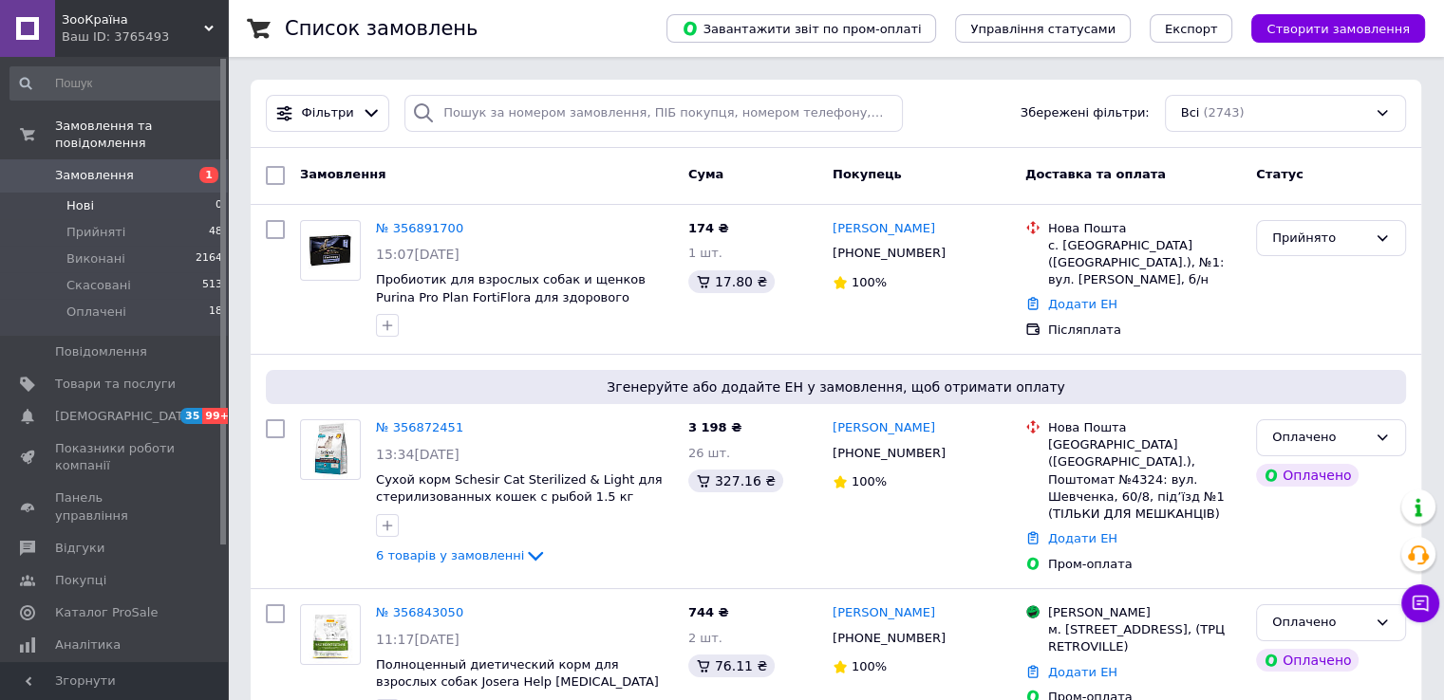
click at [142, 193] on li "Нові 0" at bounding box center [116, 206] width 233 height 27
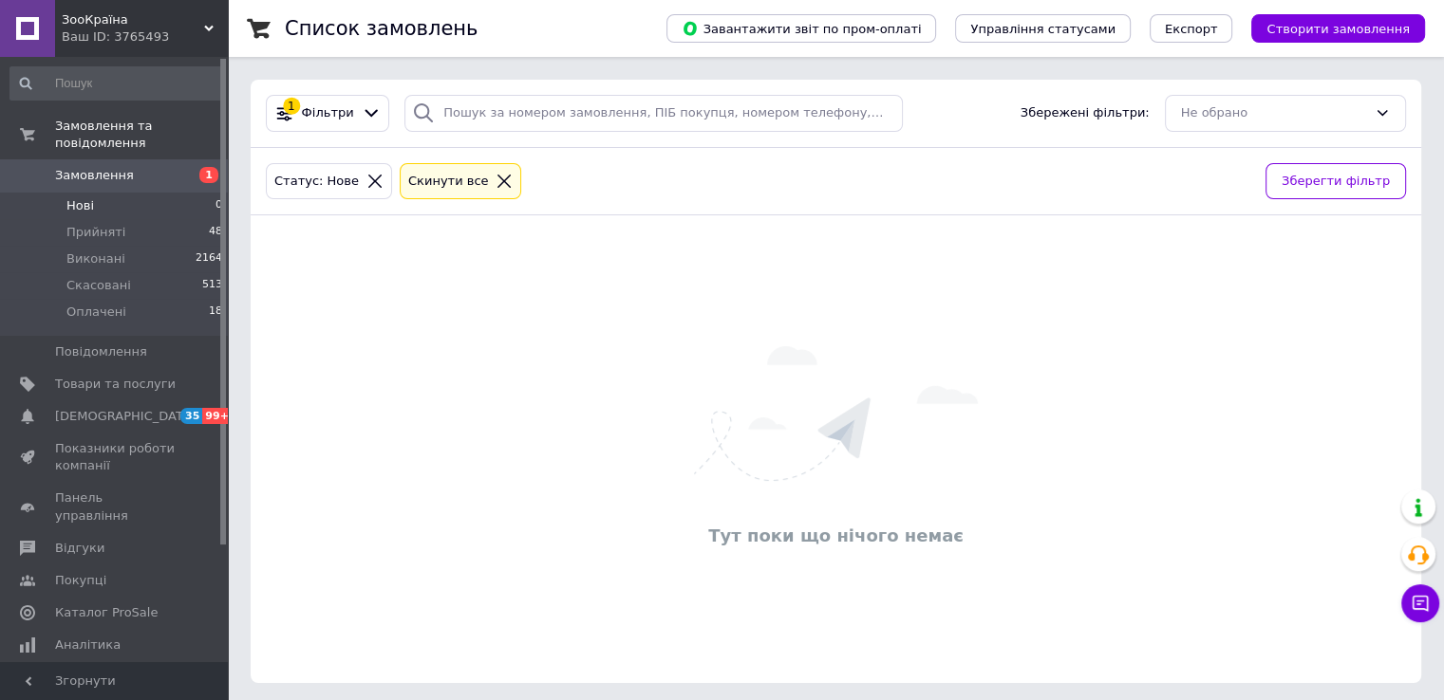
click at [495, 176] on icon at bounding box center [503, 181] width 17 height 17
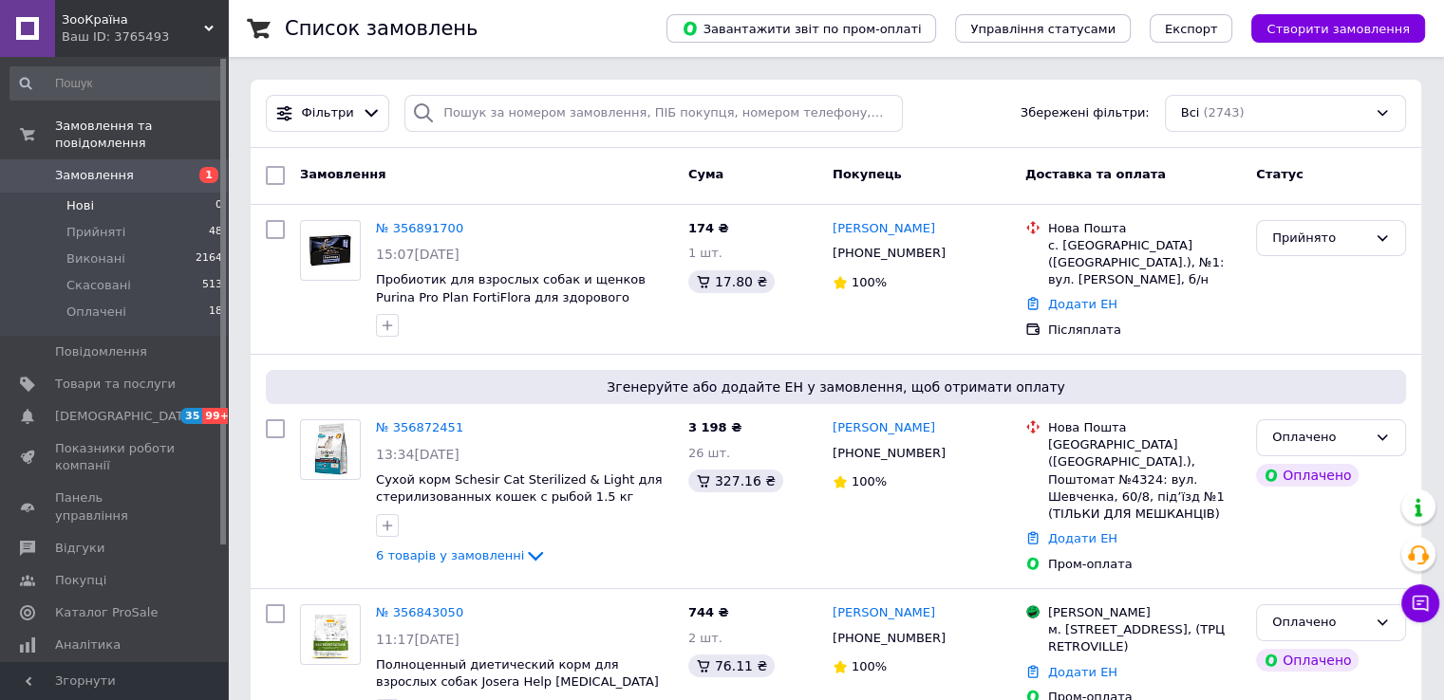
click at [143, 193] on li "Нові 0" at bounding box center [116, 206] width 233 height 27
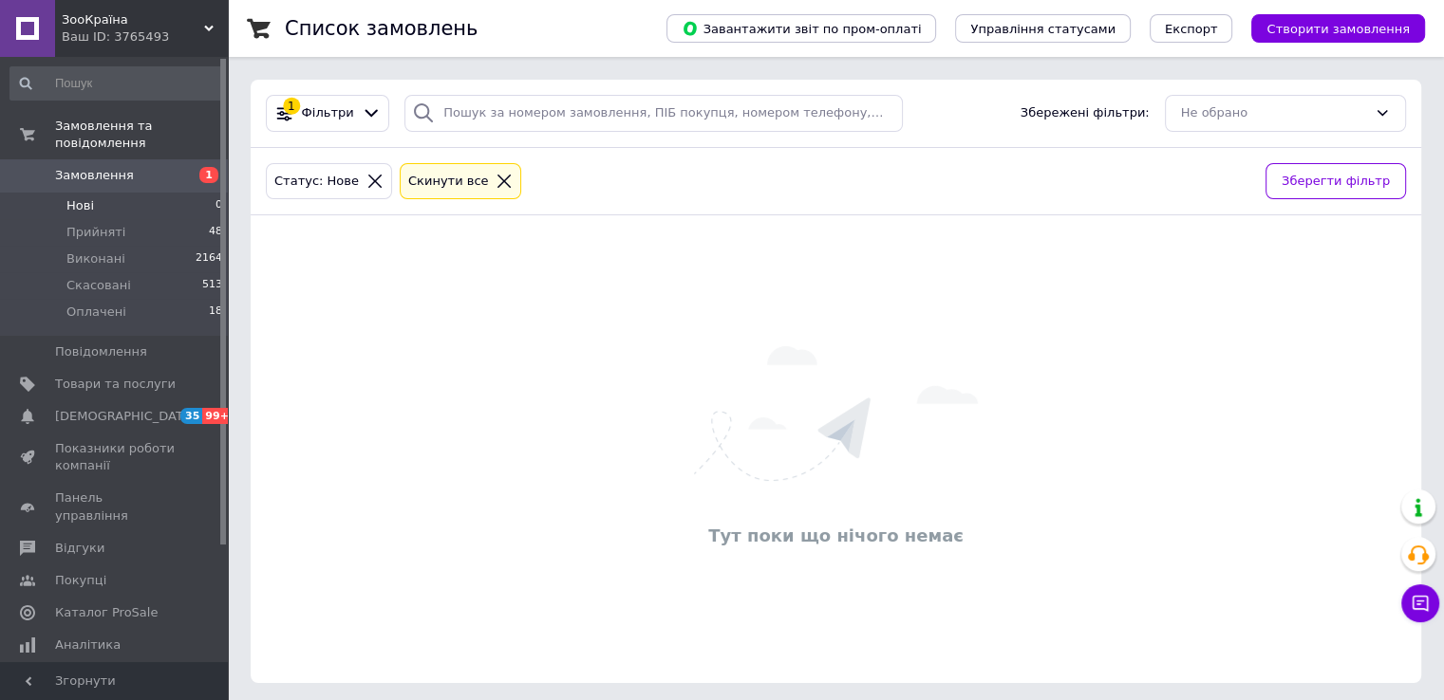
click at [492, 182] on div at bounding box center [504, 181] width 25 height 17
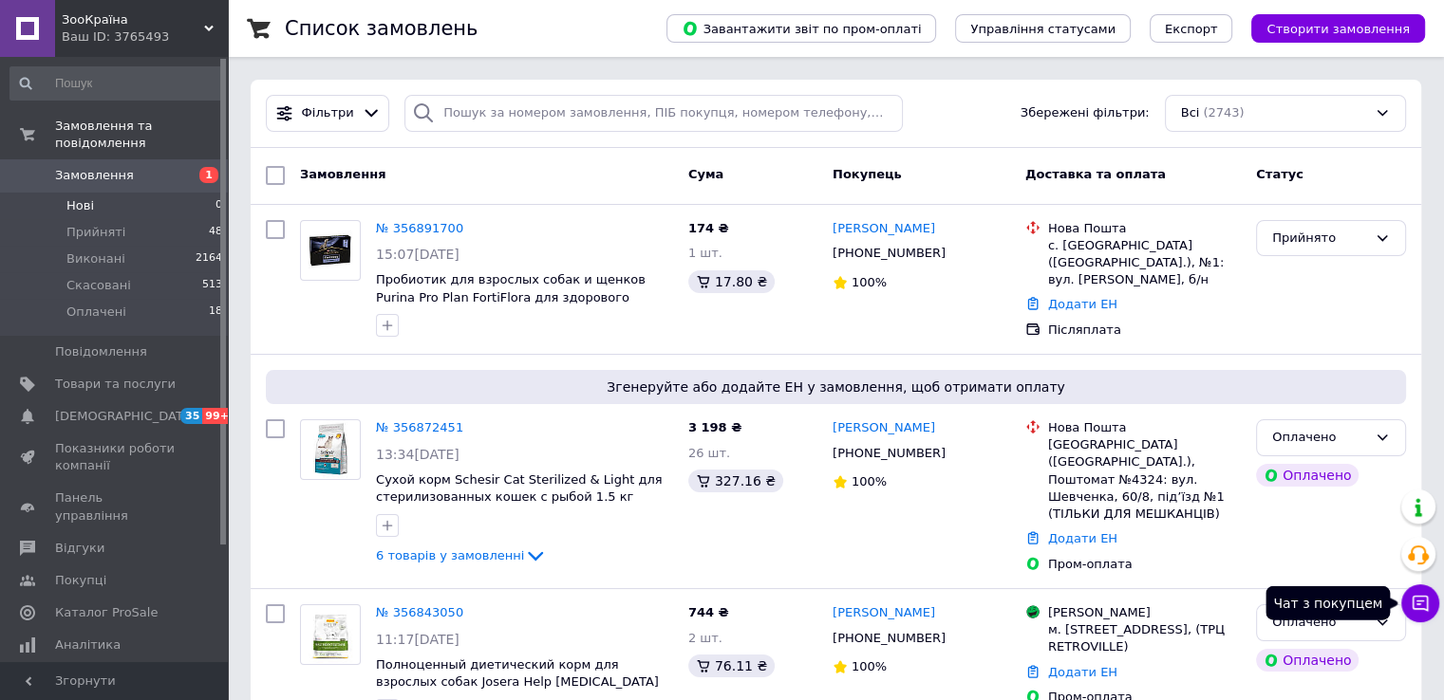
click at [1433, 601] on button "Чат з покупцем" at bounding box center [1420, 604] width 38 height 38
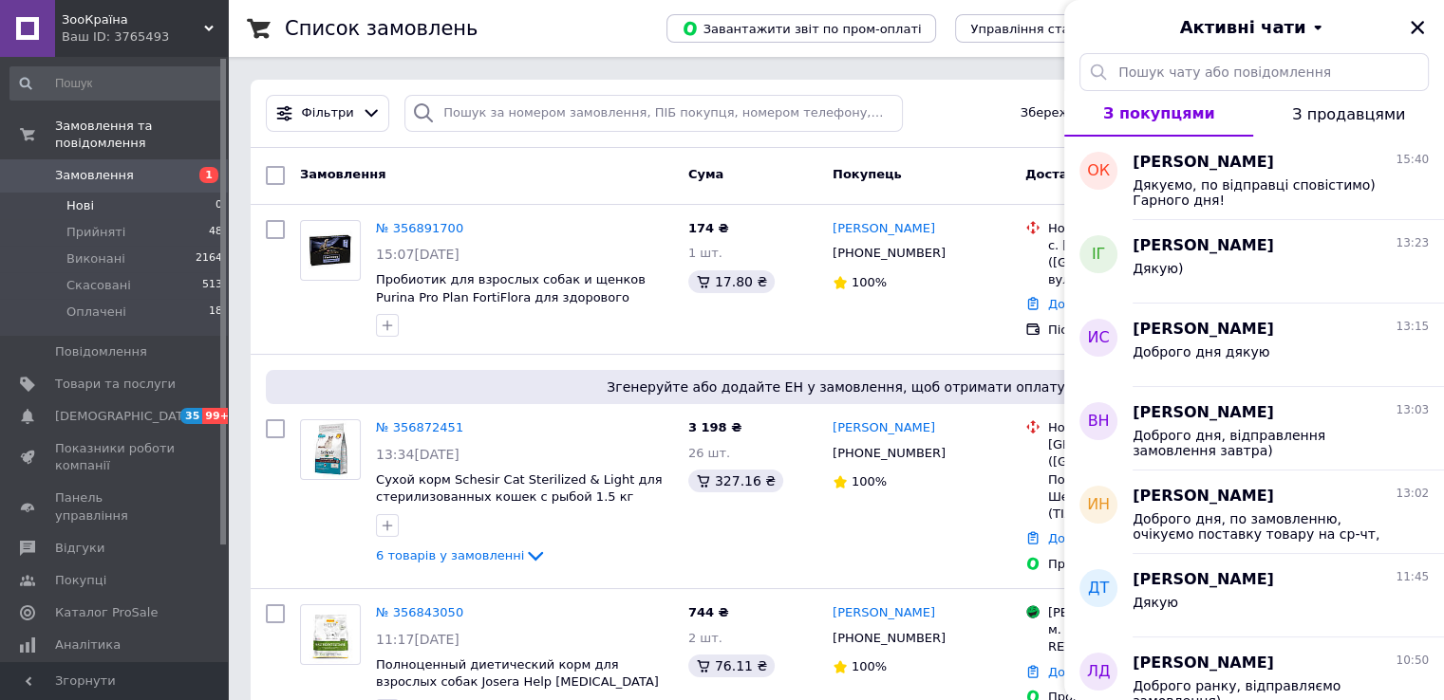
click at [1344, 113] on span "З продавцями" at bounding box center [1348, 114] width 113 height 18
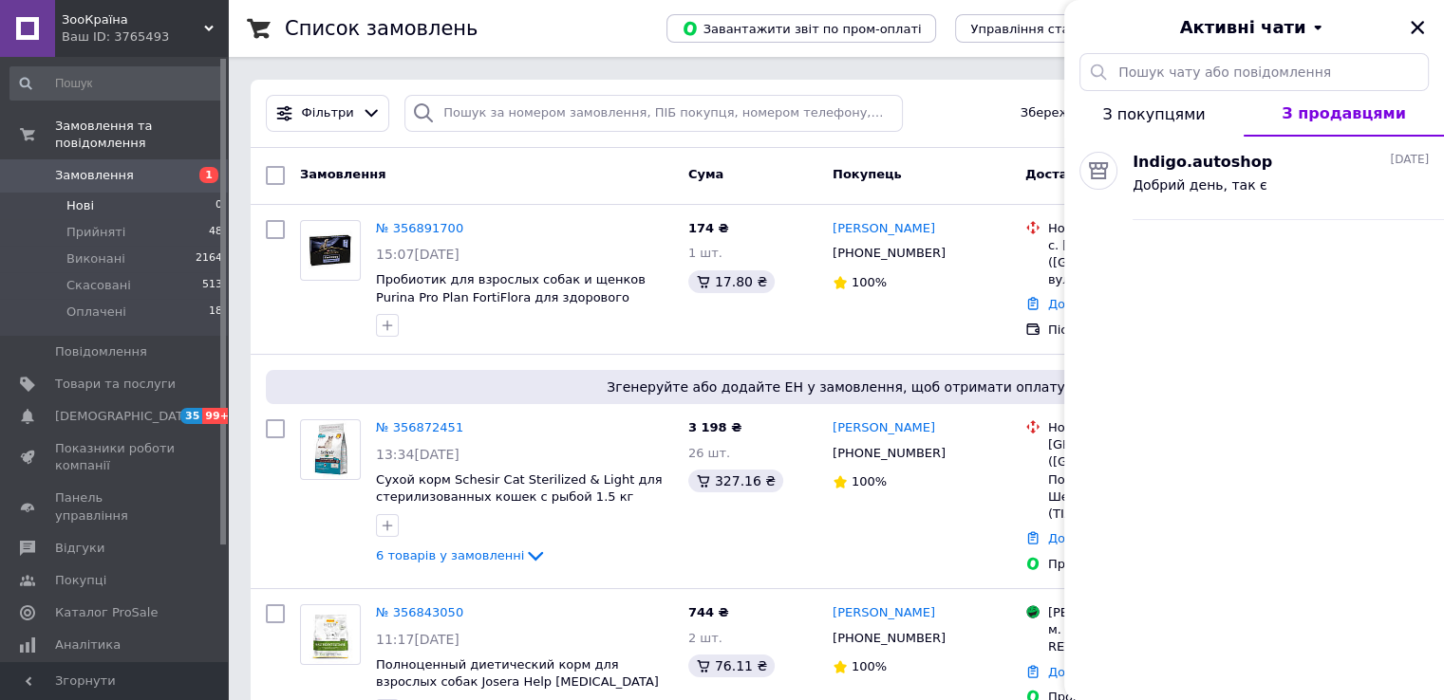
click at [1180, 117] on span "З покупцями" at bounding box center [1153, 114] width 103 height 18
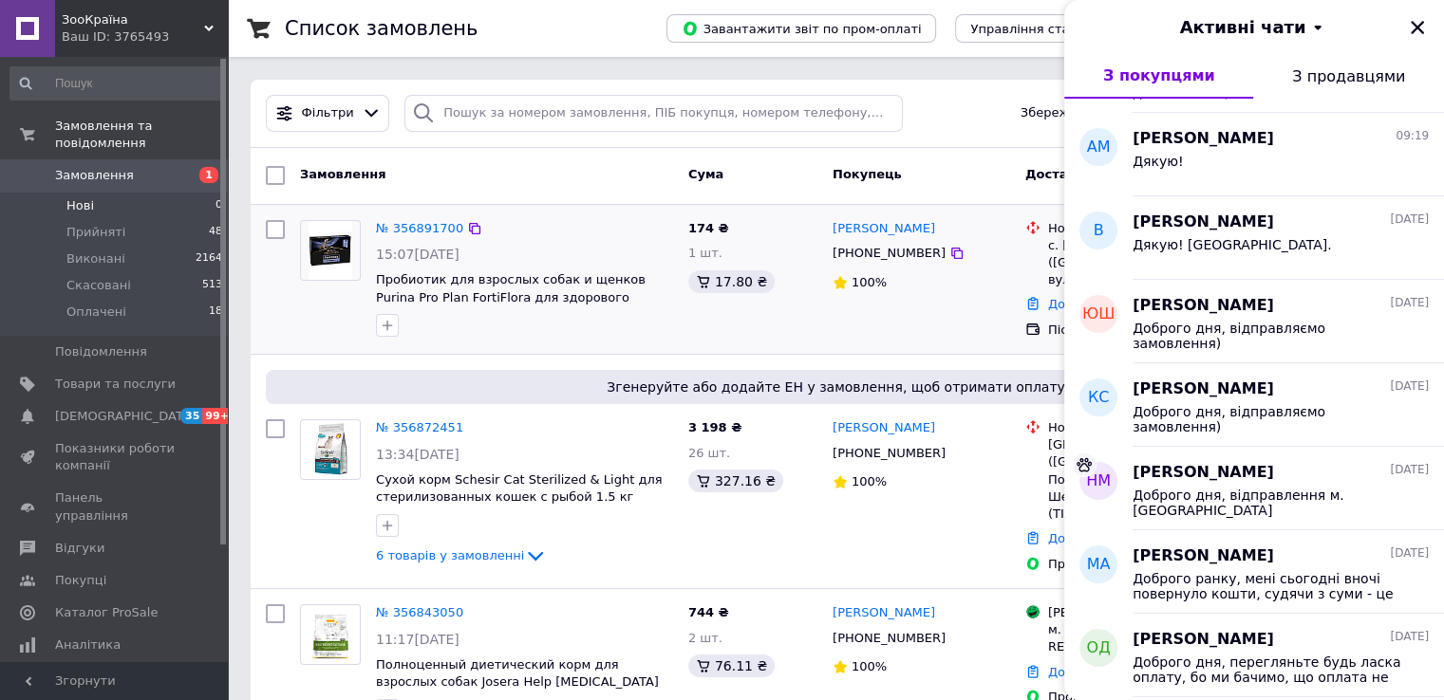
scroll to position [664, 0]
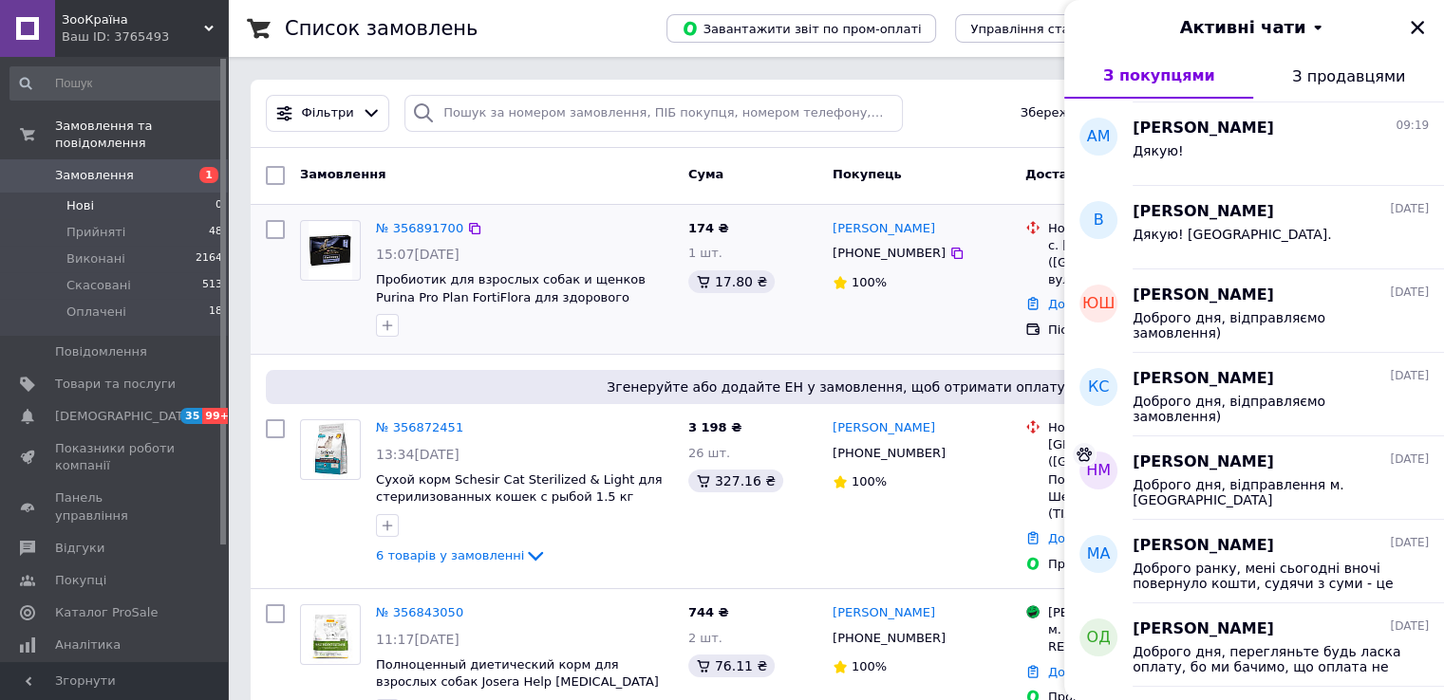
click at [741, 233] on div "174 ₴ 1 шт. 17.80 ₴" at bounding box center [753, 280] width 144 height 135
click at [849, 229] on link "[PERSON_NAME]" at bounding box center [883, 229] width 103 height 18
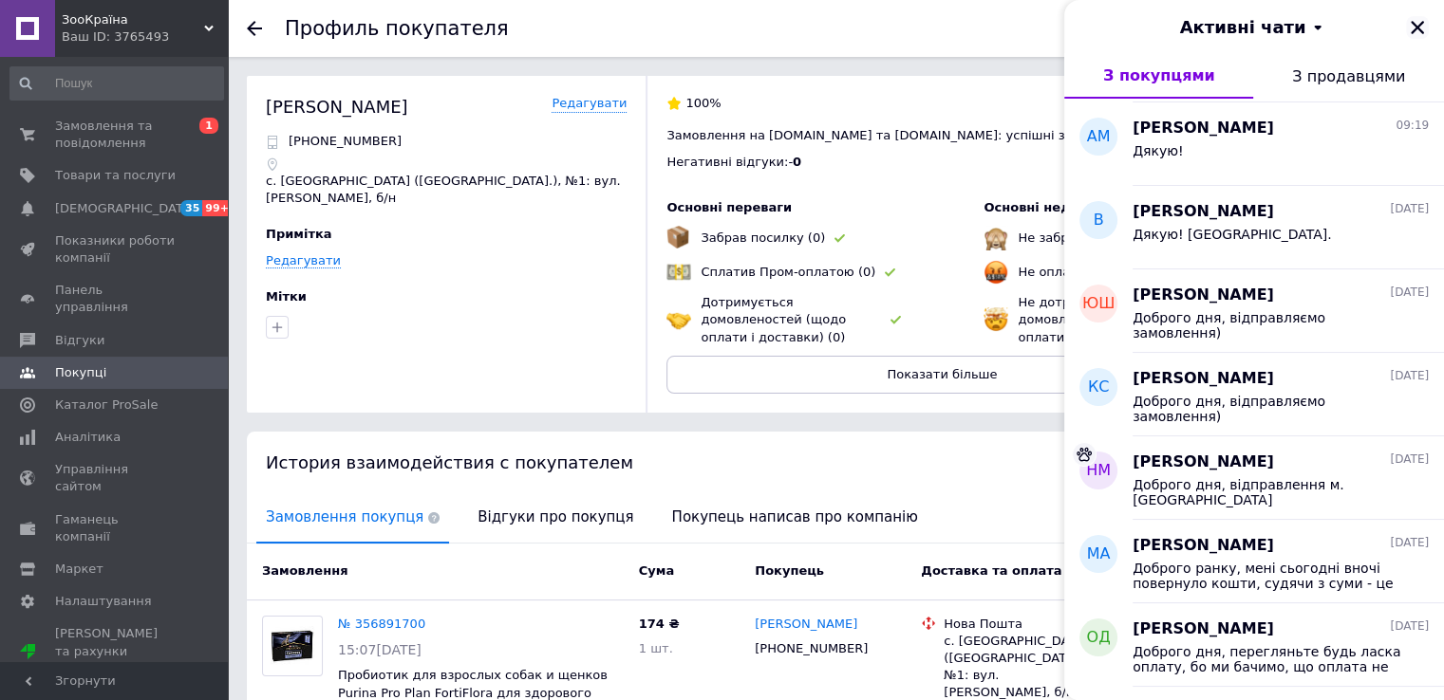
click at [1426, 29] on button "Закрити" at bounding box center [1417, 27] width 23 height 23
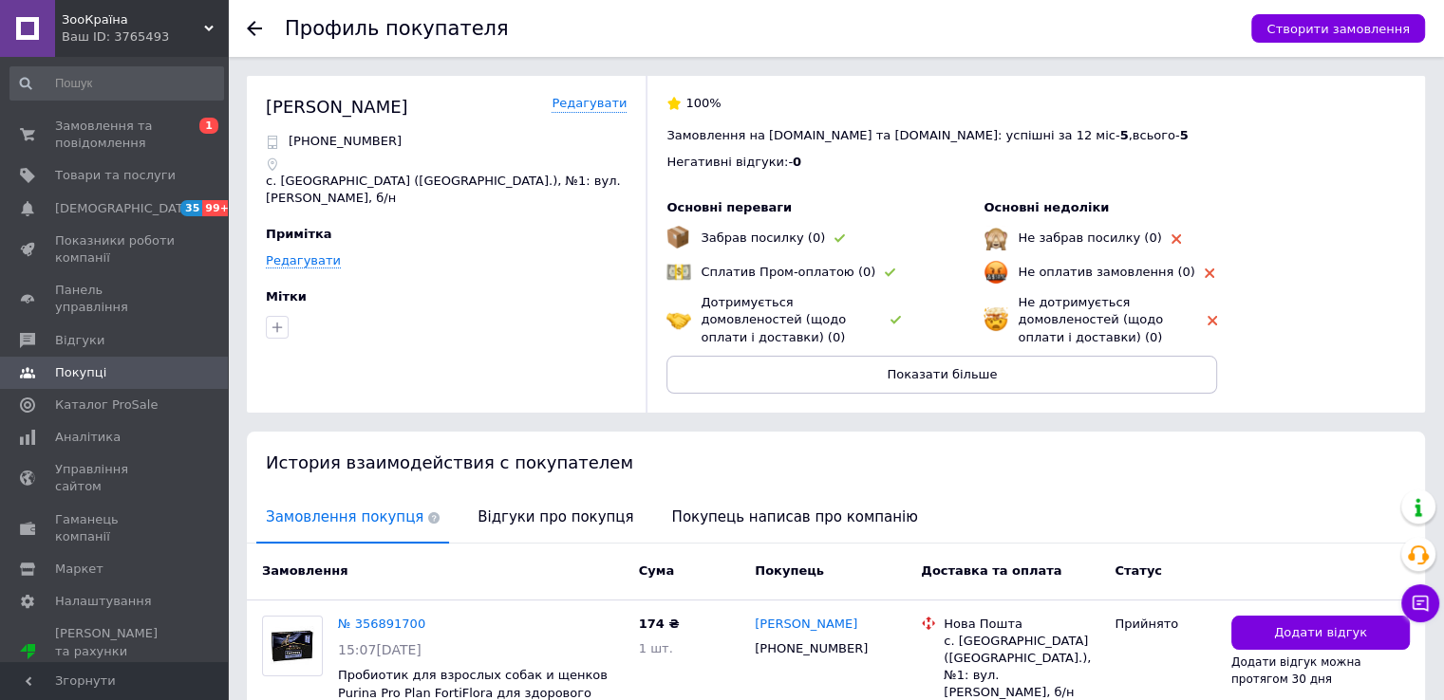
click at [257, 31] on icon at bounding box center [254, 28] width 15 height 15
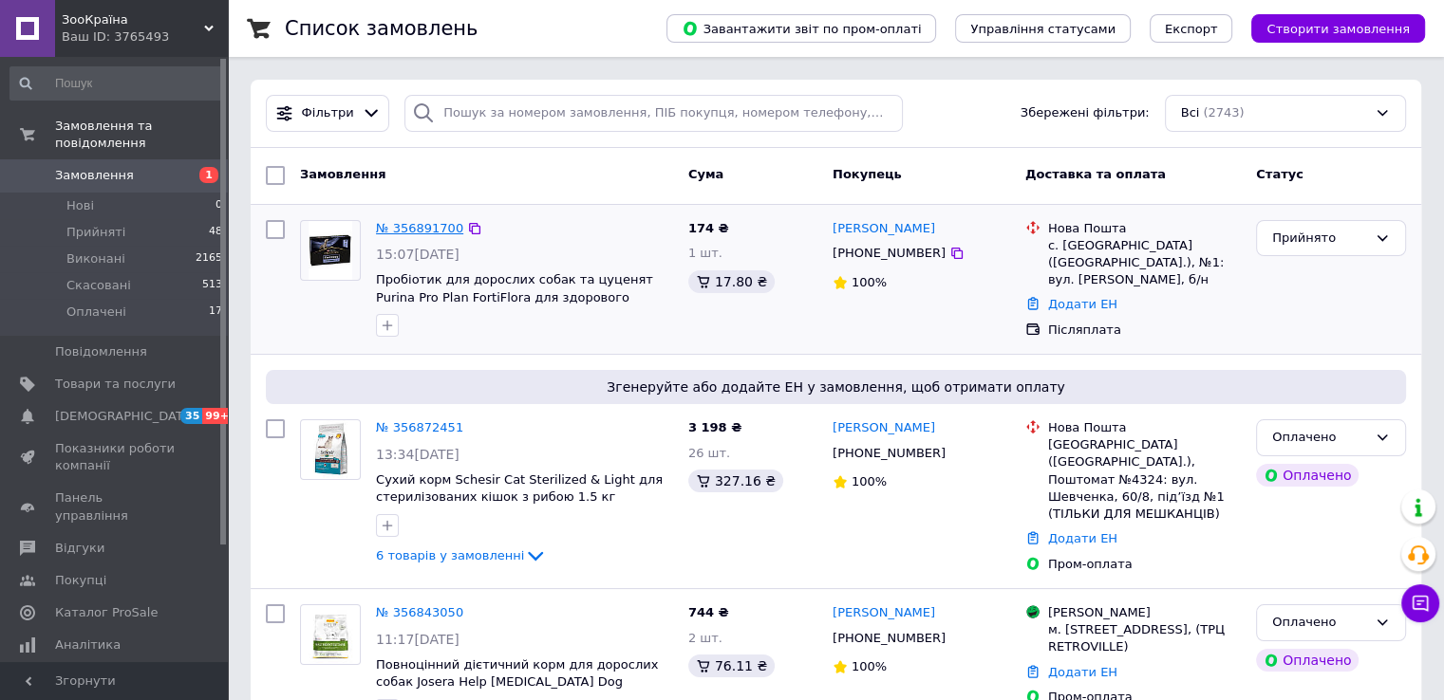
click at [411, 229] on link "№ 356891700" at bounding box center [419, 228] width 87 height 14
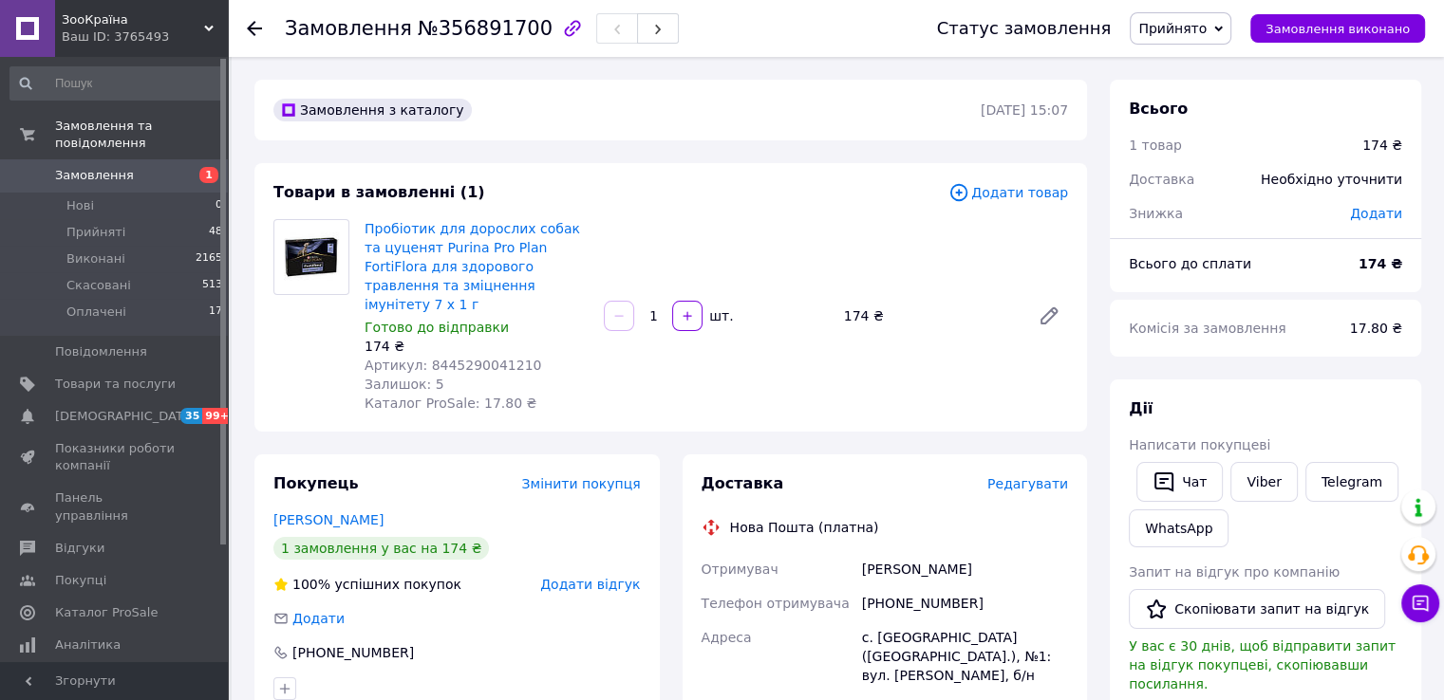
click at [261, 29] on icon at bounding box center [254, 28] width 15 height 15
